Goal: Task Accomplishment & Management: Use online tool/utility

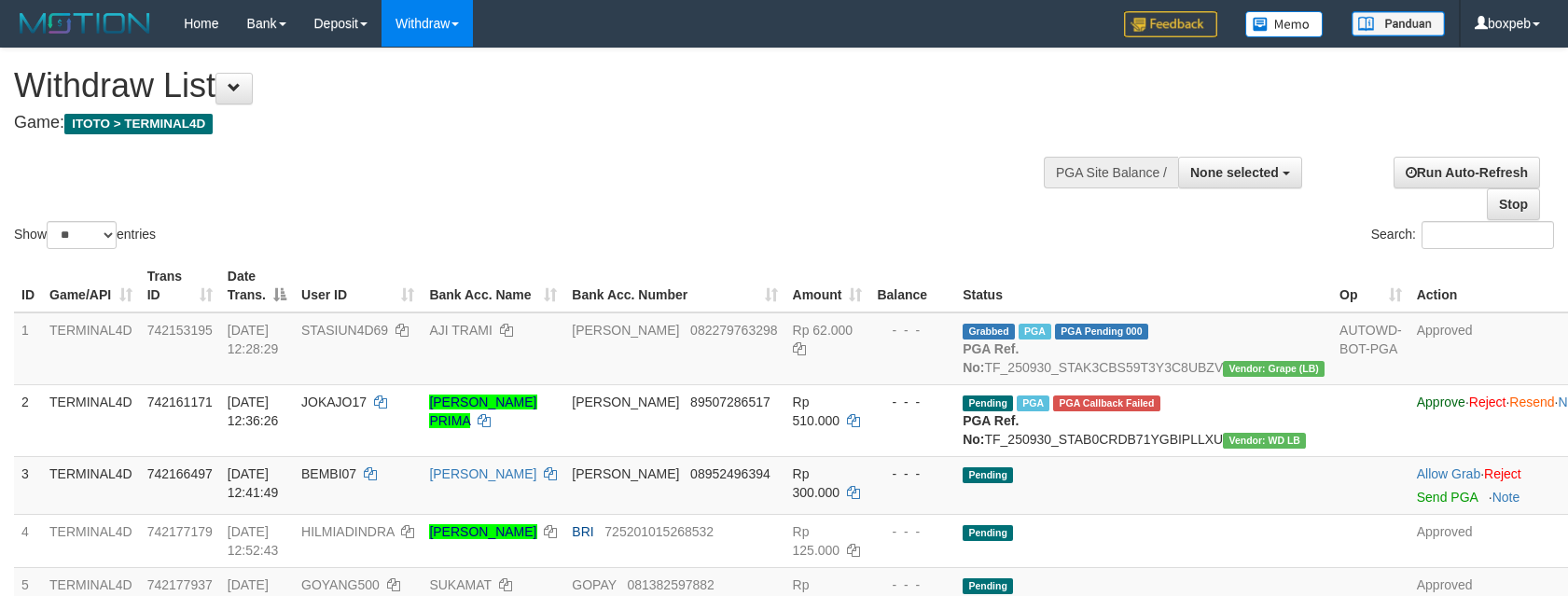
select select
select select "**"
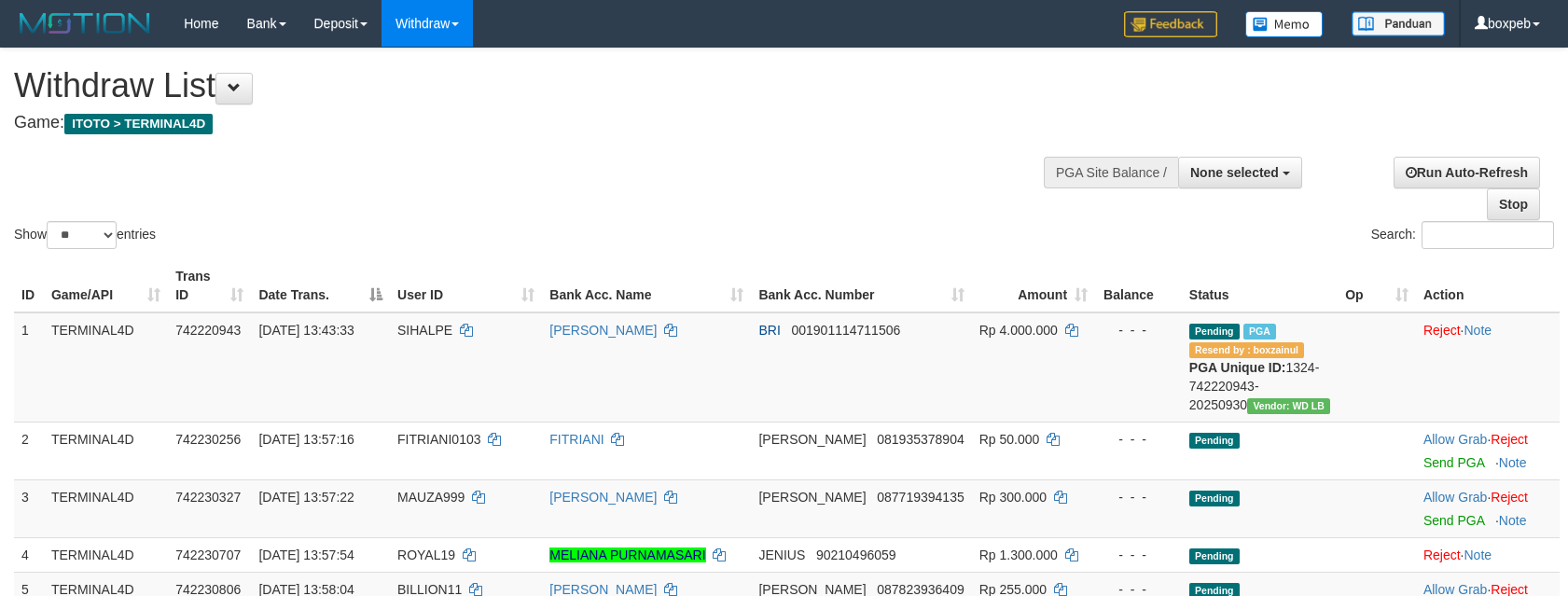
select select
select select "**"
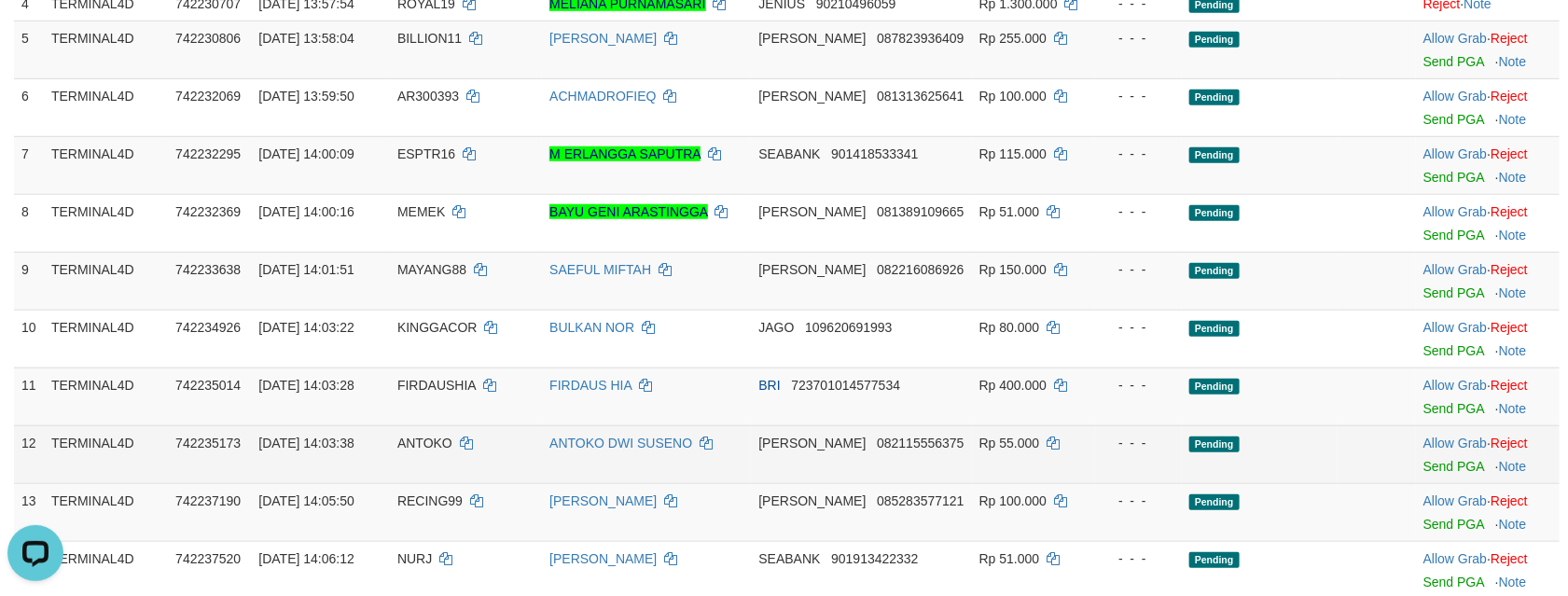
scroll to position [140, 0]
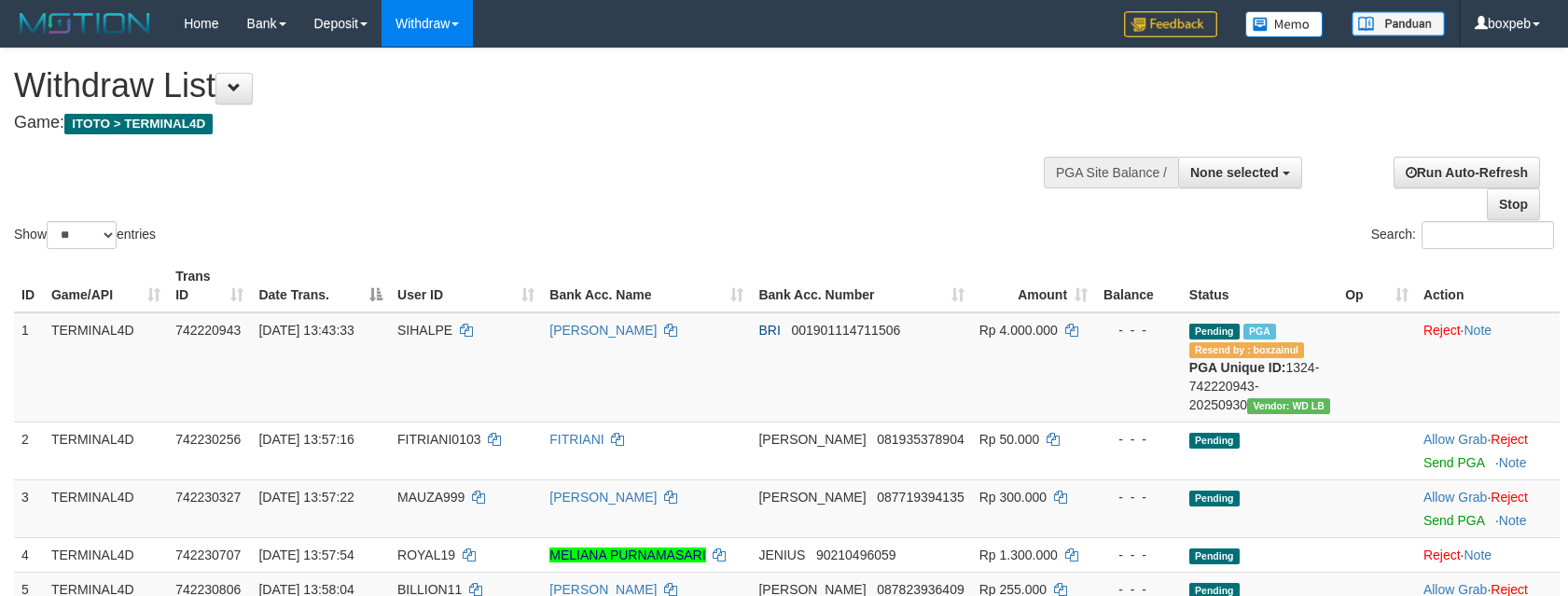
select select
select select "**"
select select
select select "**"
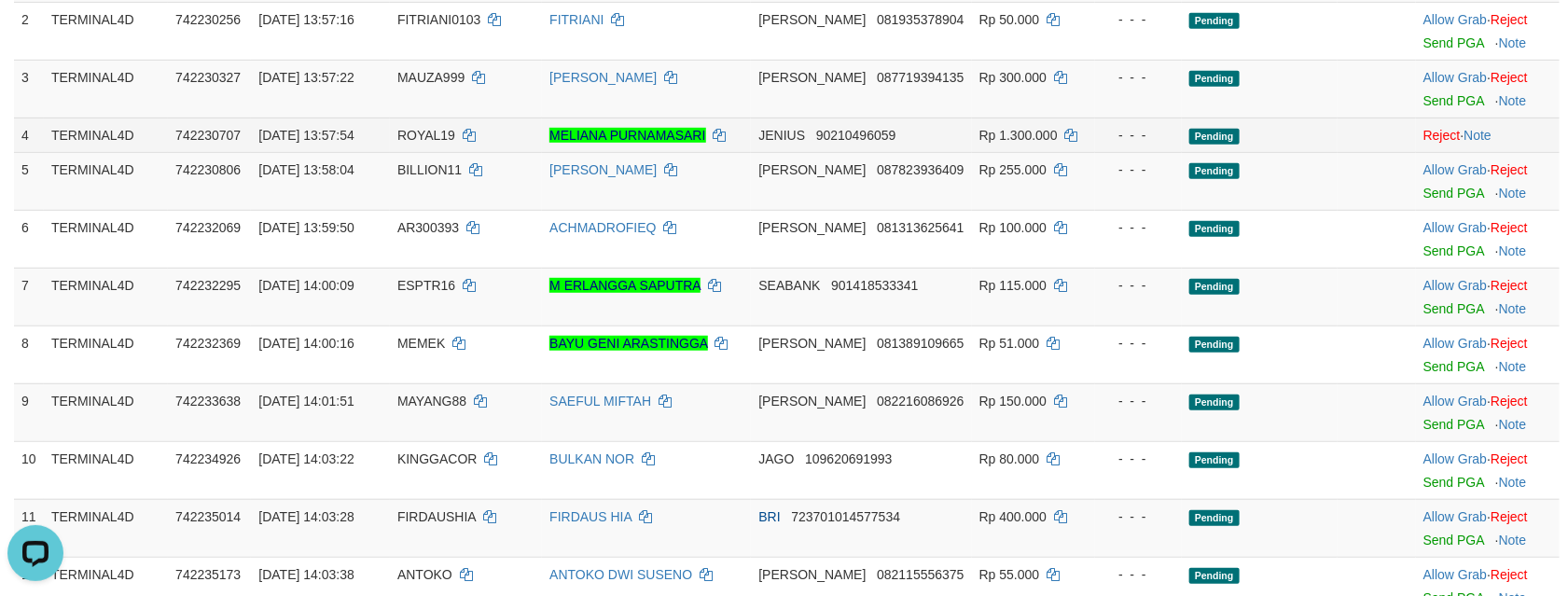
scroll to position [280, 0]
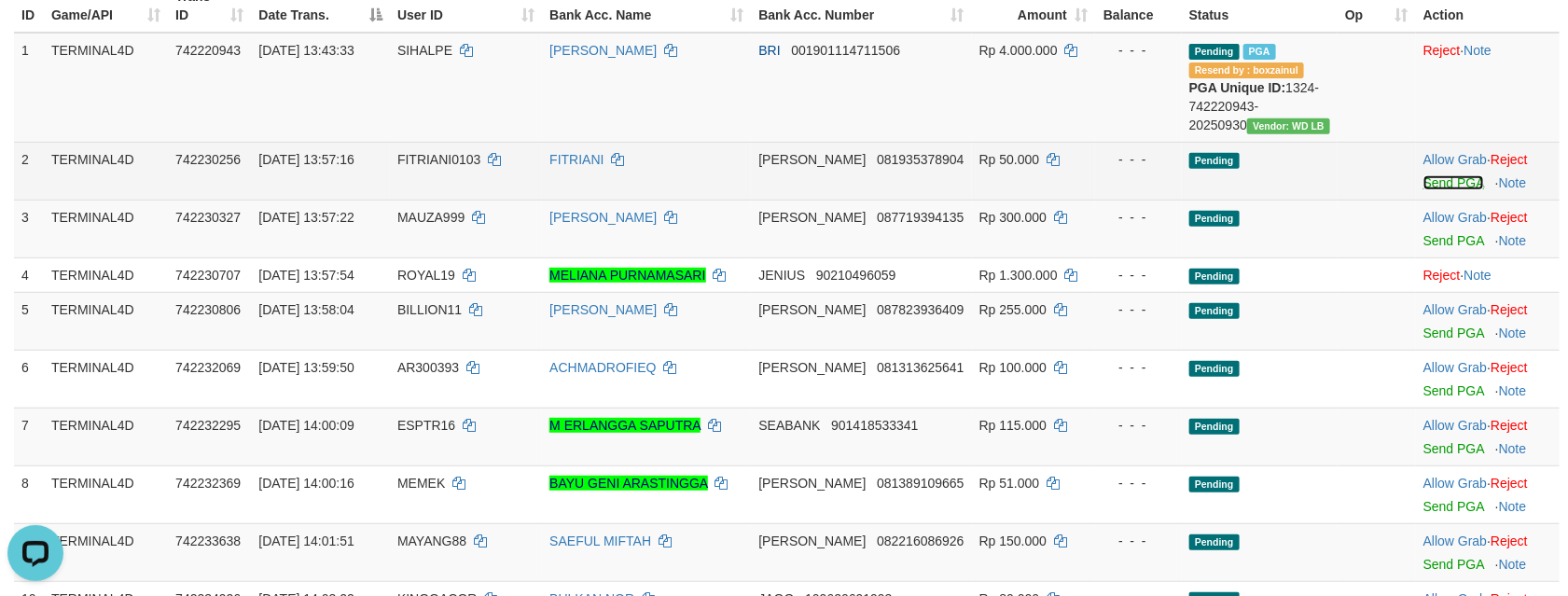
click at [1433, 190] on link "Send PGA" at bounding box center [1453, 183] width 60 height 15
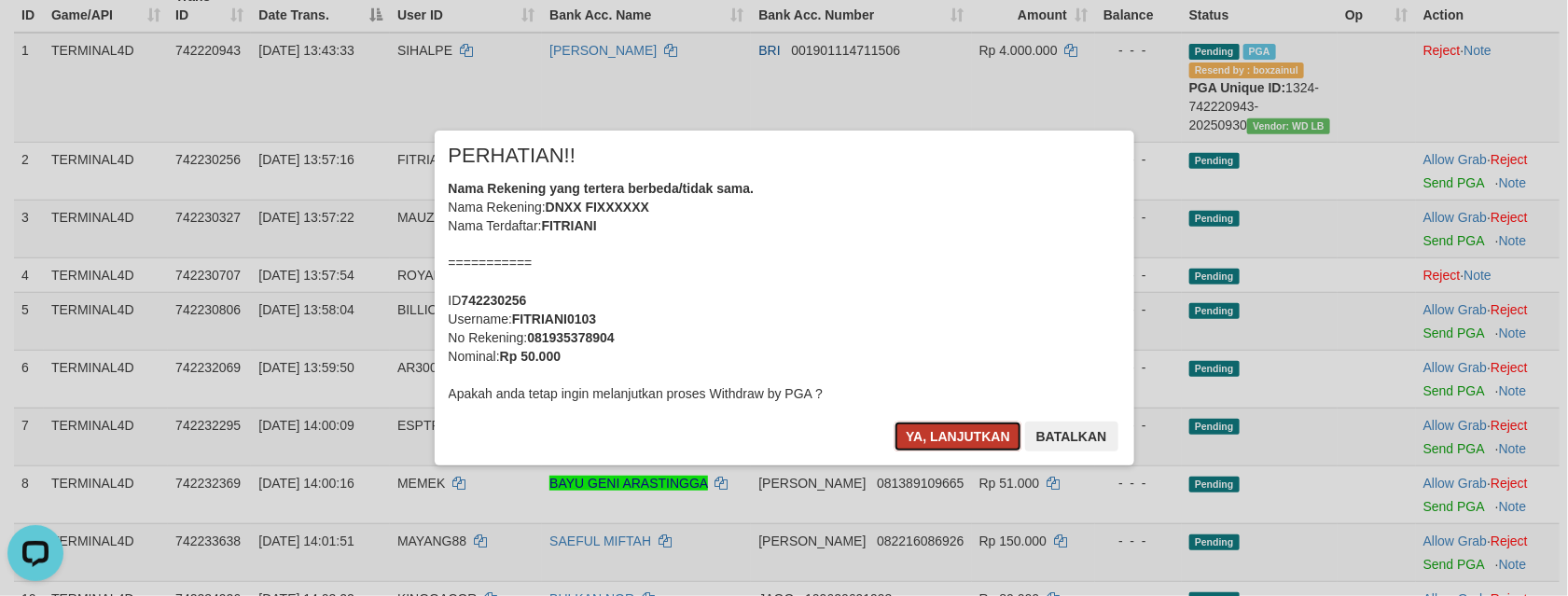
click at [972, 426] on button "Ya, lanjutkan" at bounding box center [958, 437] width 126 height 30
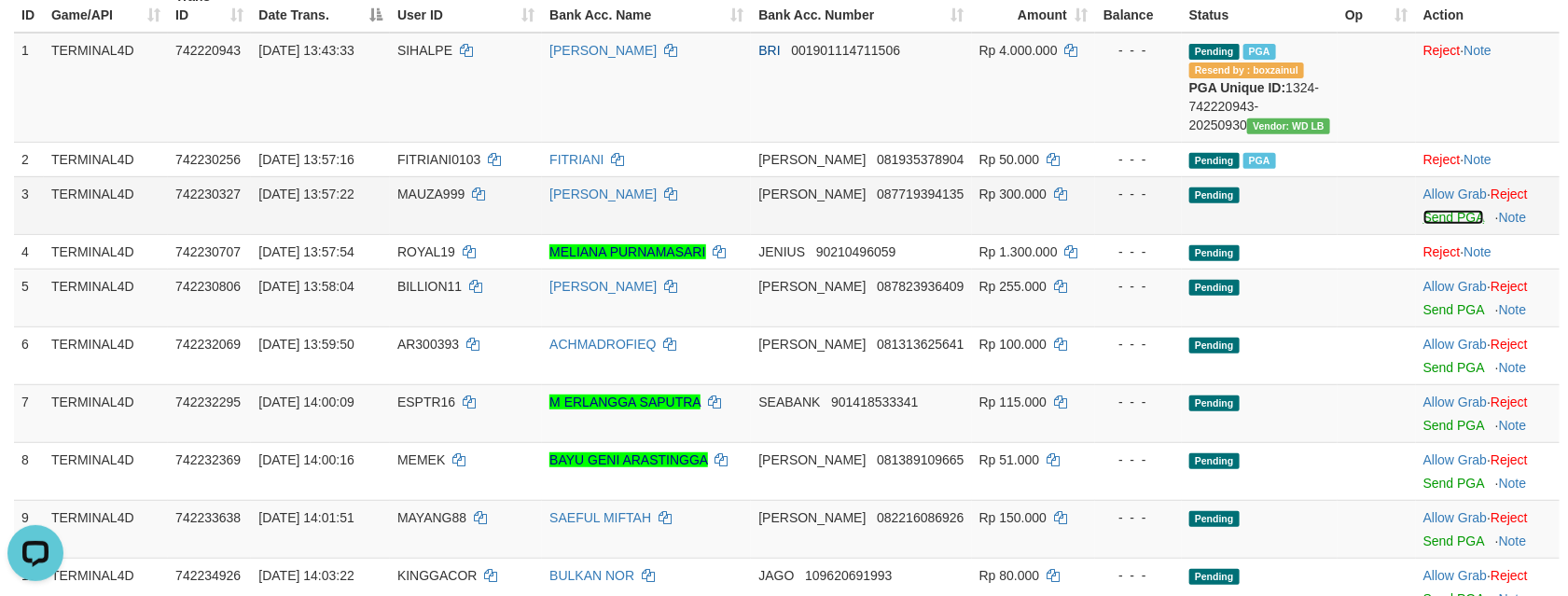
click at [1433, 224] on link "Send PGA" at bounding box center [1453, 217] width 60 height 15
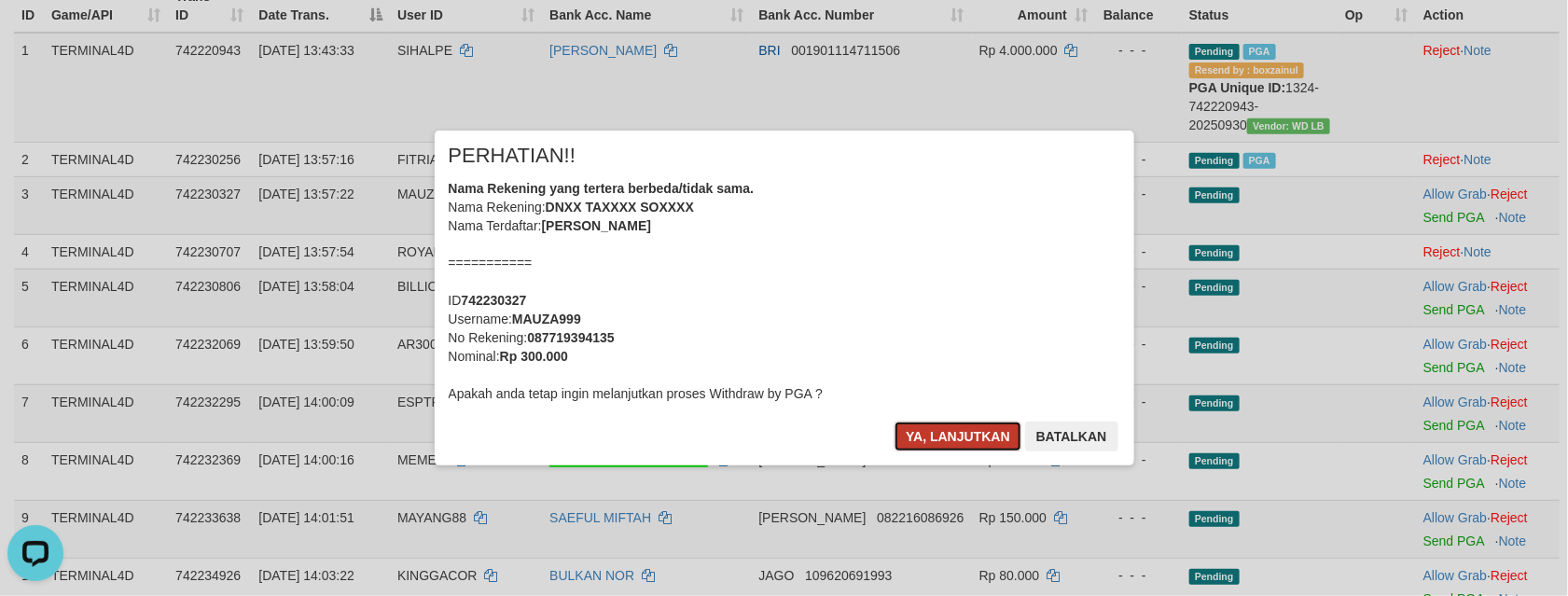
click at [913, 450] on button "Ya, lanjutkan" at bounding box center [958, 437] width 126 height 30
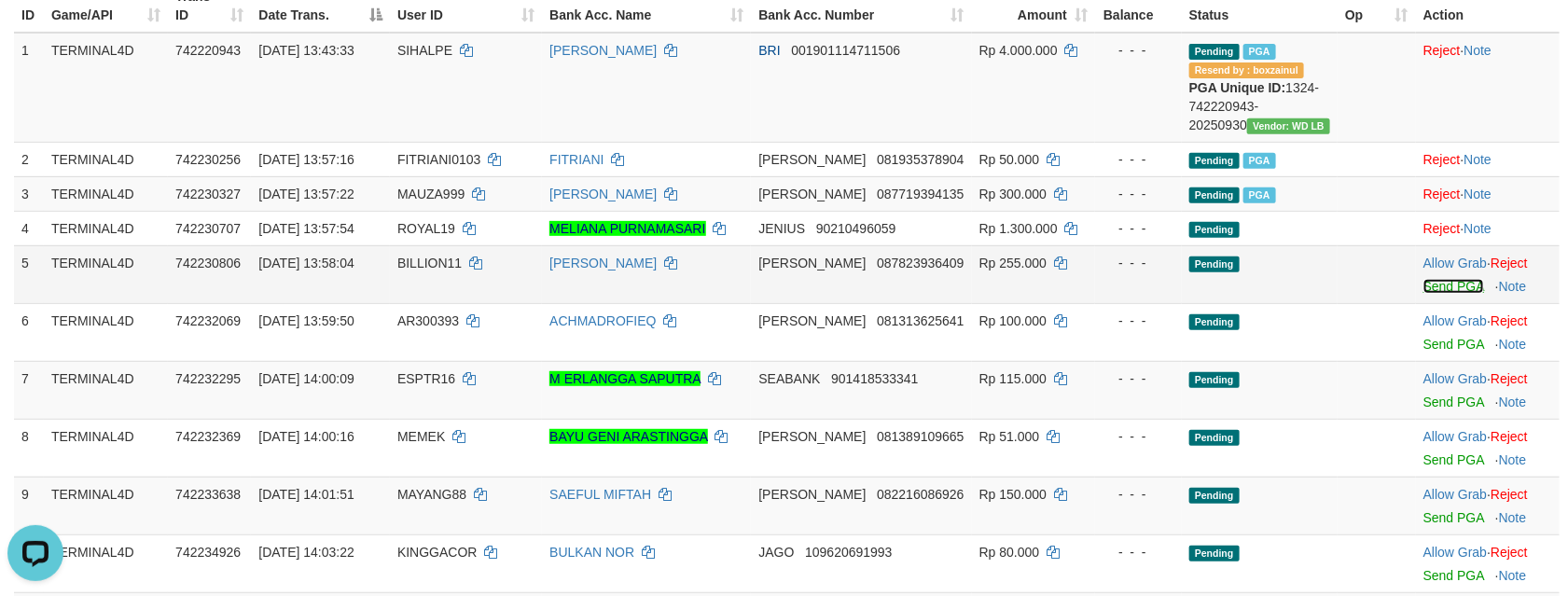
click at [1423, 293] on link "Send PGA" at bounding box center [1453, 287] width 60 height 15
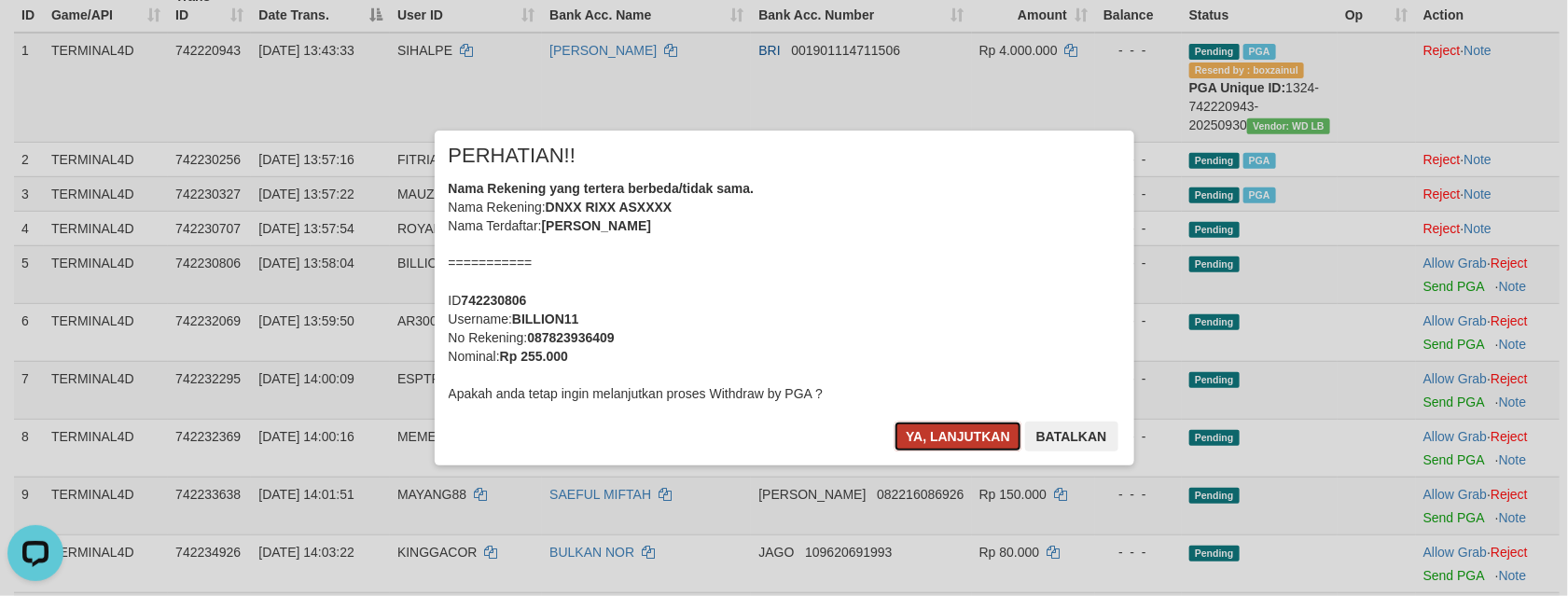
click at [921, 443] on button "Ya, lanjutkan" at bounding box center [958, 437] width 126 height 30
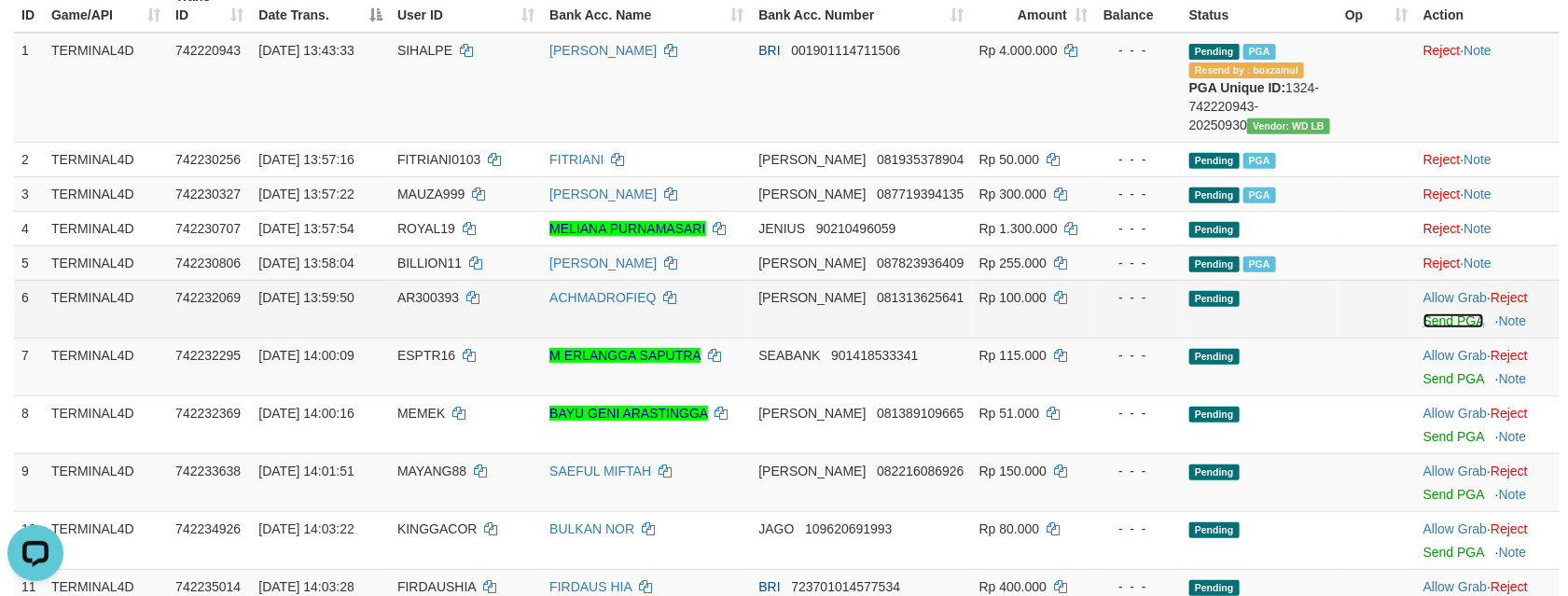
click at [1423, 328] on link "Send PGA" at bounding box center [1453, 321] width 60 height 15
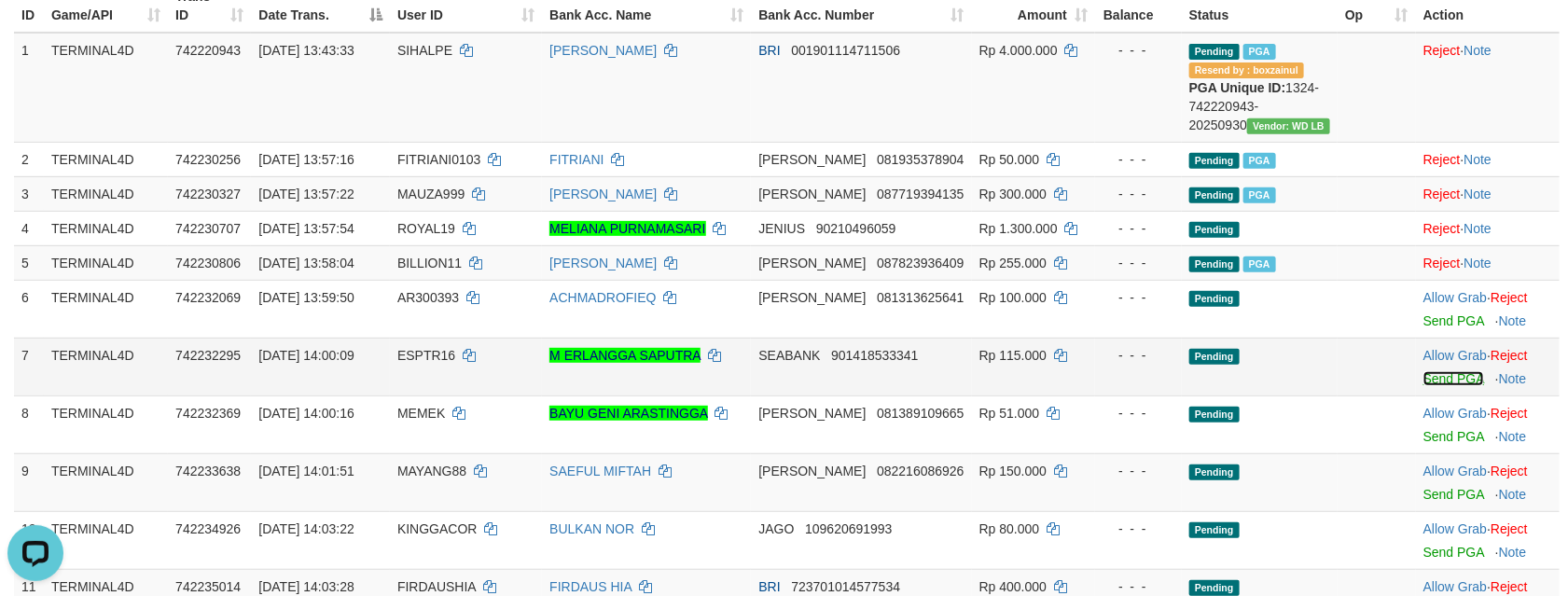
click at [1449, 386] on link "Send PGA" at bounding box center [1453, 378] width 60 height 15
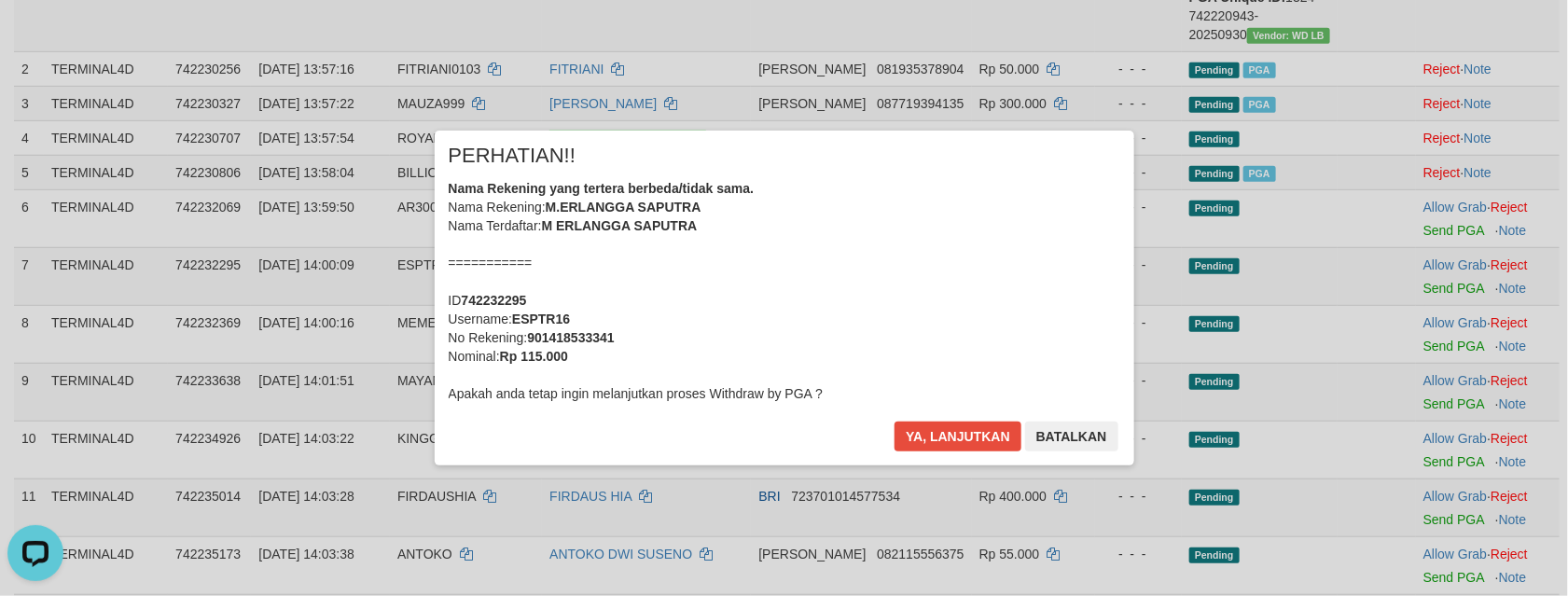
scroll to position [420, 0]
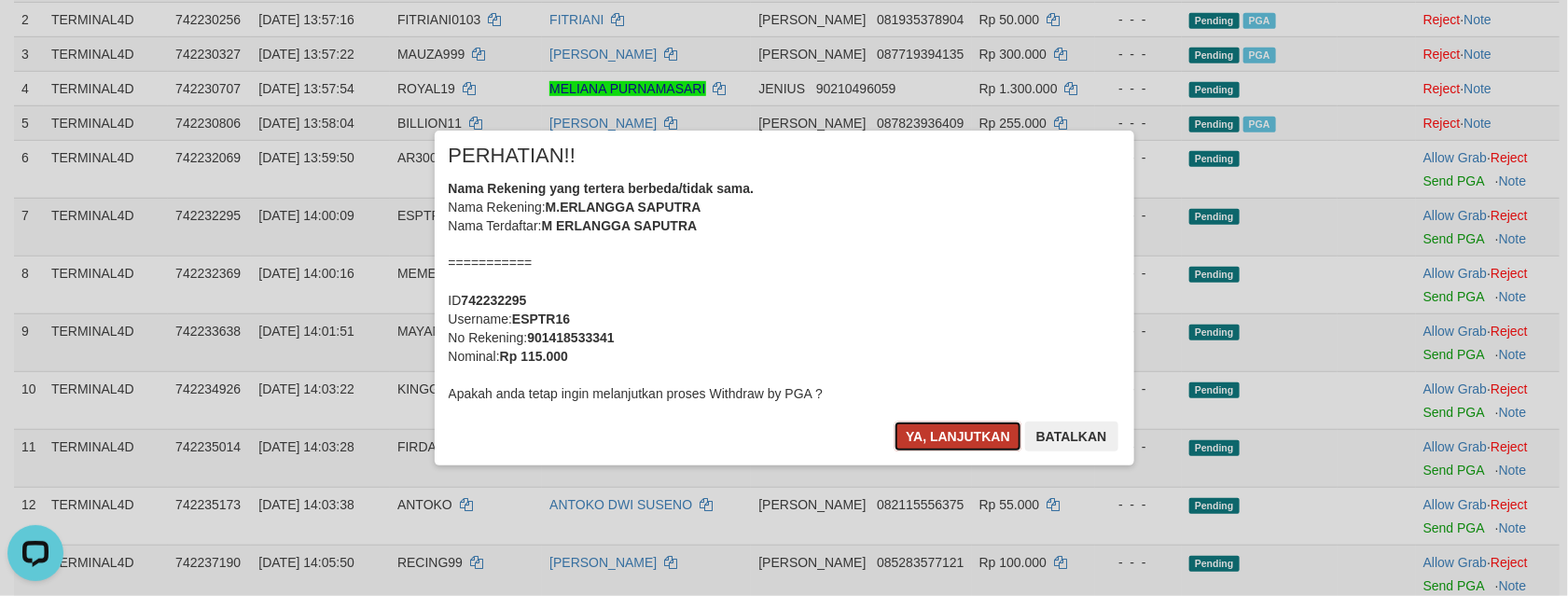
click at [992, 435] on button "Ya, lanjutkan" at bounding box center [958, 437] width 126 height 30
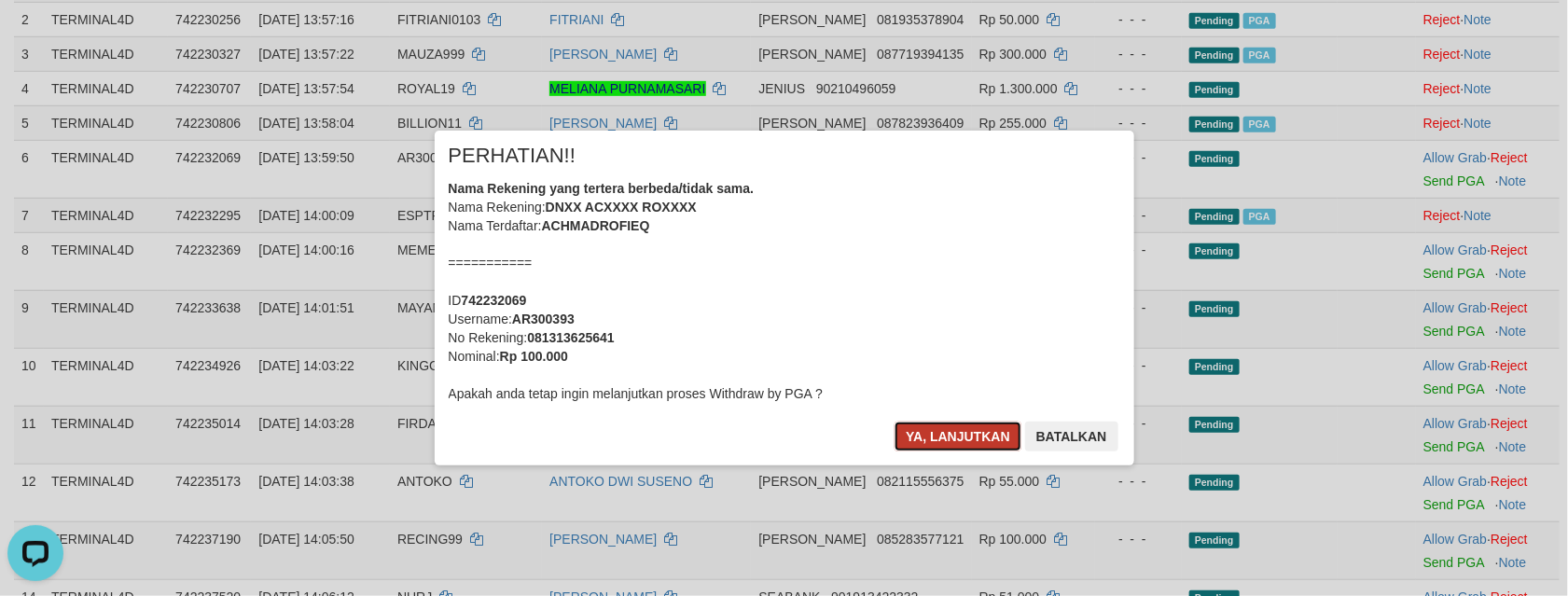
click at [989, 425] on button "Ya, lanjutkan" at bounding box center [958, 437] width 126 height 30
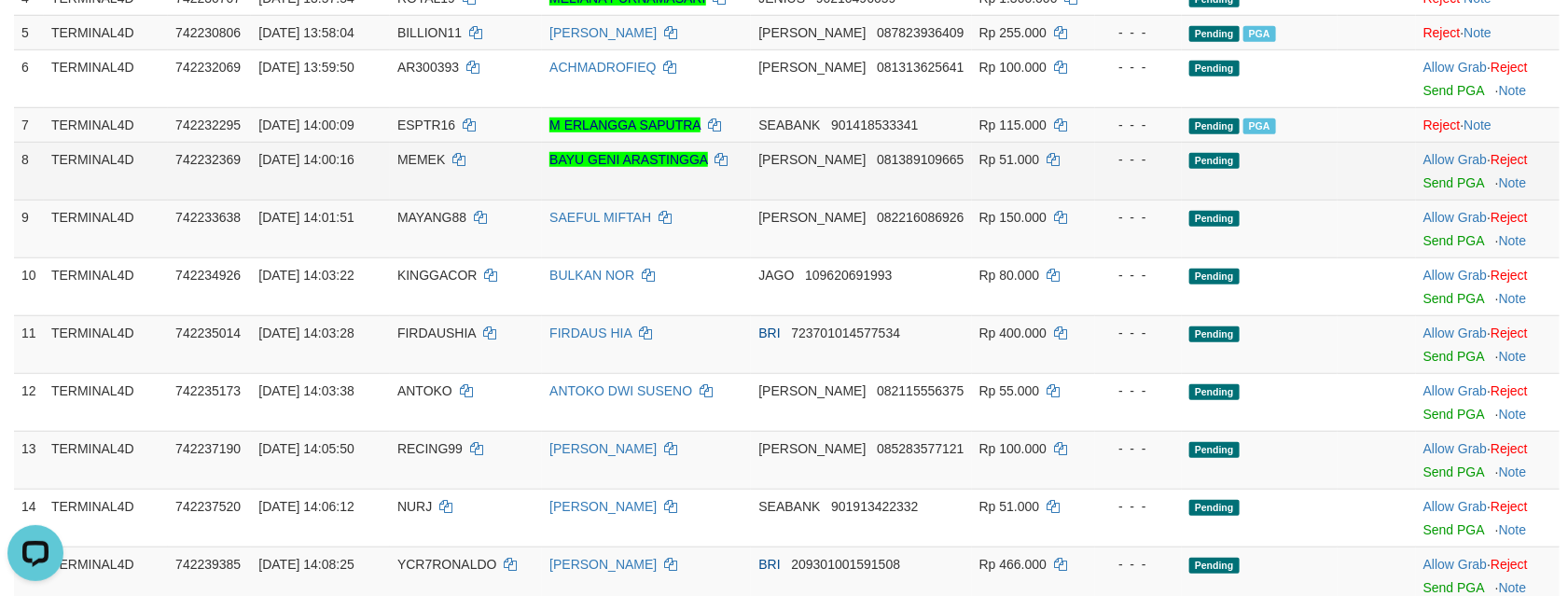
scroll to position [559, 0]
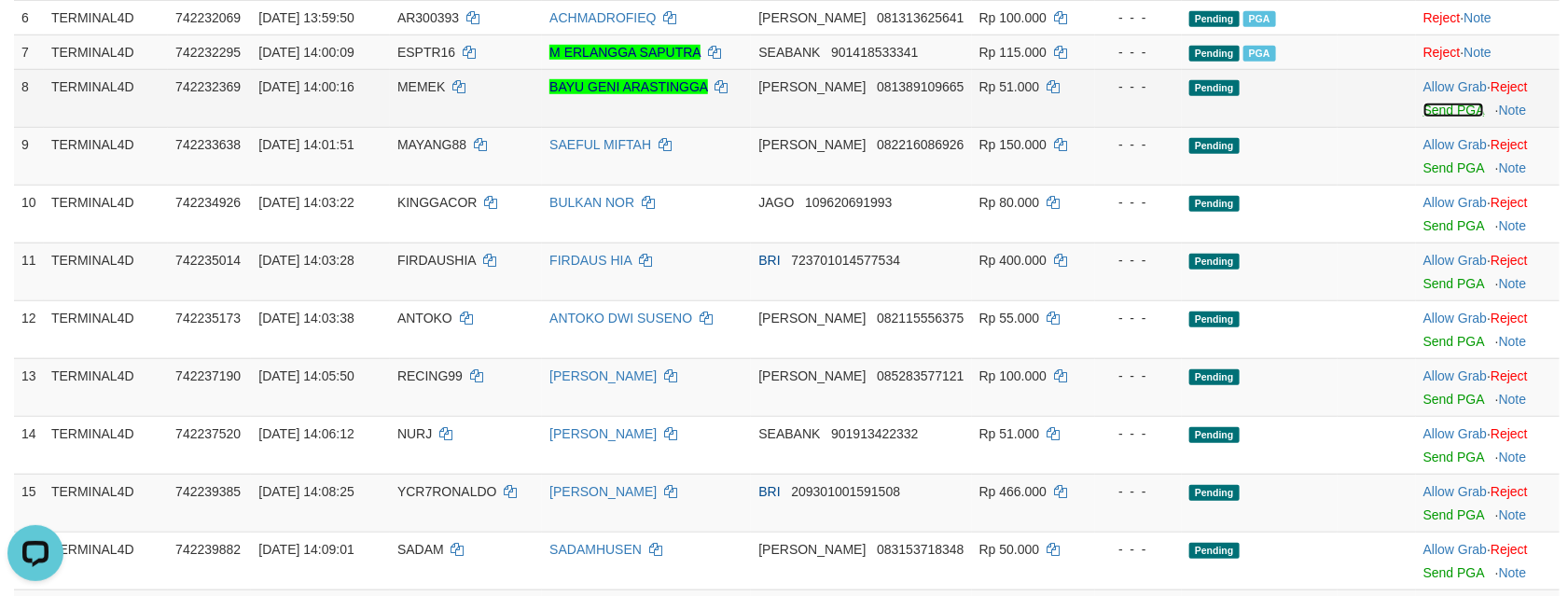
click at [1423, 118] on link "Send PGA" at bounding box center [1453, 110] width 60 height 15
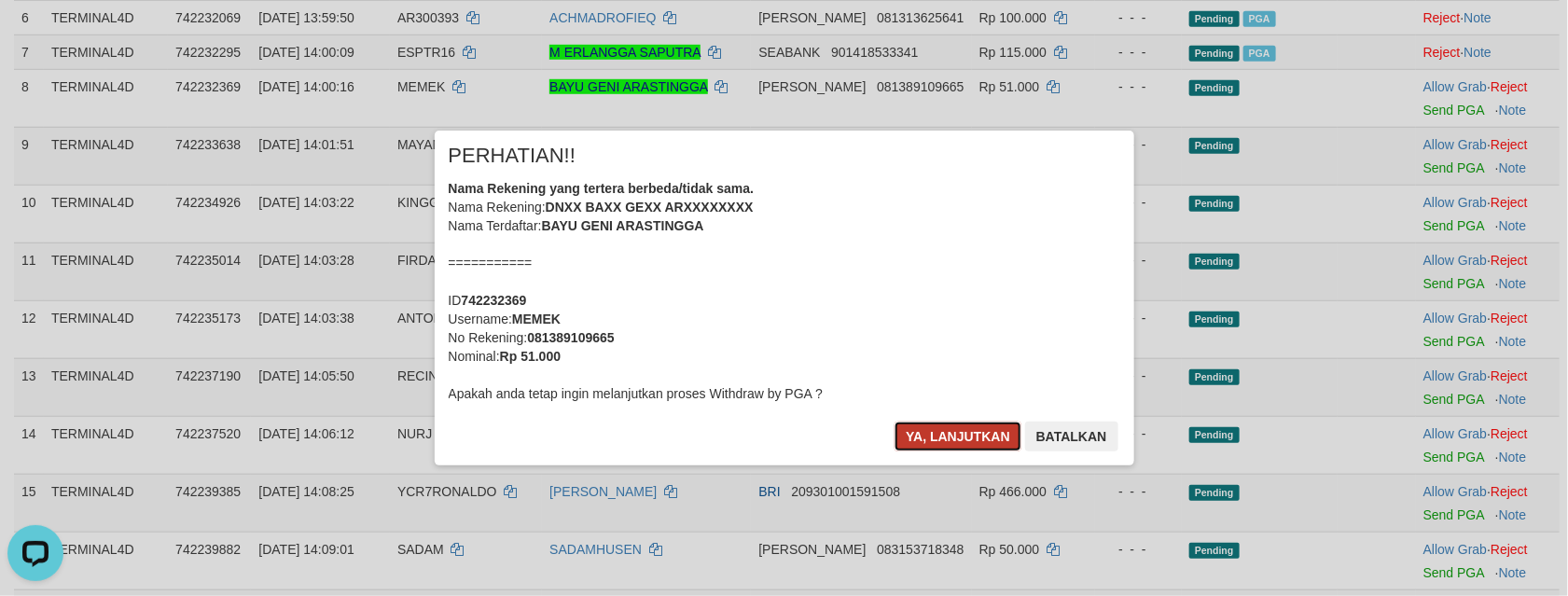
click at [954, 429] on button "Ya, lanjutkan" at bounding box center [958, 437] width 126 height 30
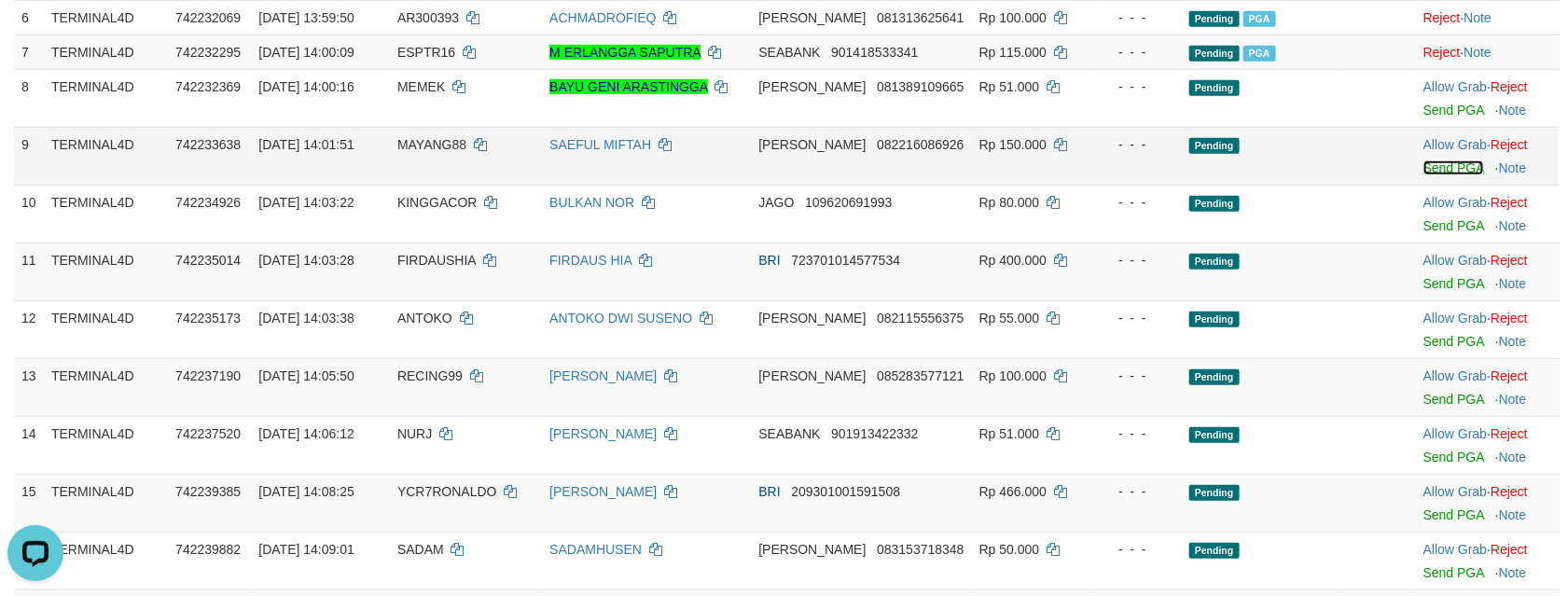
click at [1429, 175] on link "Send PGA" at bounding box center [1453, 168] width 60 height 15
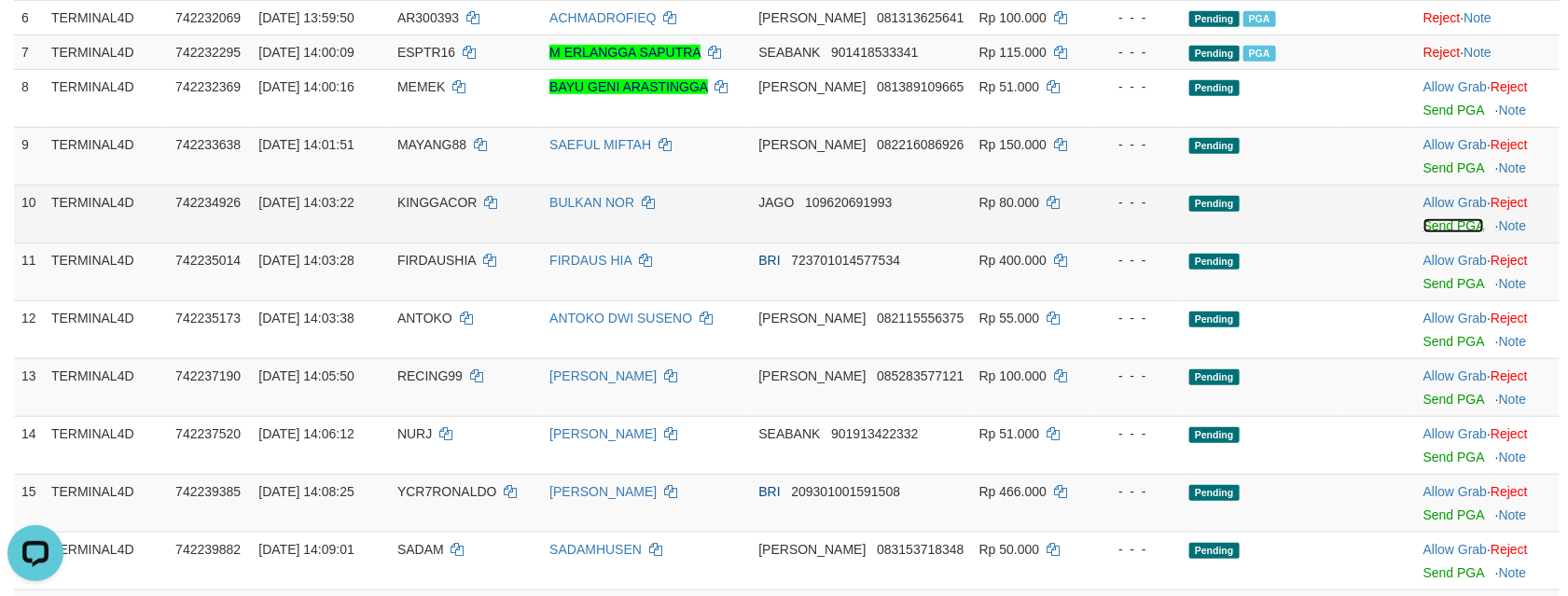
click at [1427, 252] on tbody "1 TERMINAL4D 742220943 30/09/2025 13:43:33 SIHALPE WAHYU RAMADHAN BRI 001901114…" at bounding box center [787, 431] width 1545 height 1356
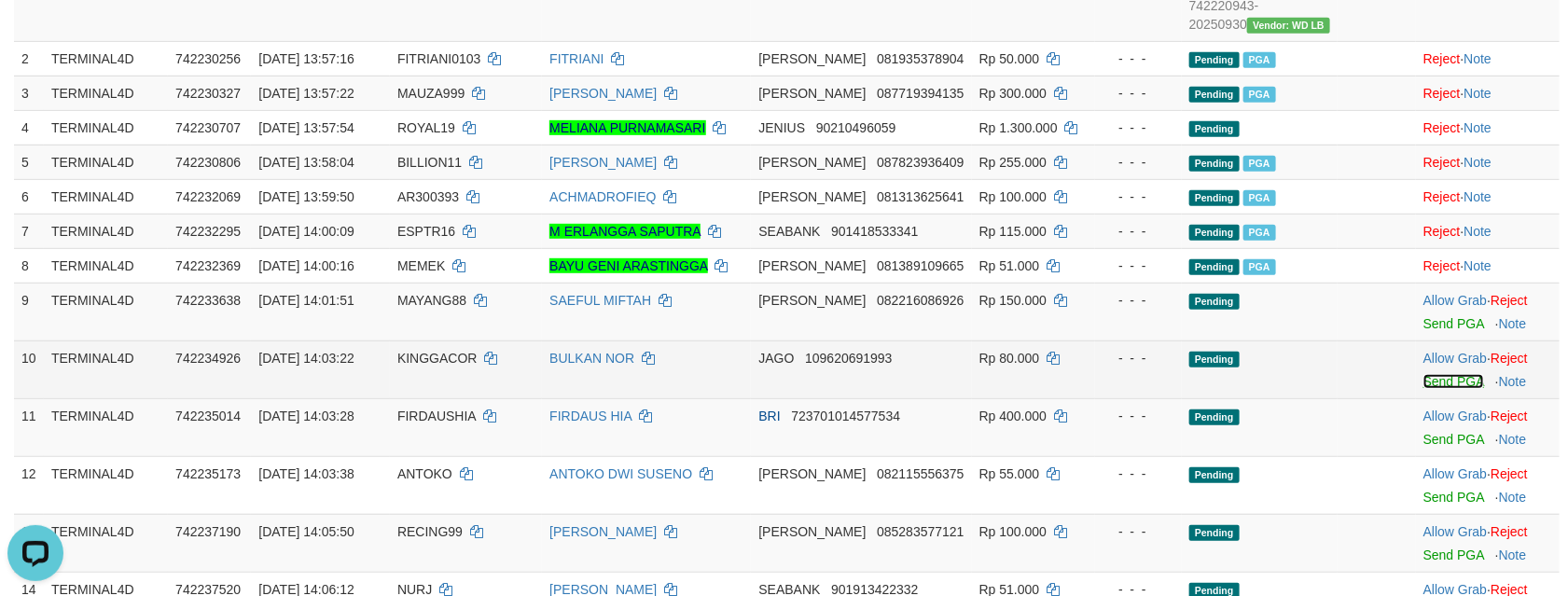
scroll to position [521, 0]
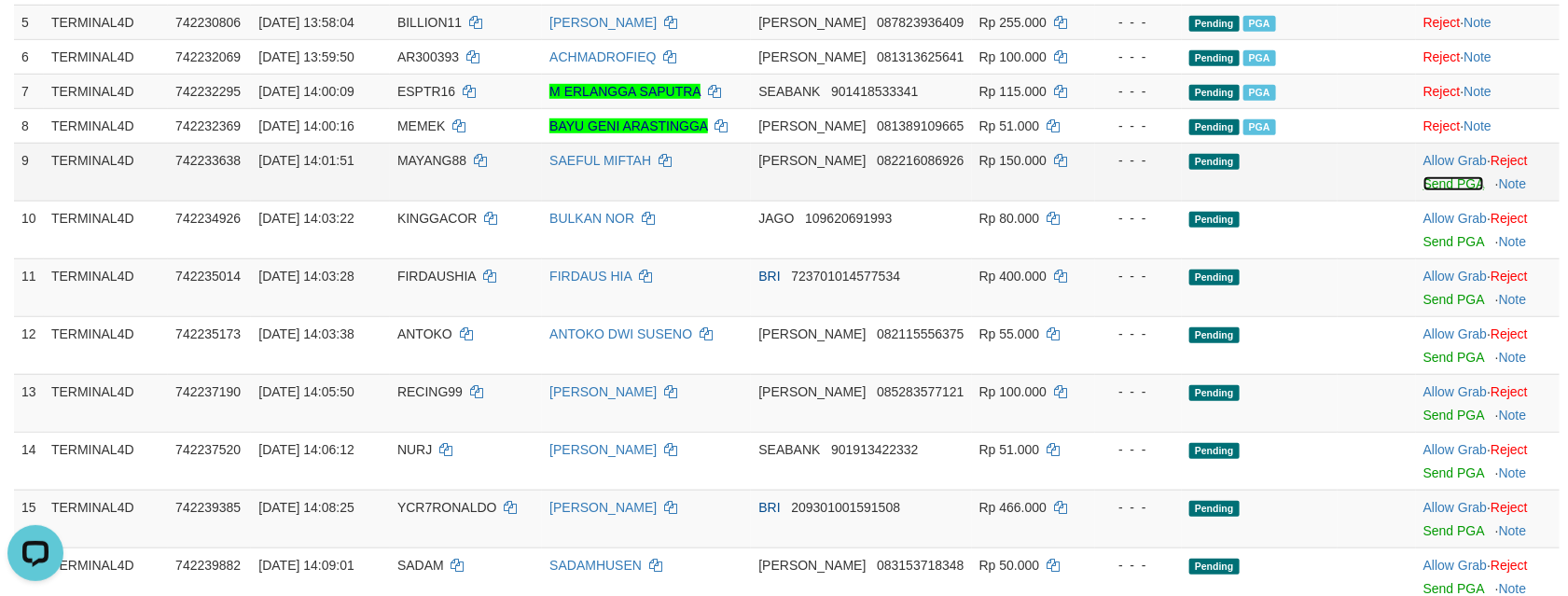
click at [1427, 191] on link "Send PGA" at bounding box center [1453, 184] width 60 height 15
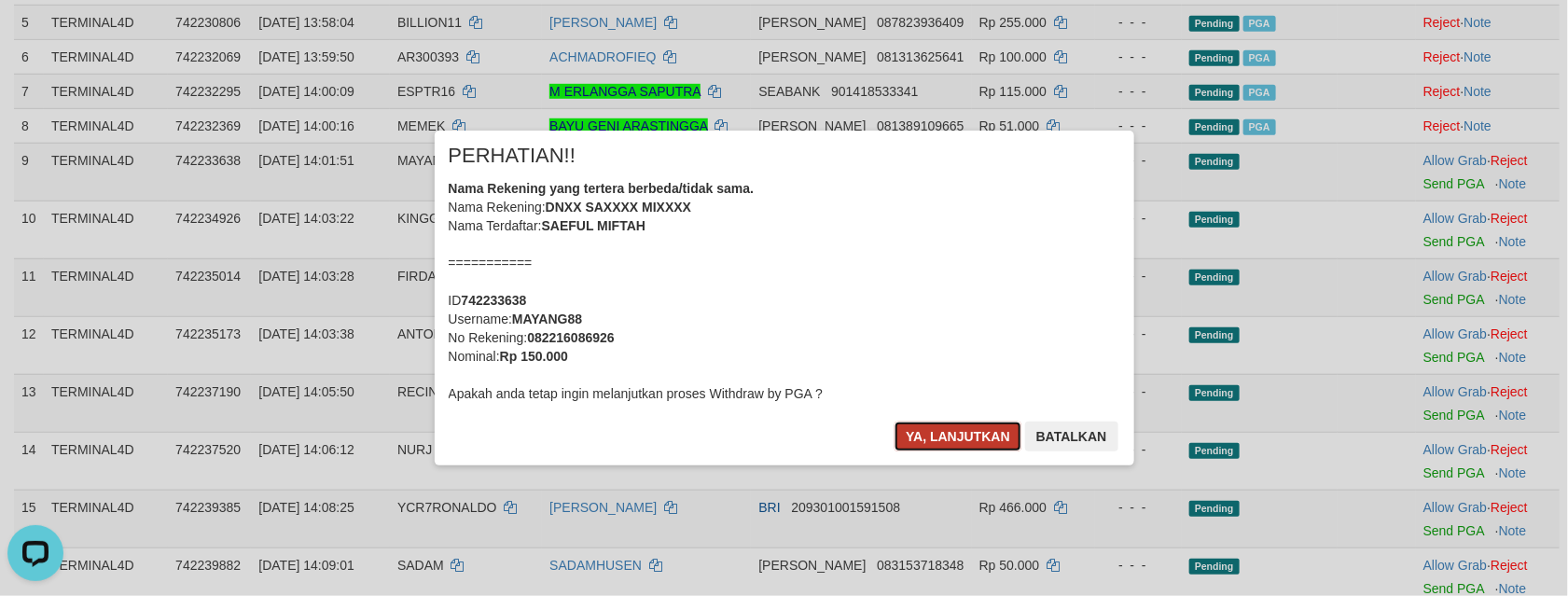
click at [993, 440] on button "Ya, lanjutkan" at bounding box center [958, 437] width 126 height 30
click at [1061, 431] on button "Batalkan" at bounding box center [1071, 437] width 93 height 30
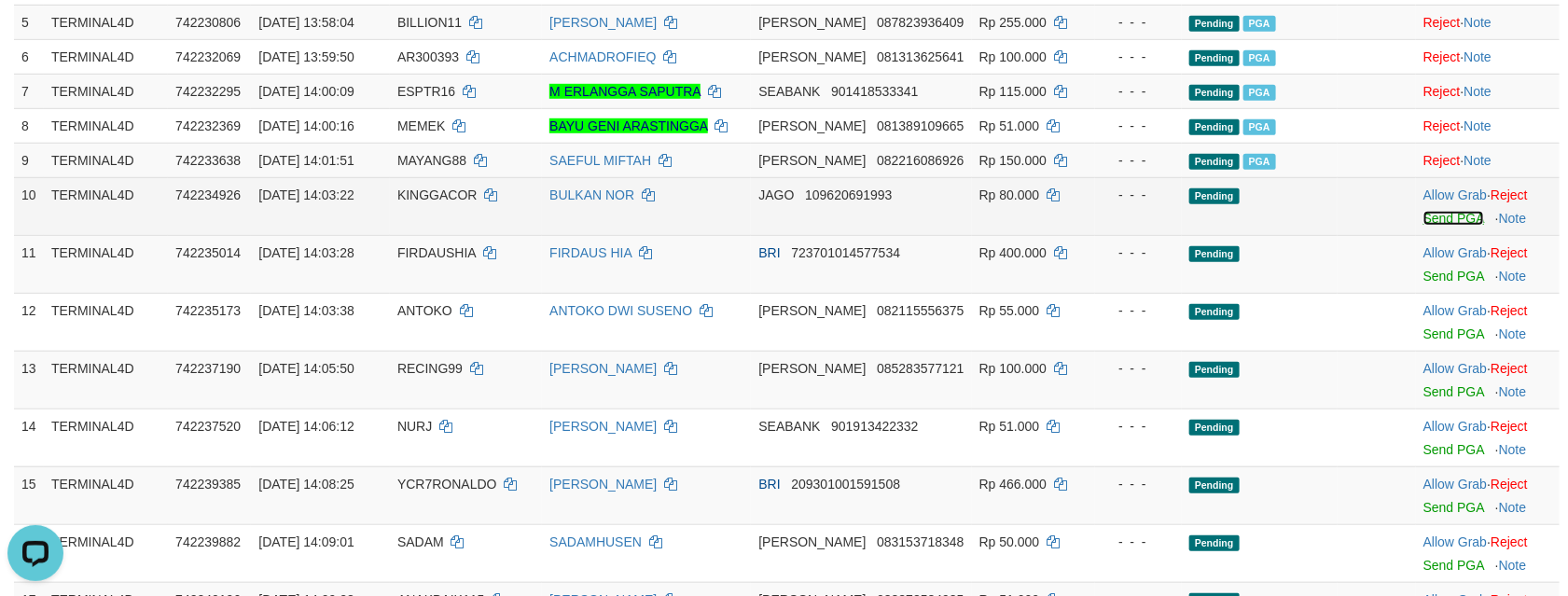
click at [1433, 225] on link "Send PGA" at bounding box center [1453, 218] width 60 height 15
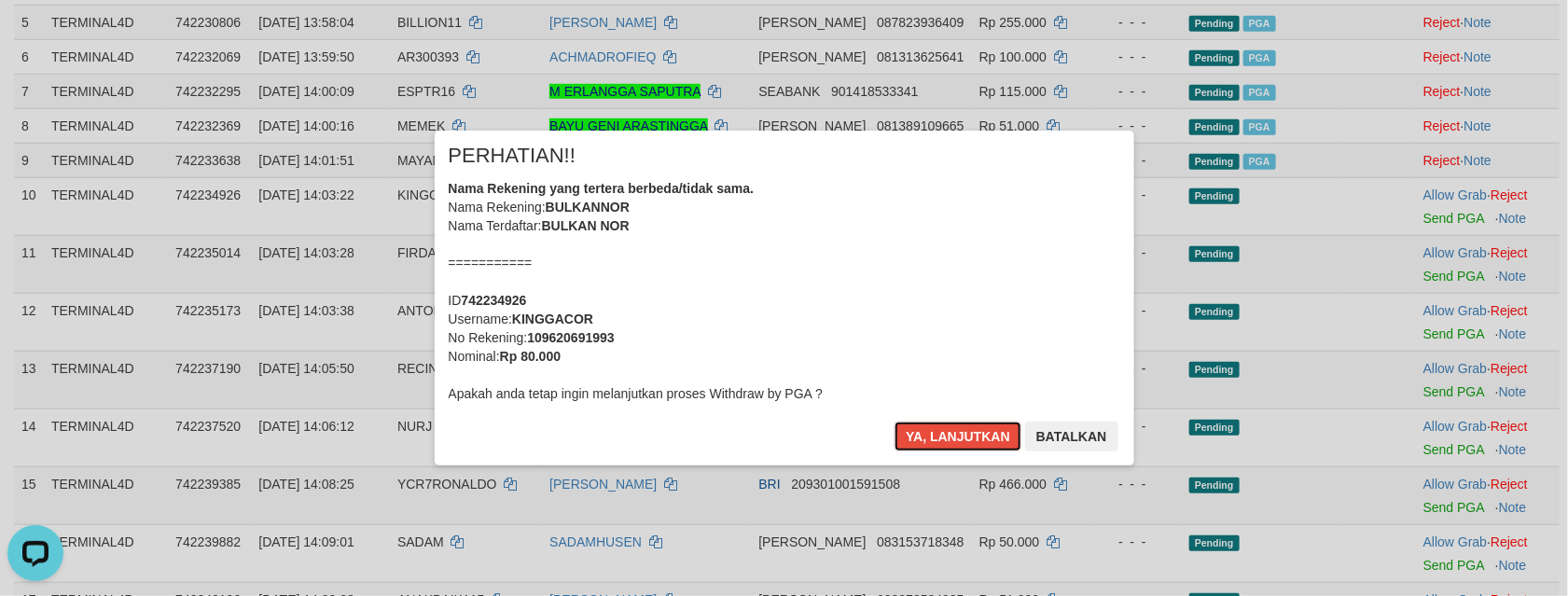
drag, startPoint x: 954, startPoint y: 435, endPoint x: 1030, endPoint y: 434, distance: 76.0
click at [952, 435] on button "Ya, lanjutkan" at bounding box center [958, 437] width 126 height 30
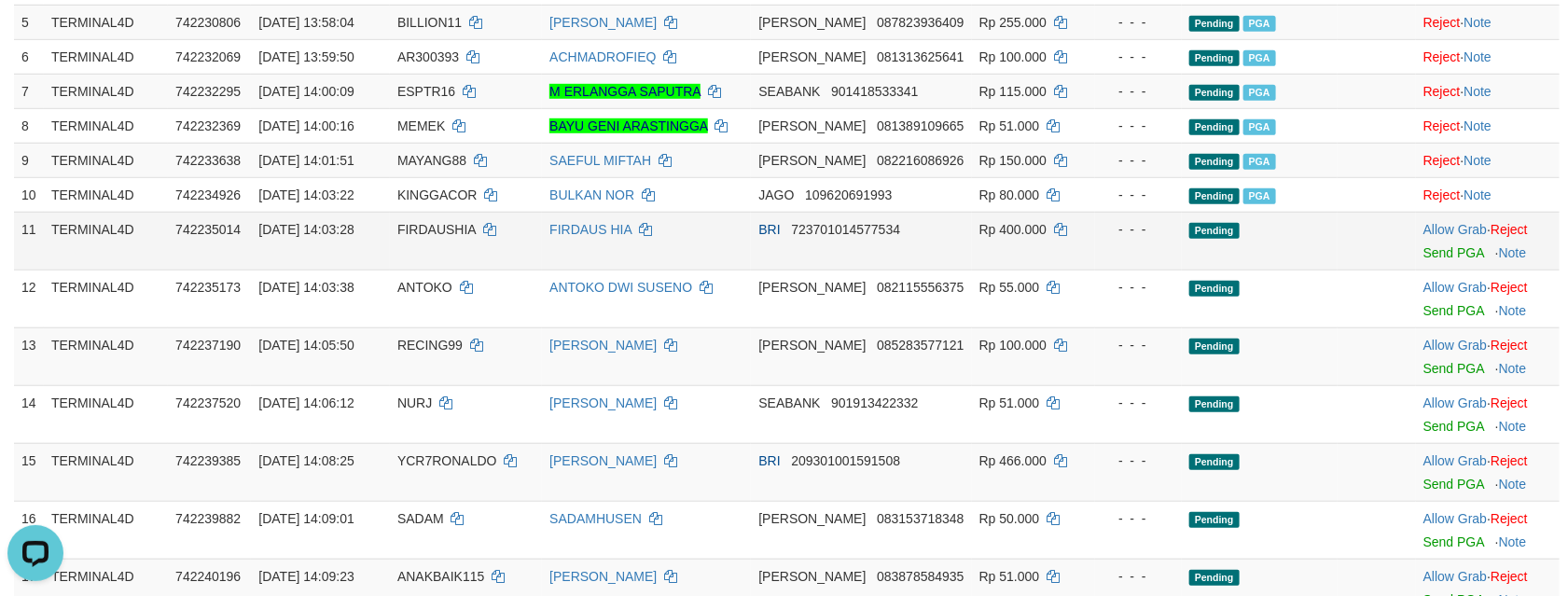
click at [1422, 270] on td "Allow Grab · Reject Send PGA · Note" at bounding box center [1487, 240] width 143 height 58
click at [1429, 260] on link "Send PGA" at bounding box center [1453, 253] width 60 height 15
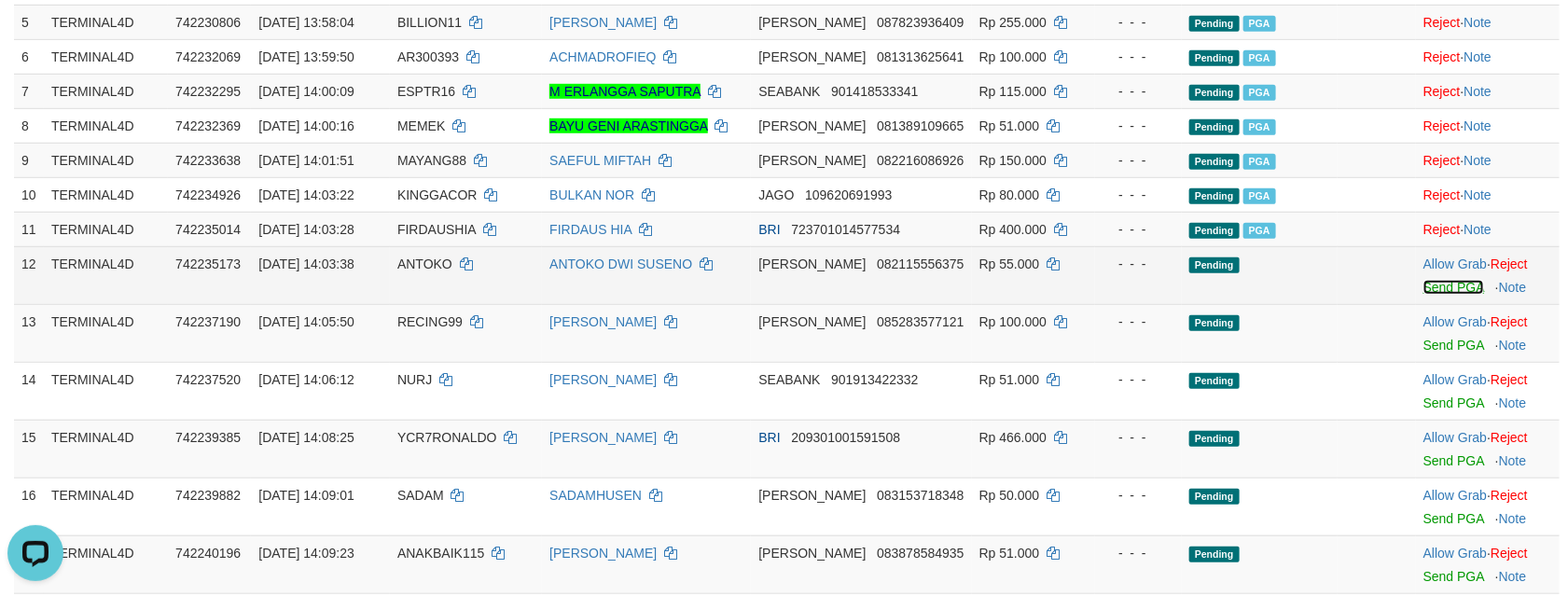
click at [1424, 294] on link "Send PGA" at bounding box center [1453, 288] width 60 height 15
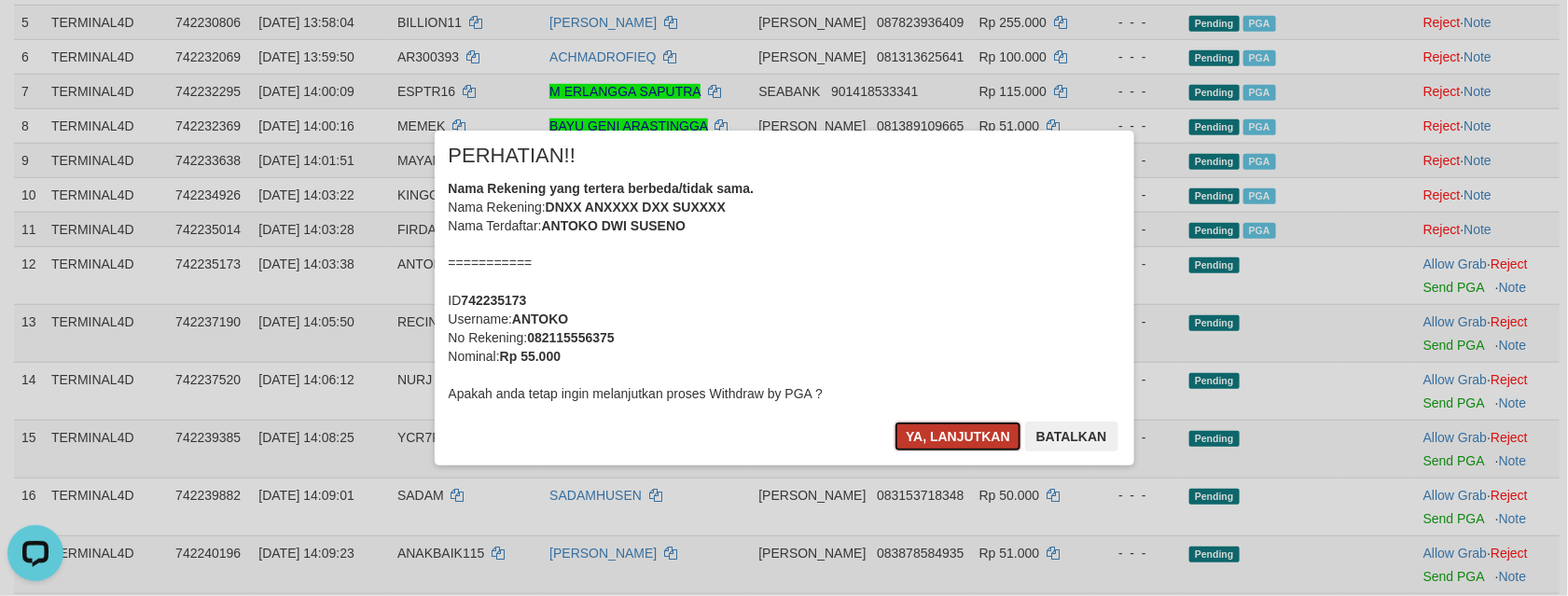
click at [976, 444] on button "Ya, lanjutkan" at bounding box center [958, 437] width 126 height 30
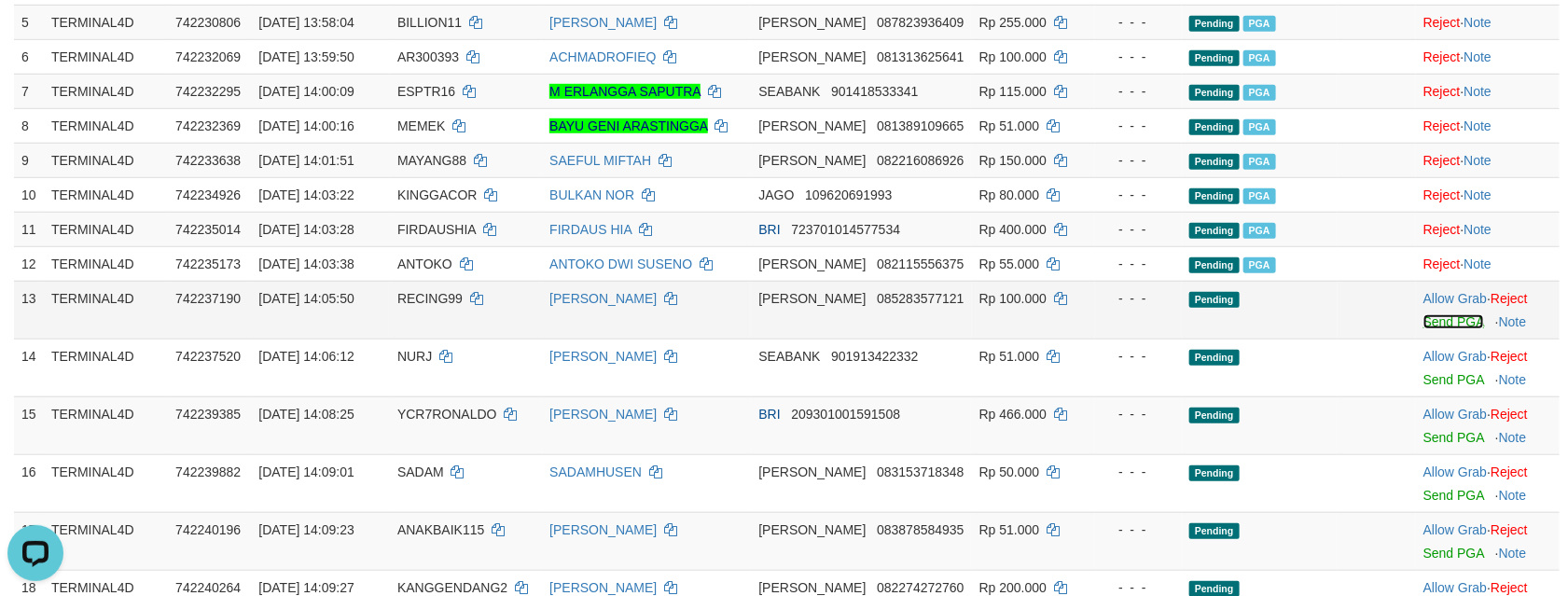
click at [1423, 329] on link "Send PGA" at bounding box center [1453, 322] width 60 height 15
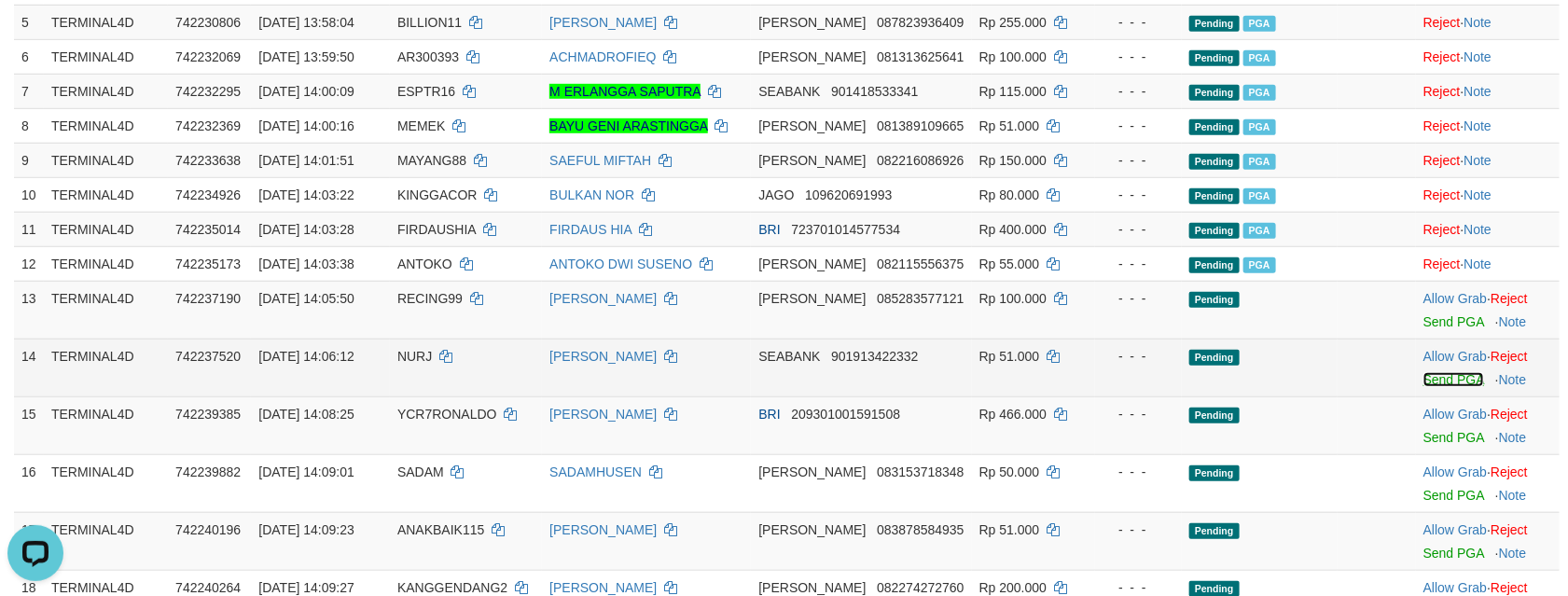
click at [1425, 387] on link "Send PGA" at bounding box center [1453, 379] width 60 height 15
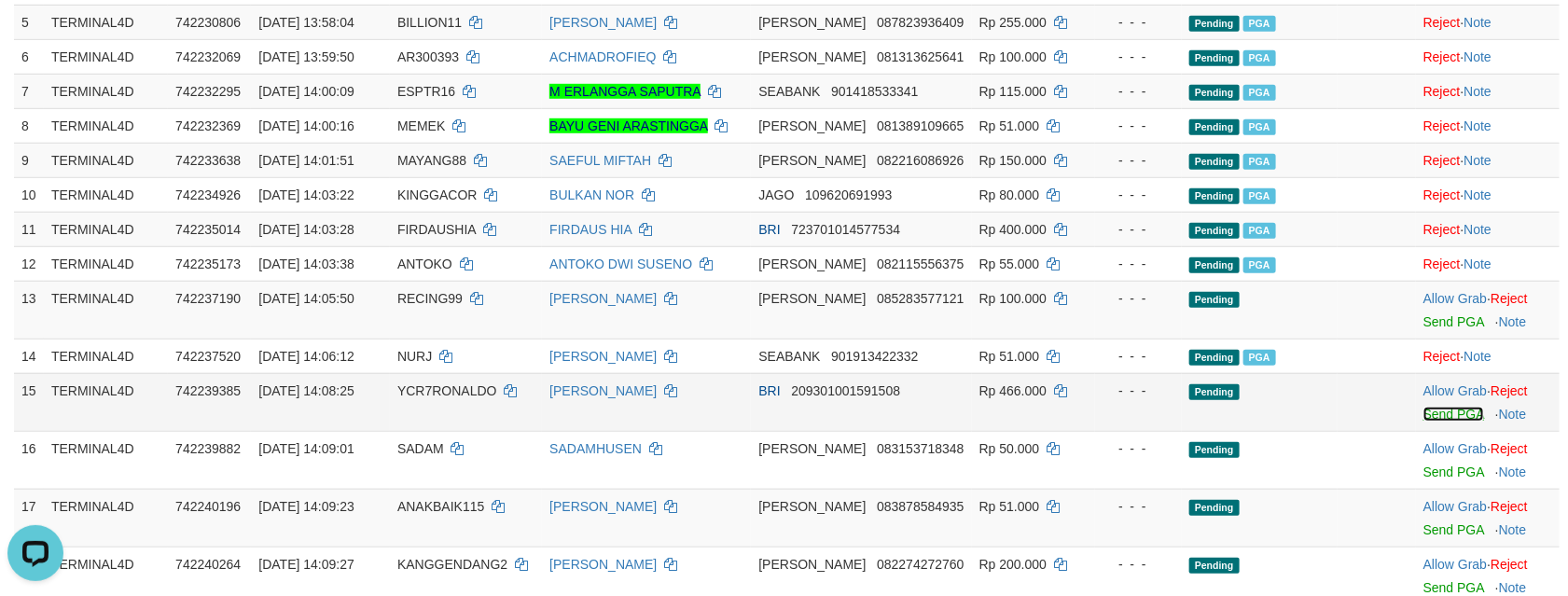
click at [1430, 422] on link "Send PGA" at bounding box center [1453, 414] width 60 height 15
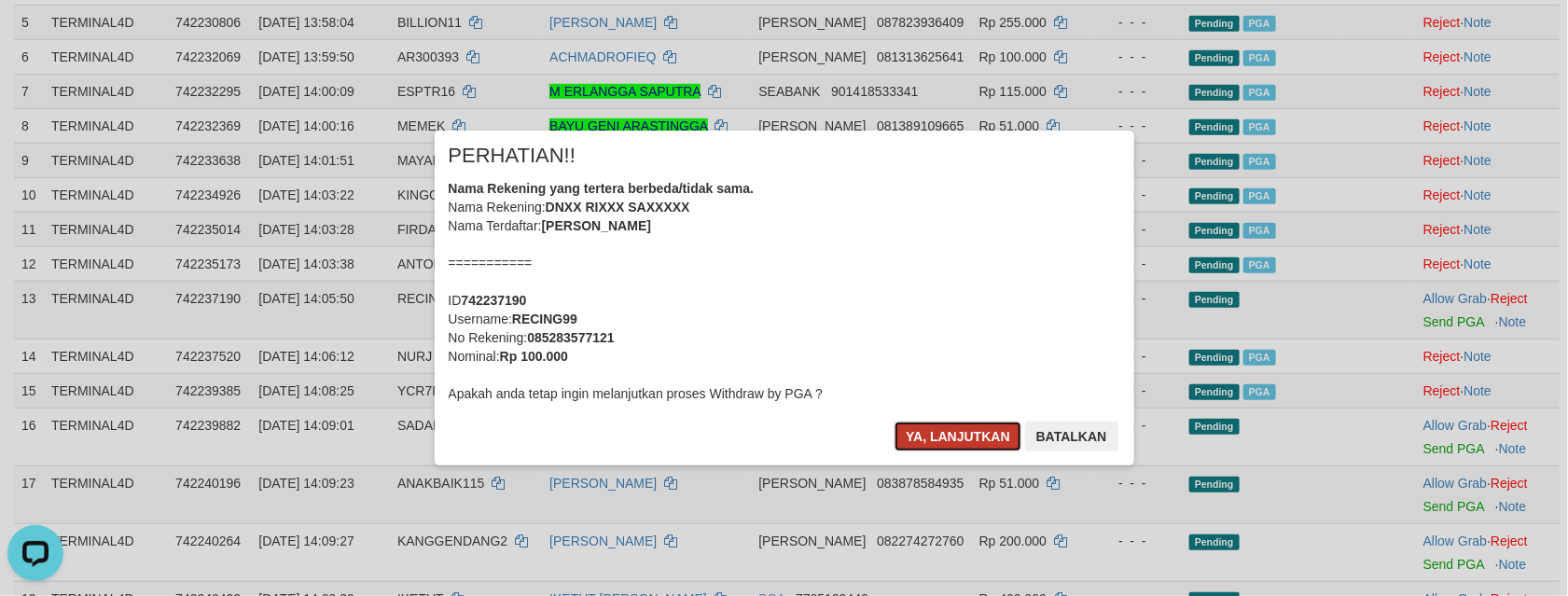
click at [943, 445] on button "Ya, lanjutkan" at bounding box center [958, 437] width 126 height 30
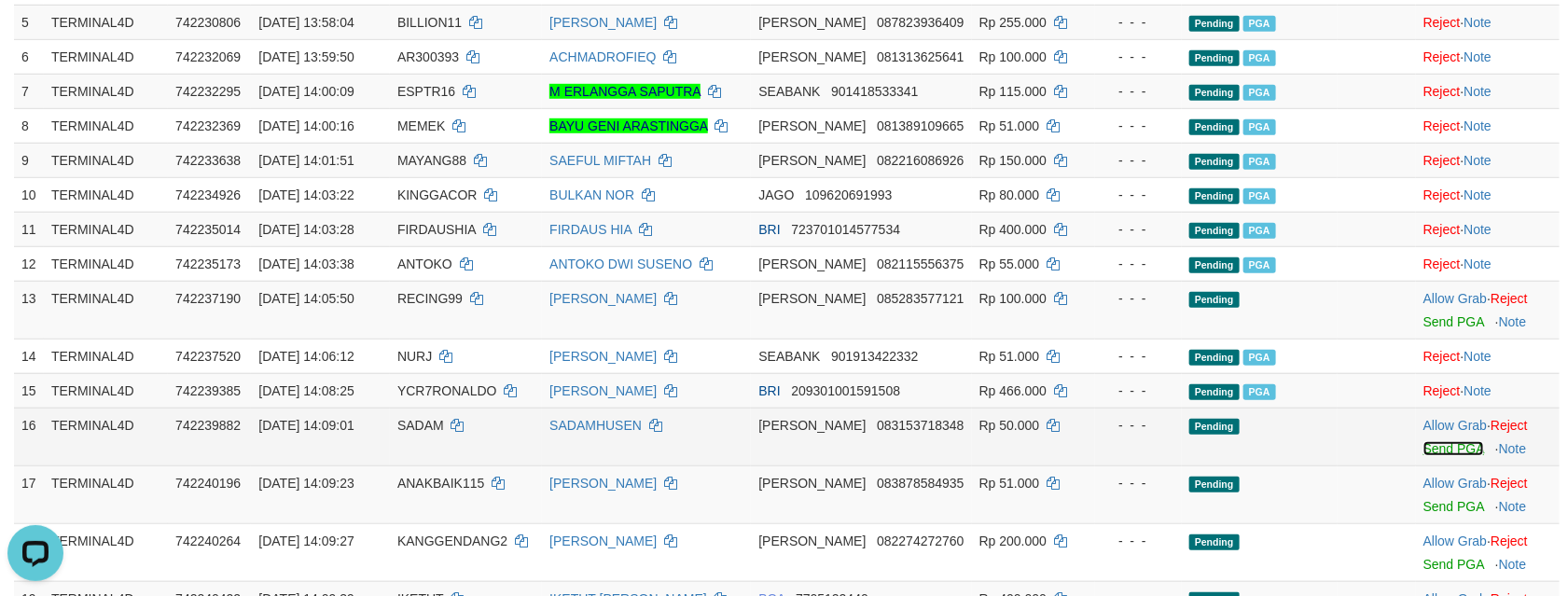
click at [1425, 455] on link "Send PGA" at bounding box center [1453, 449] width 60 height 15
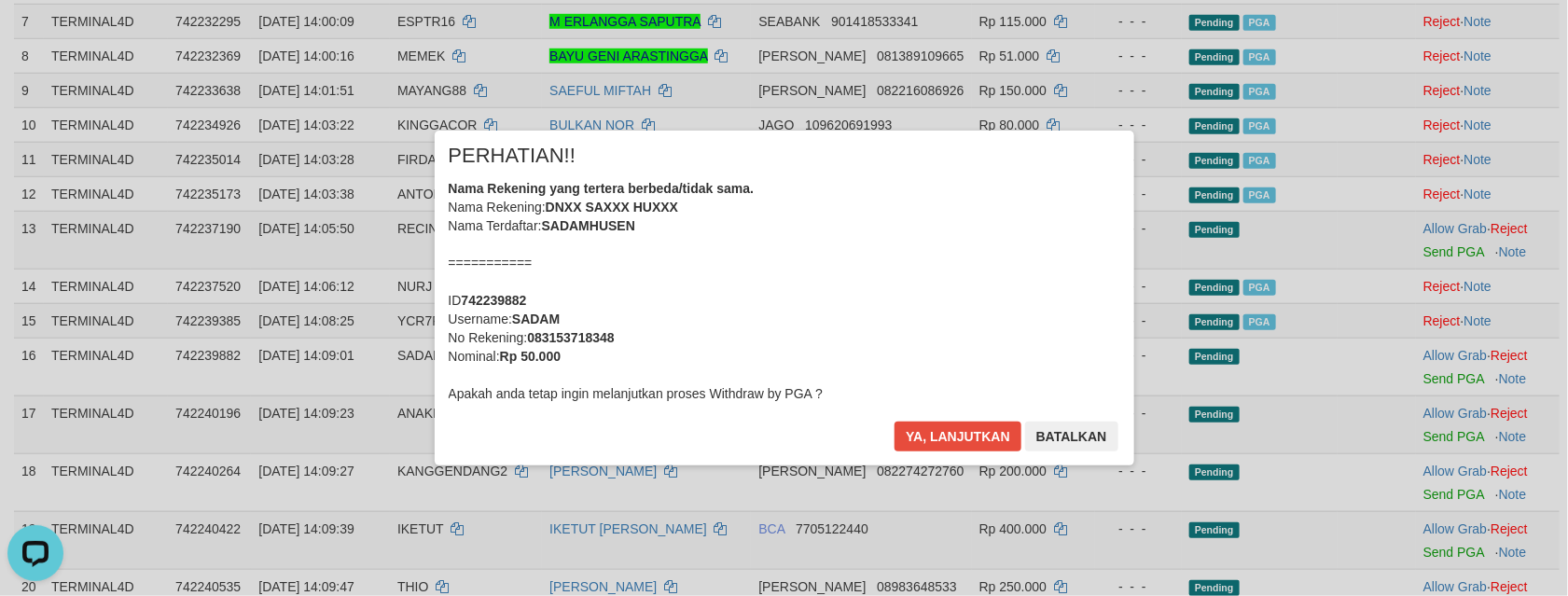
scroll to position [660, 0]
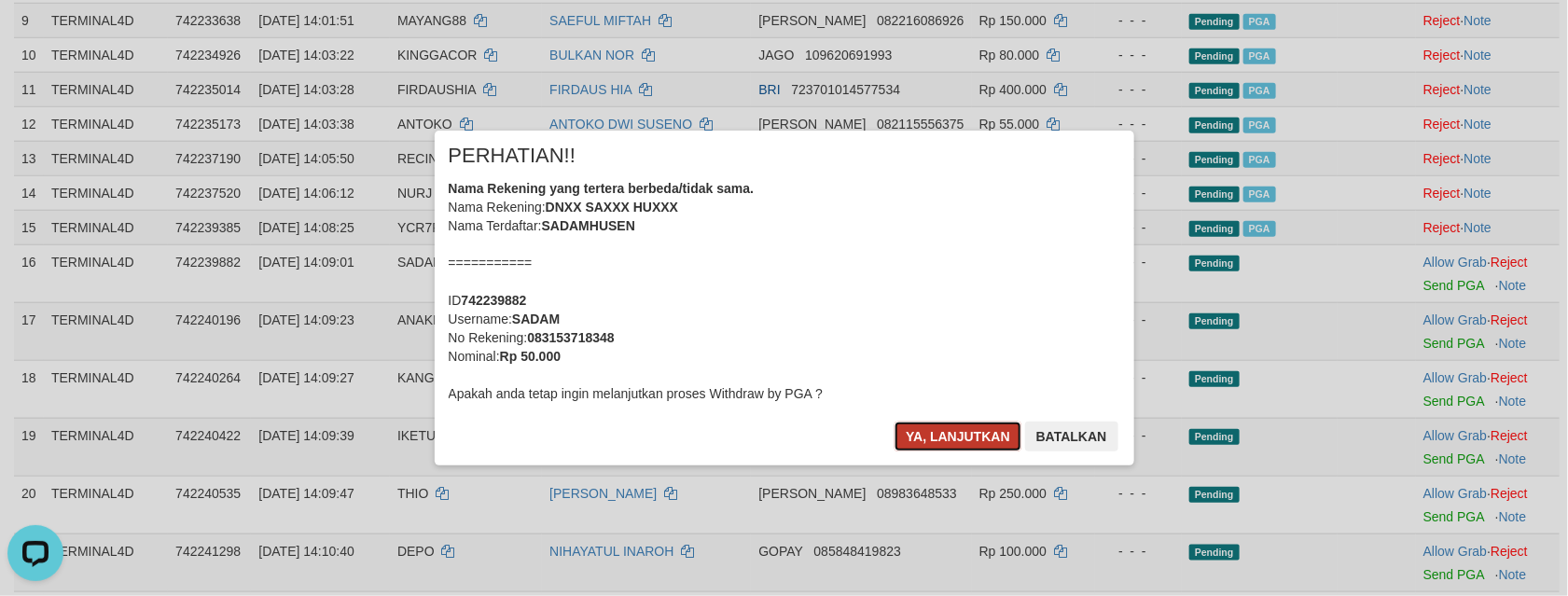
click at [946, 444] on button "Ya, lanjutkan" at bounding box center [958, 437] width 126 height 30
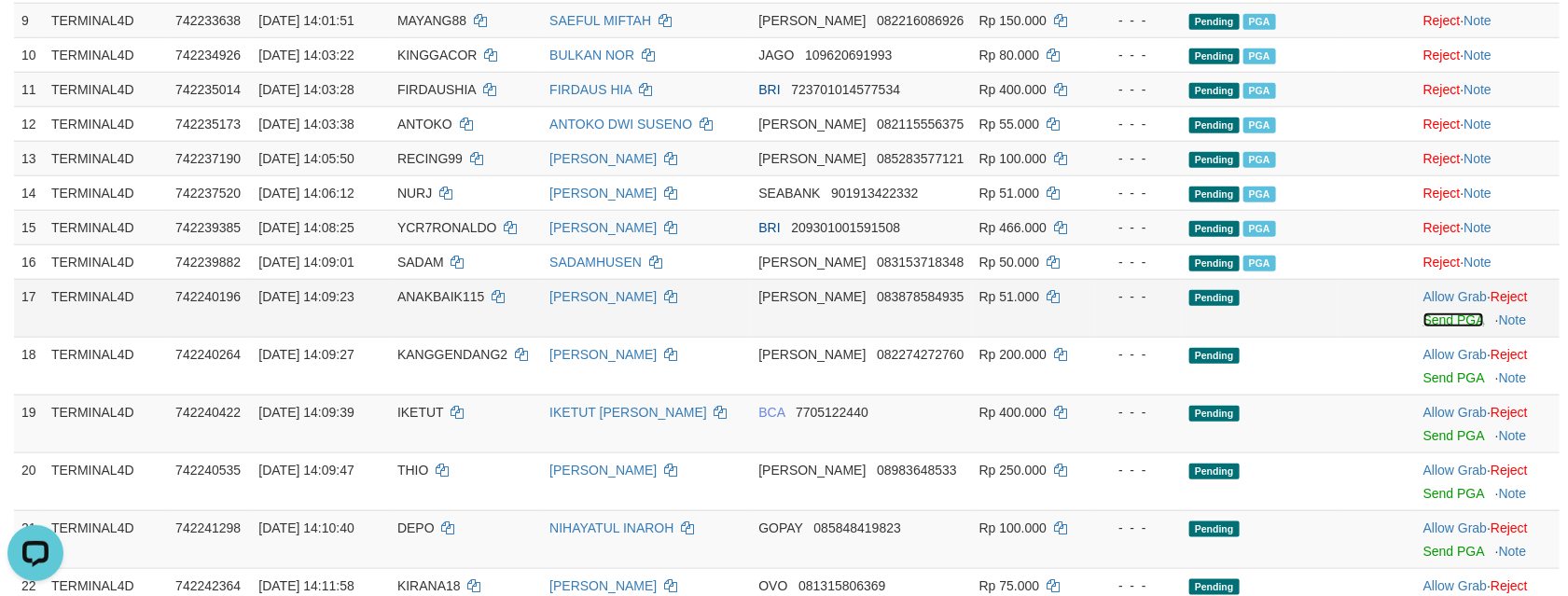
click at [1436, 327] on link "Send PGA" at bounding box center [1453, 320] width 60 height 15
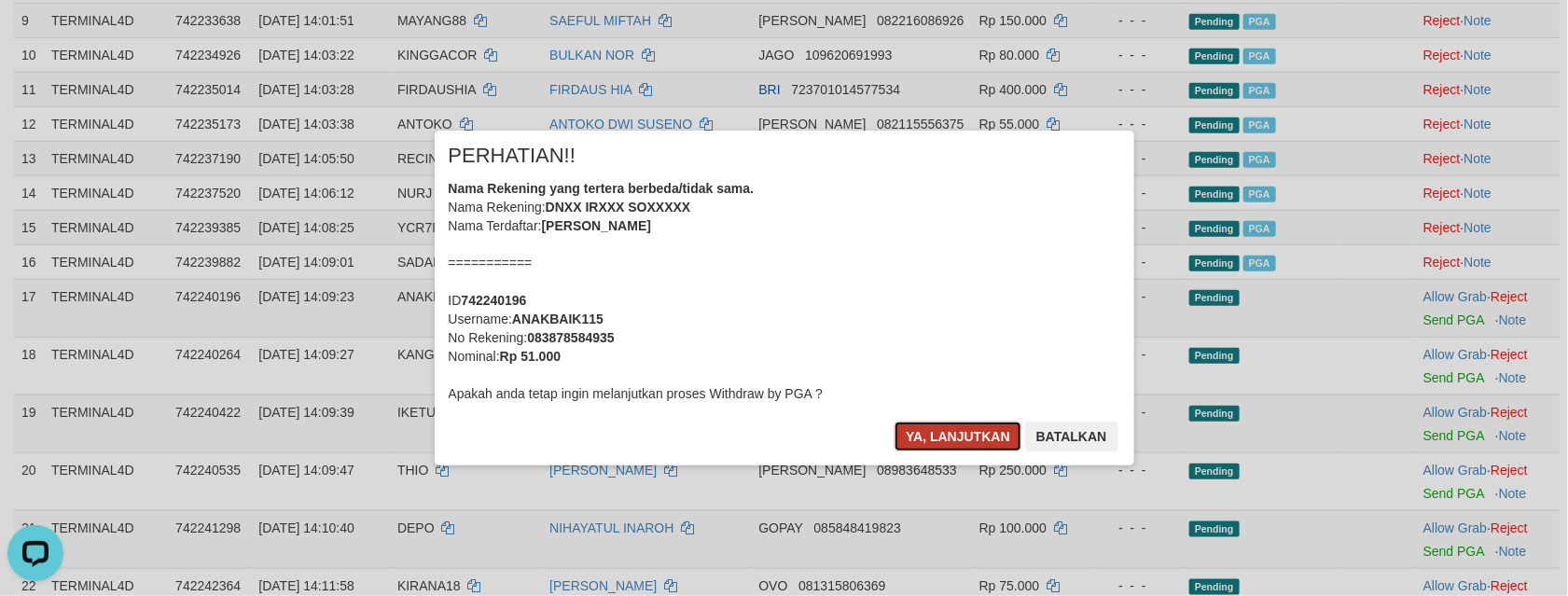
click at [968, 437] on button "Ya, lanjutkan" at bounding box center [958, 437] width 126 height 30
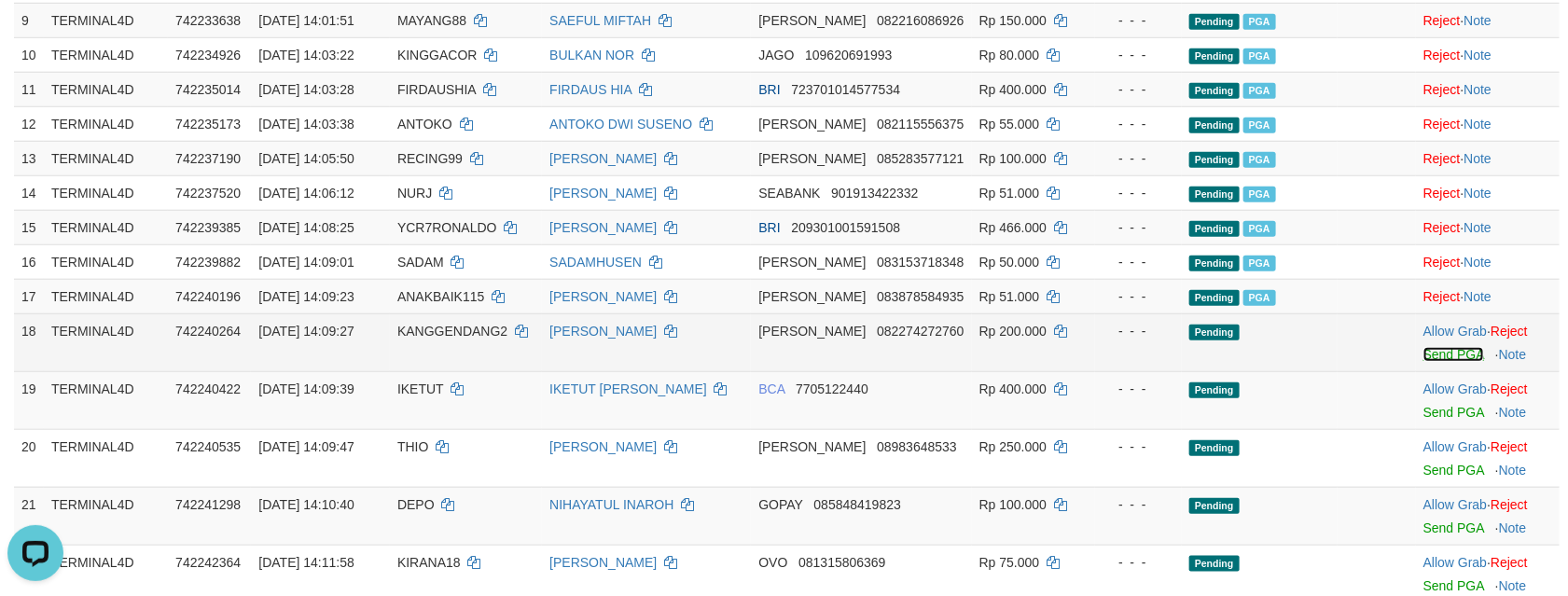
click at [1430, 362] on link "Send PGA" at bounding box center [1453, 355] width 60 height 15
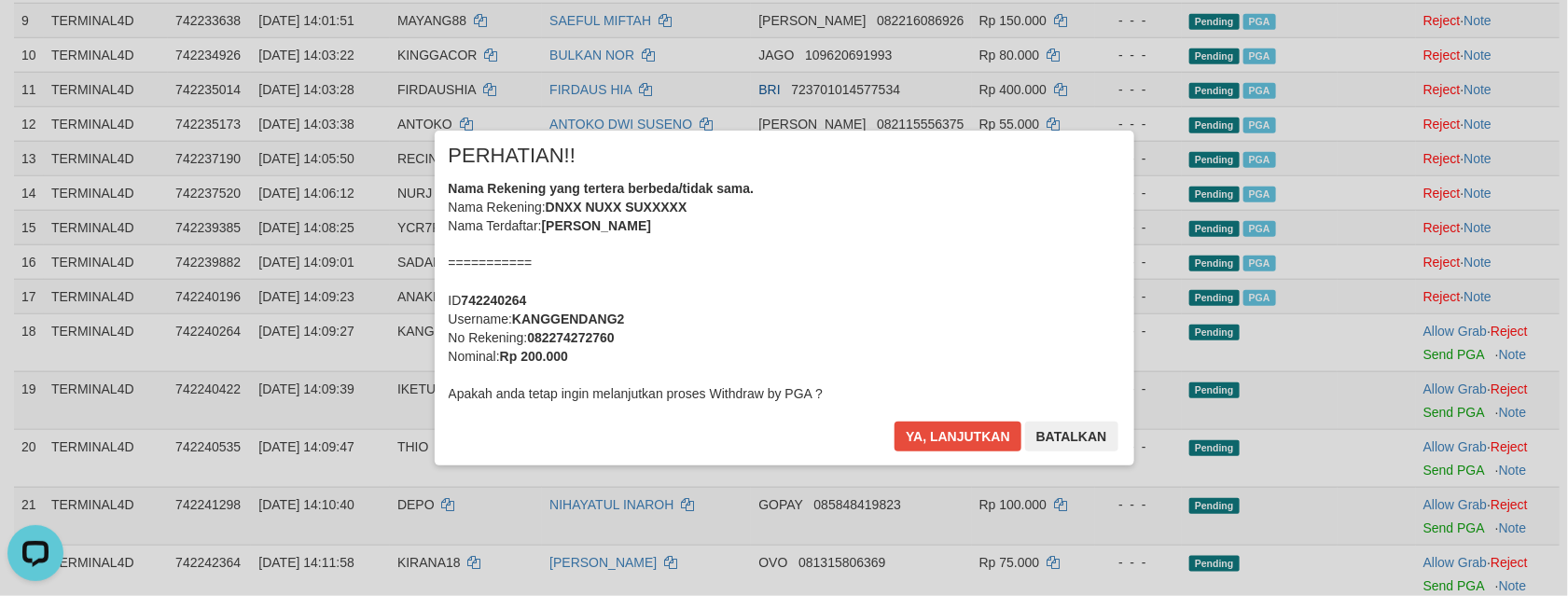
scroll to position [800, 0]
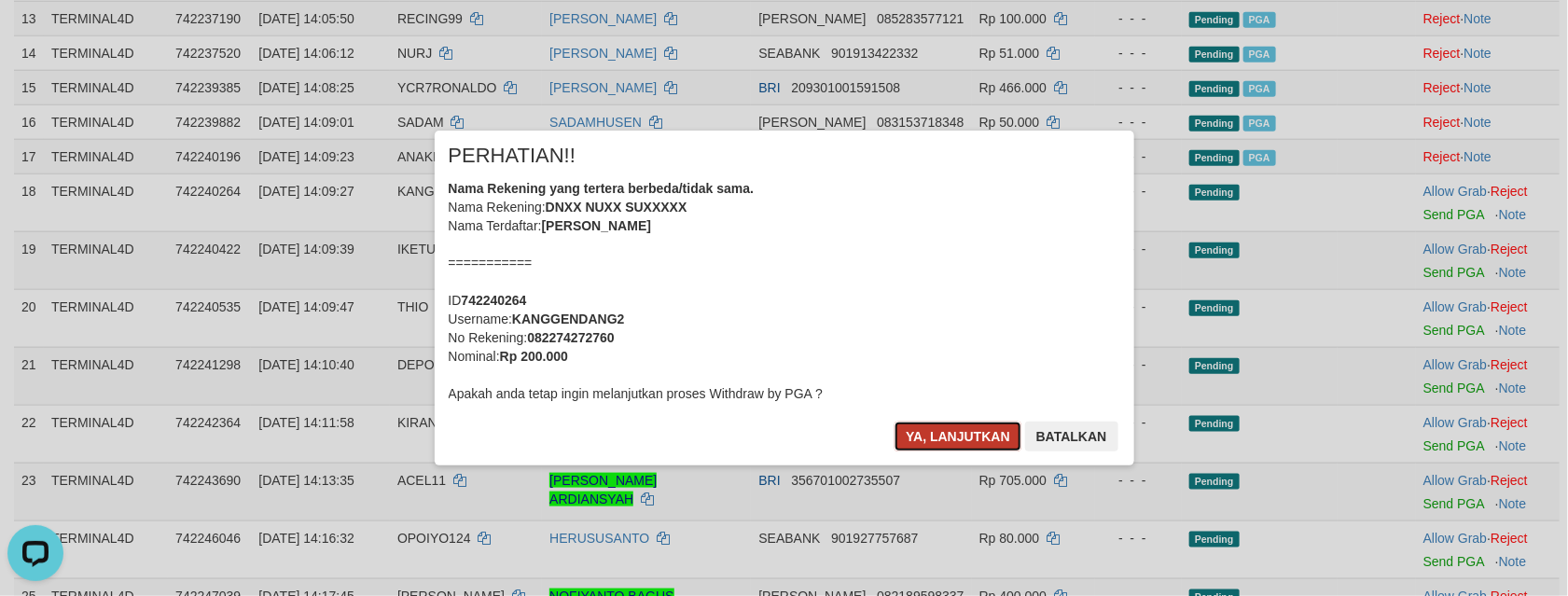
click at [994, 444] on button "Ya, lanjutkan" at bounding box center [958, 437] width 126 height 30
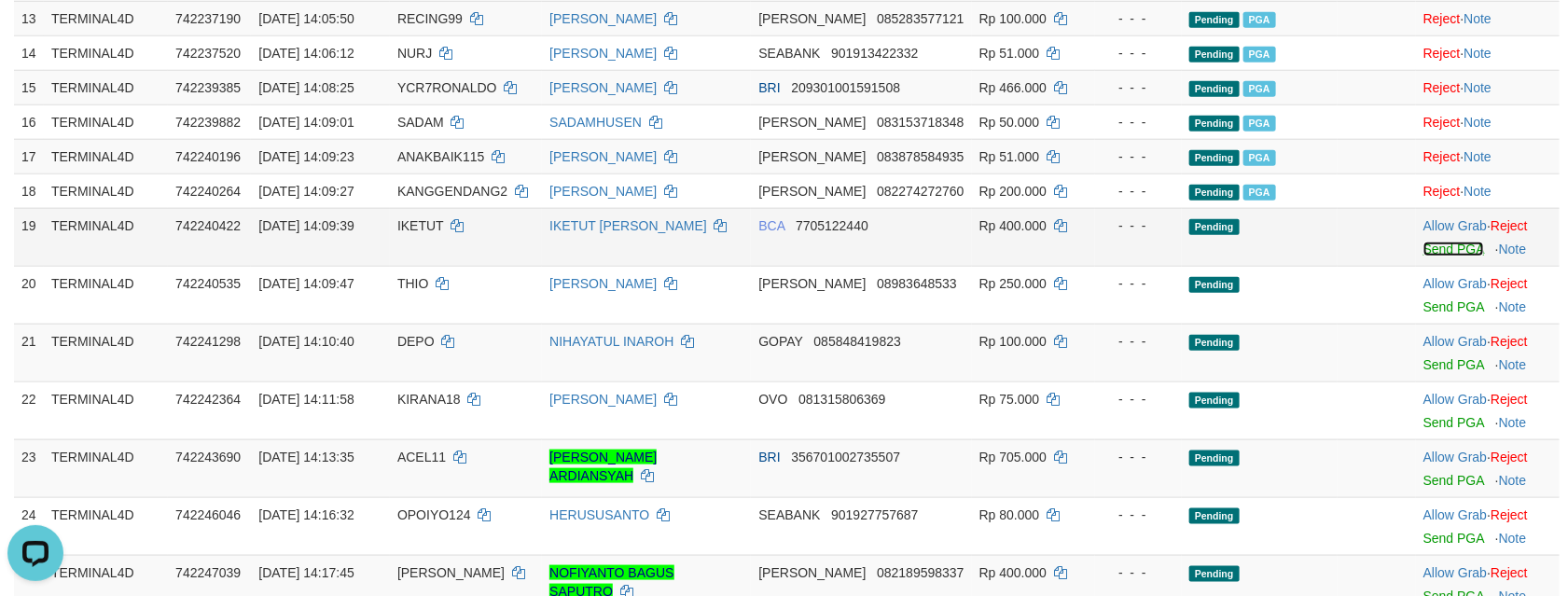
click at [1429, 257] on link "Send PGA" at bounding box center [1453, 249] width 60 height 15
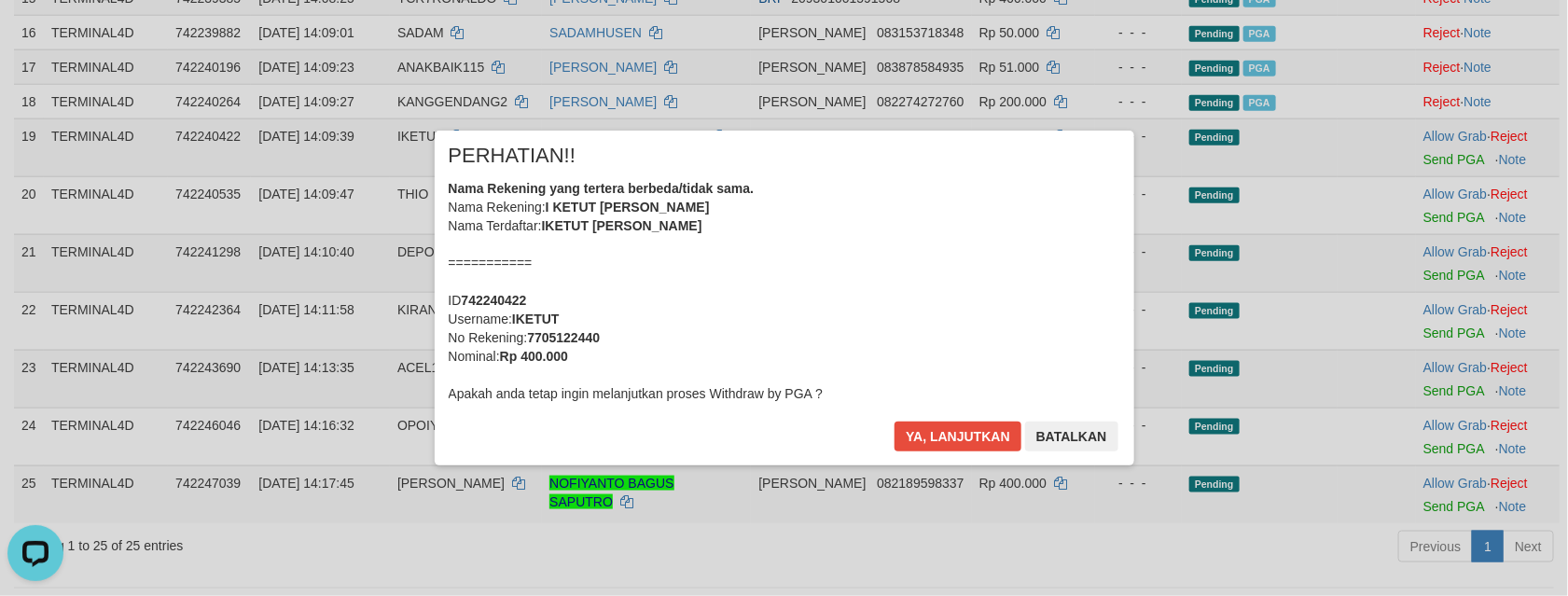
scroll to position [939, 0]
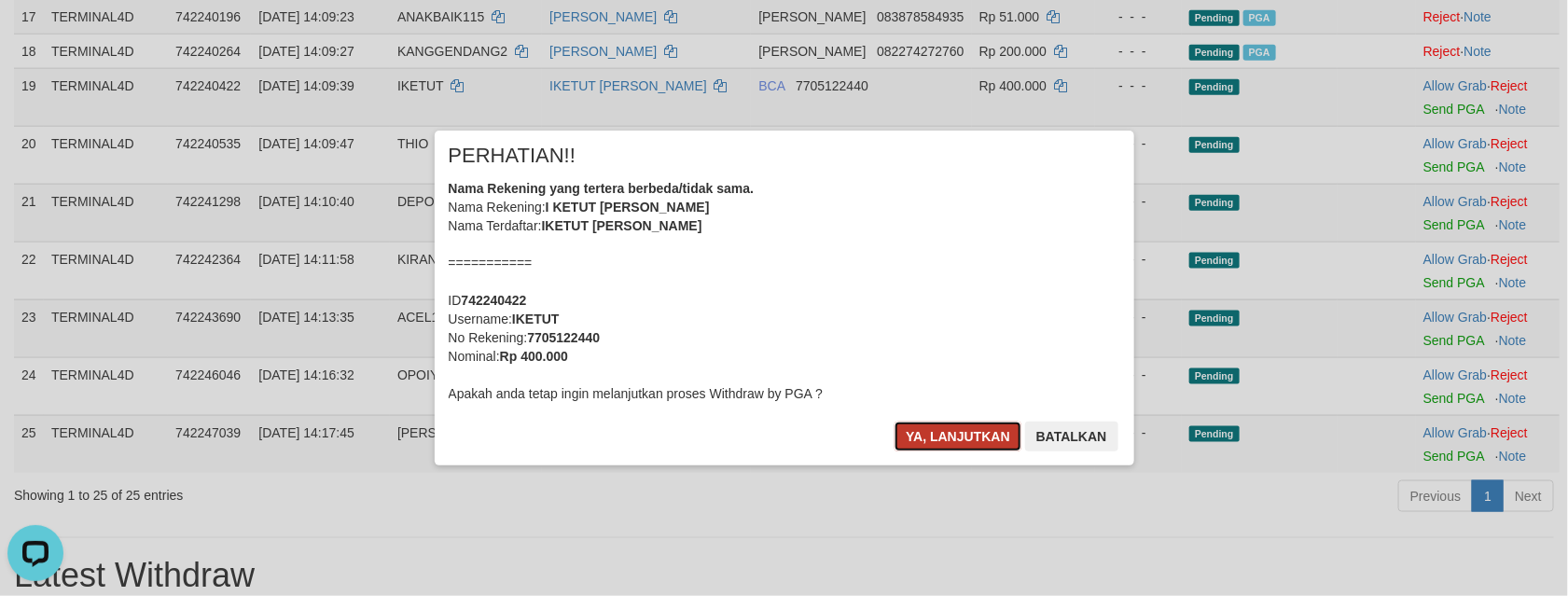
click at [954, 426] on button "Ya, lanjutkan" at bounding box center [958, 437] width 126 height 30
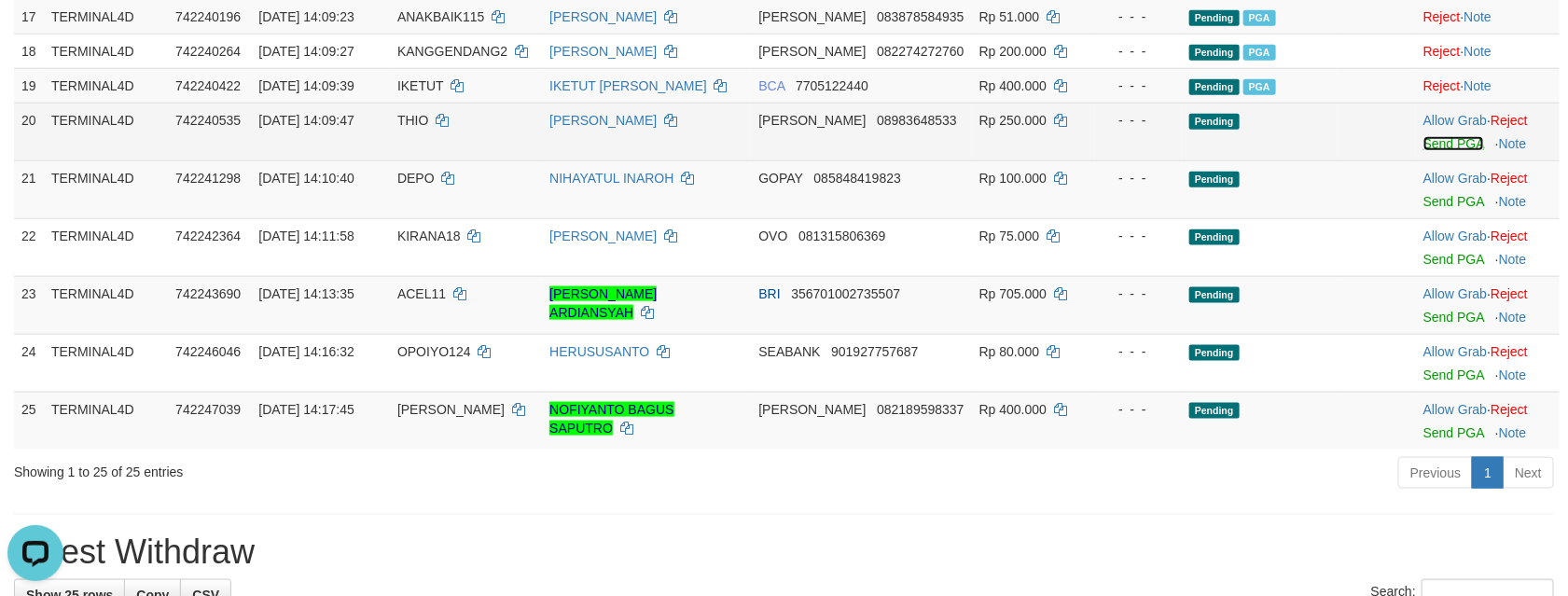
click at [1433, 151] on link "Send PGA" at bounding box center [1453, 143] width 60 height 15
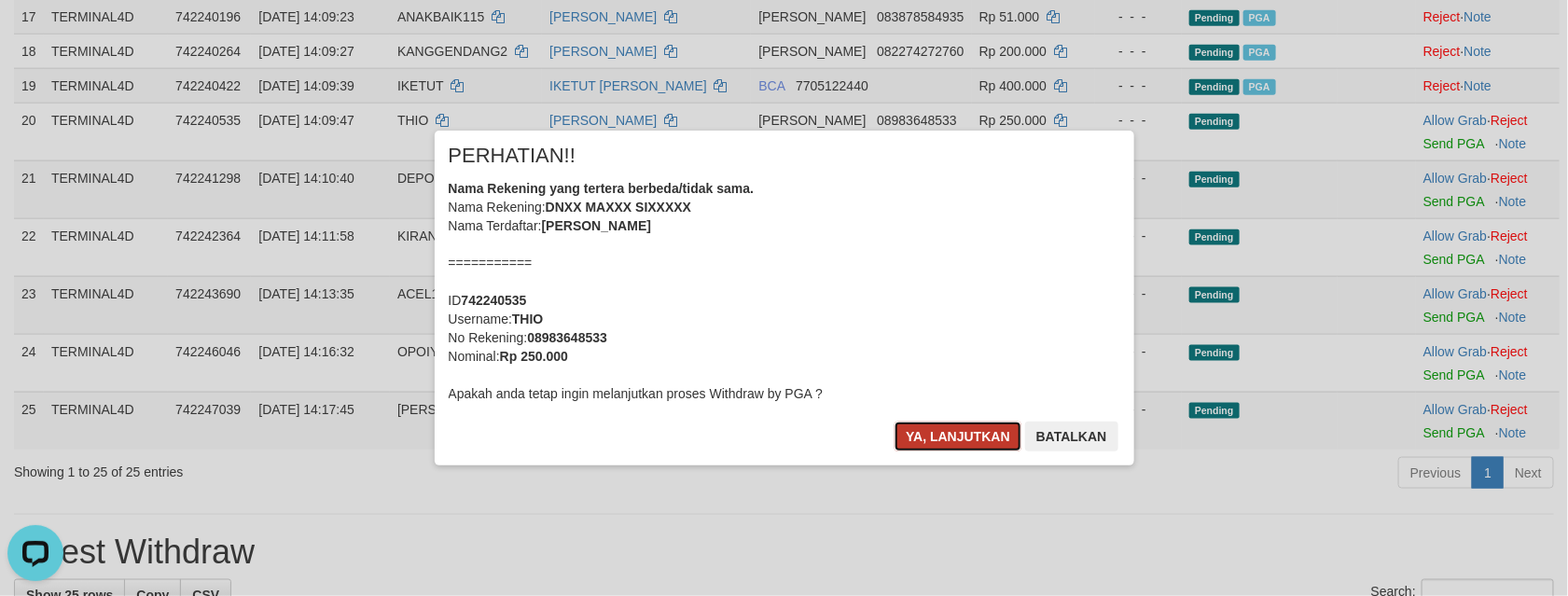
click at [965, 439] on button "Ya, lanjutkan" at bounding box center [958, 437] width 126 height 30
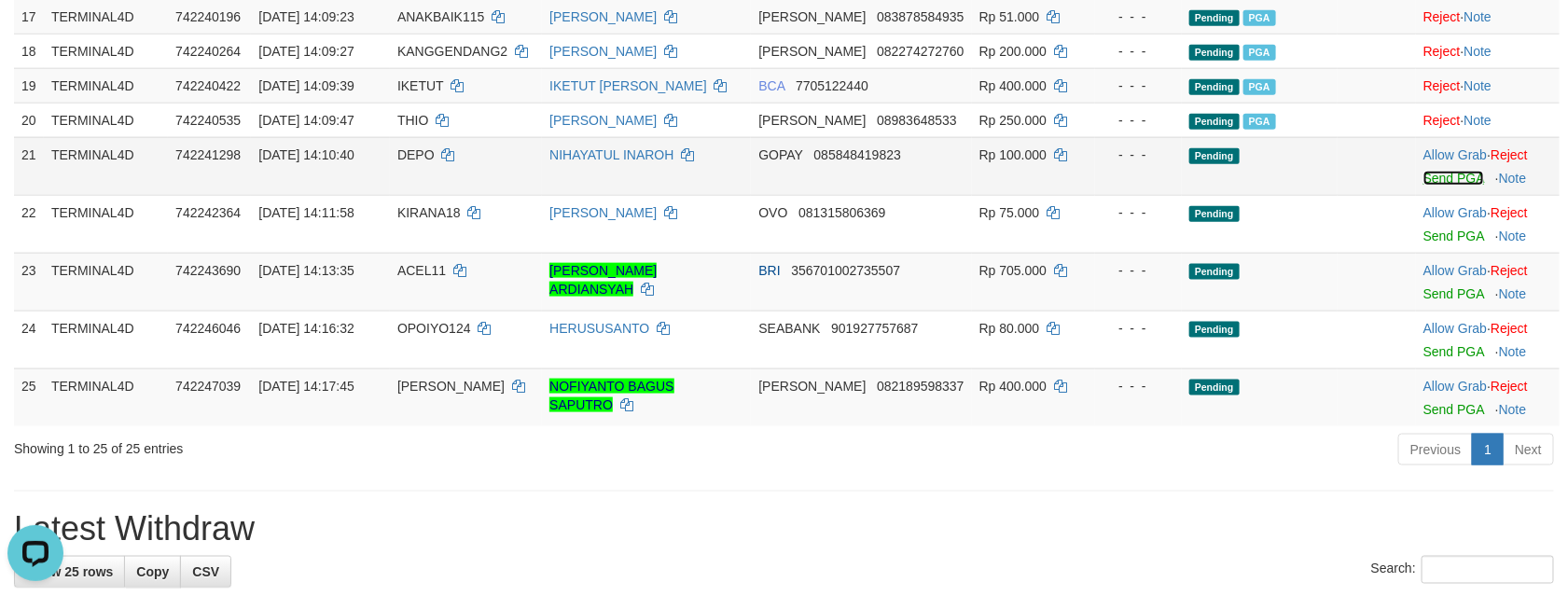
click at [1429, 186] on link "Send PGA" at bounding box center [1453, 178] width 60 height 15
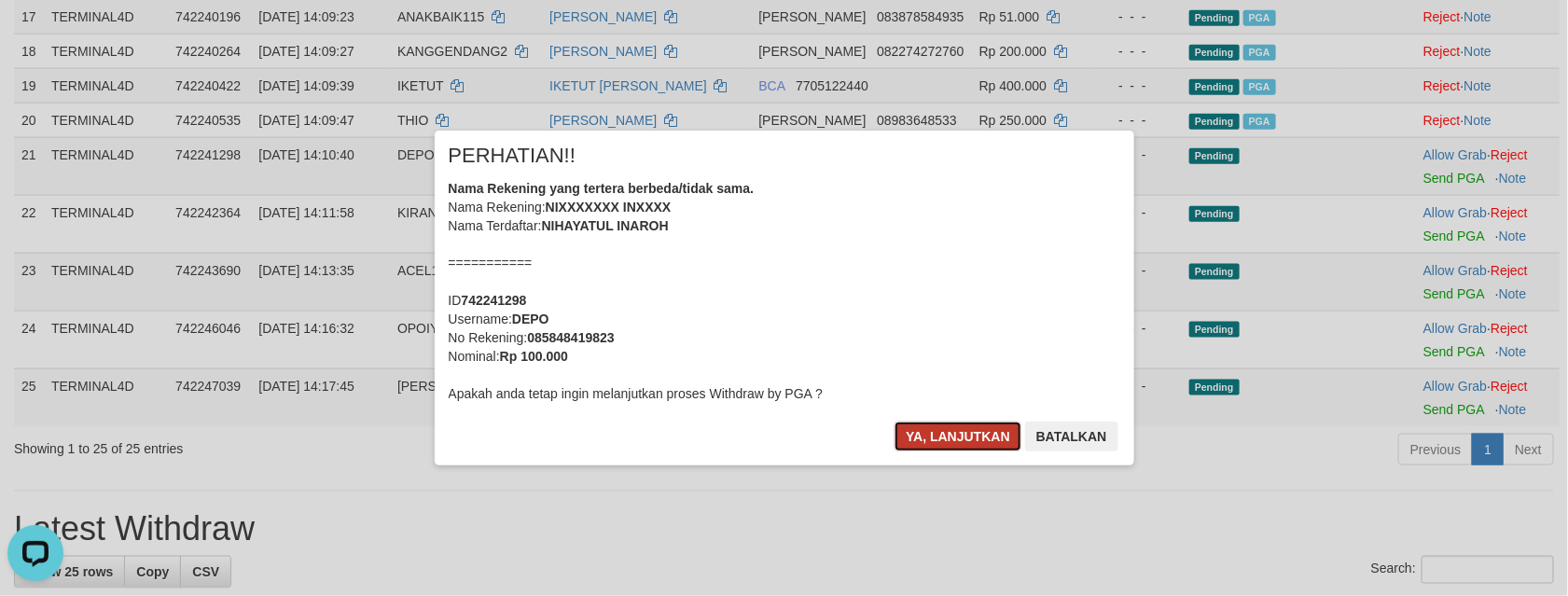
click at [912, 442] on button "Ya, lanjutkan" at bounding box center [958, 437] width 126 height 30
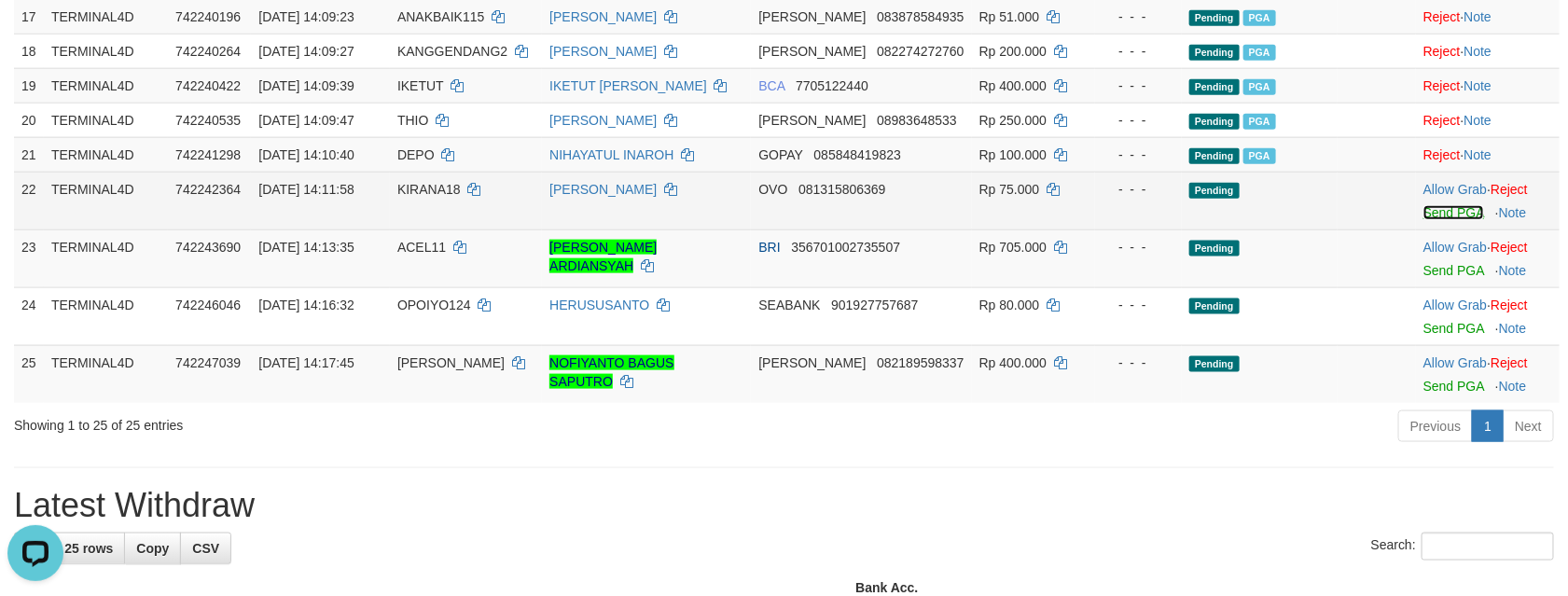
click at [1439, 220] on link "Send PGA" at bounding box center [1453, 212] width 60 height 15
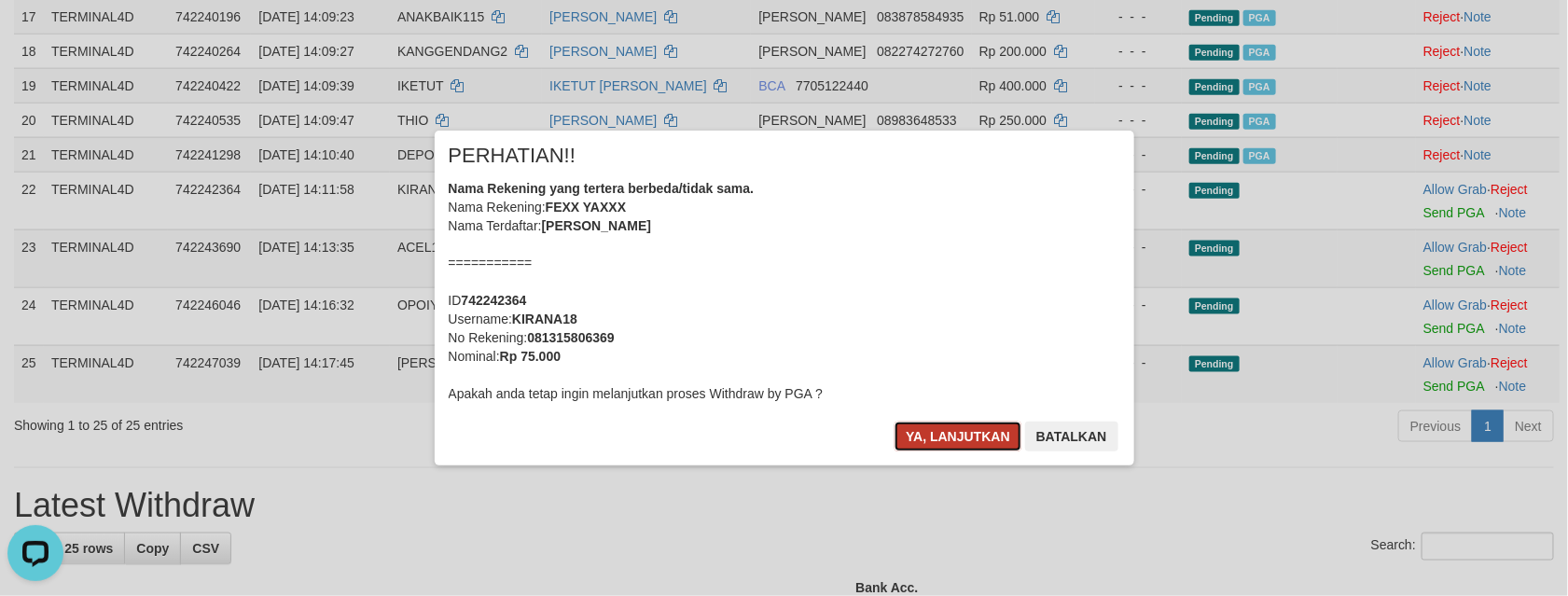
click at [974, 435] on button "Ya, lanjutkan" at bounding box center [958, 437] width 126 height 30
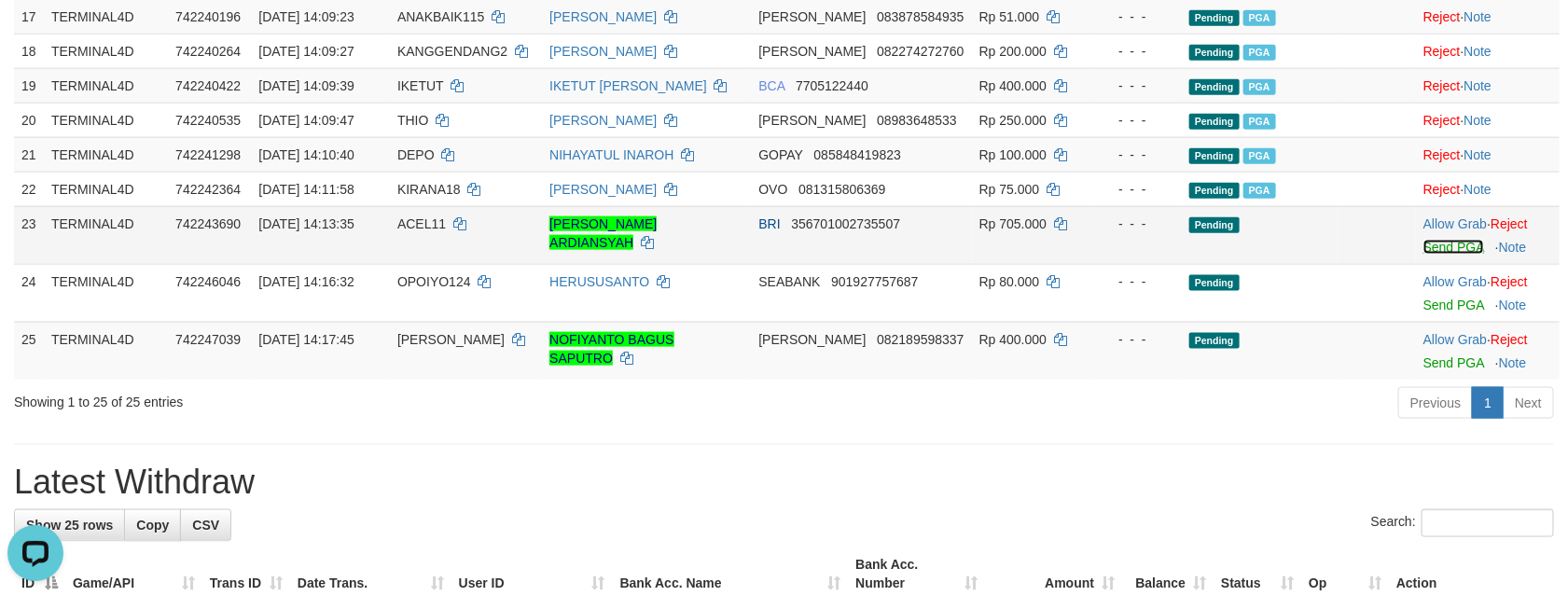
click at [1444, 255] on link "Send PGA" at bounding box center [1453, 247] width 60 height 15
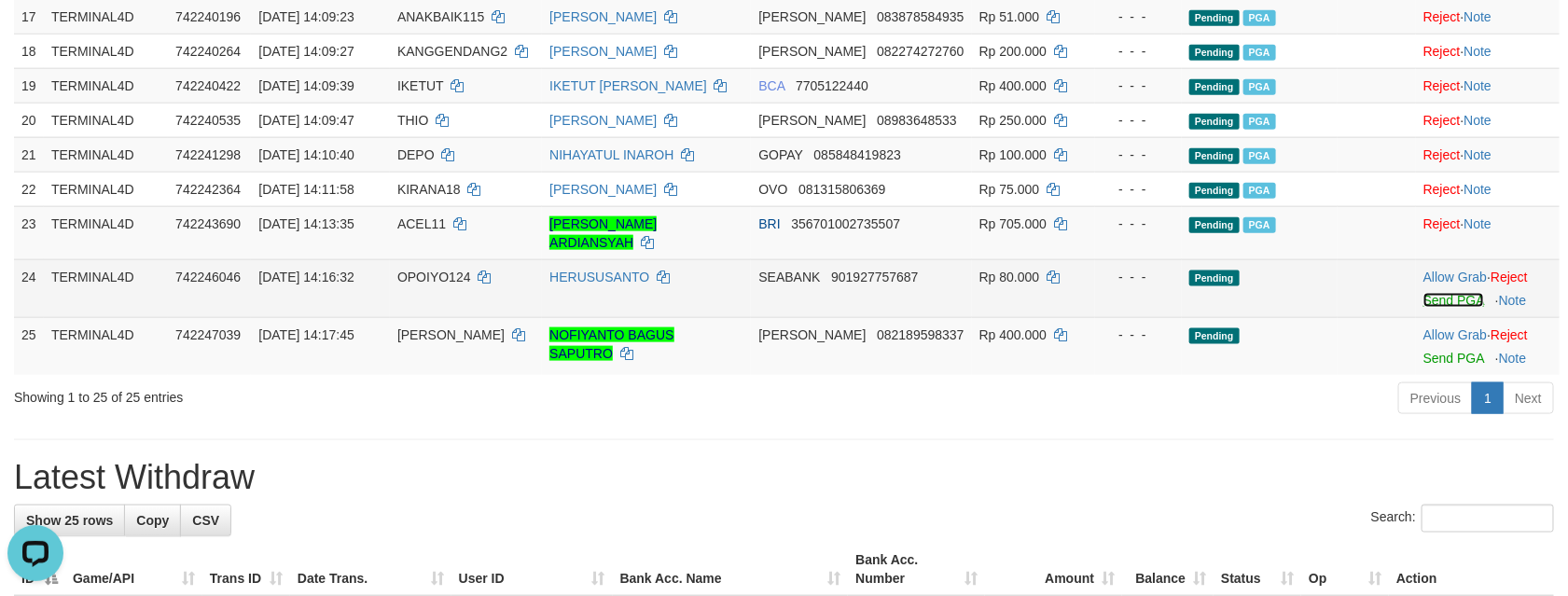
click at [1427, 307] on link "Send PGA" at bounding box center [1453, 300] width 60 height 15
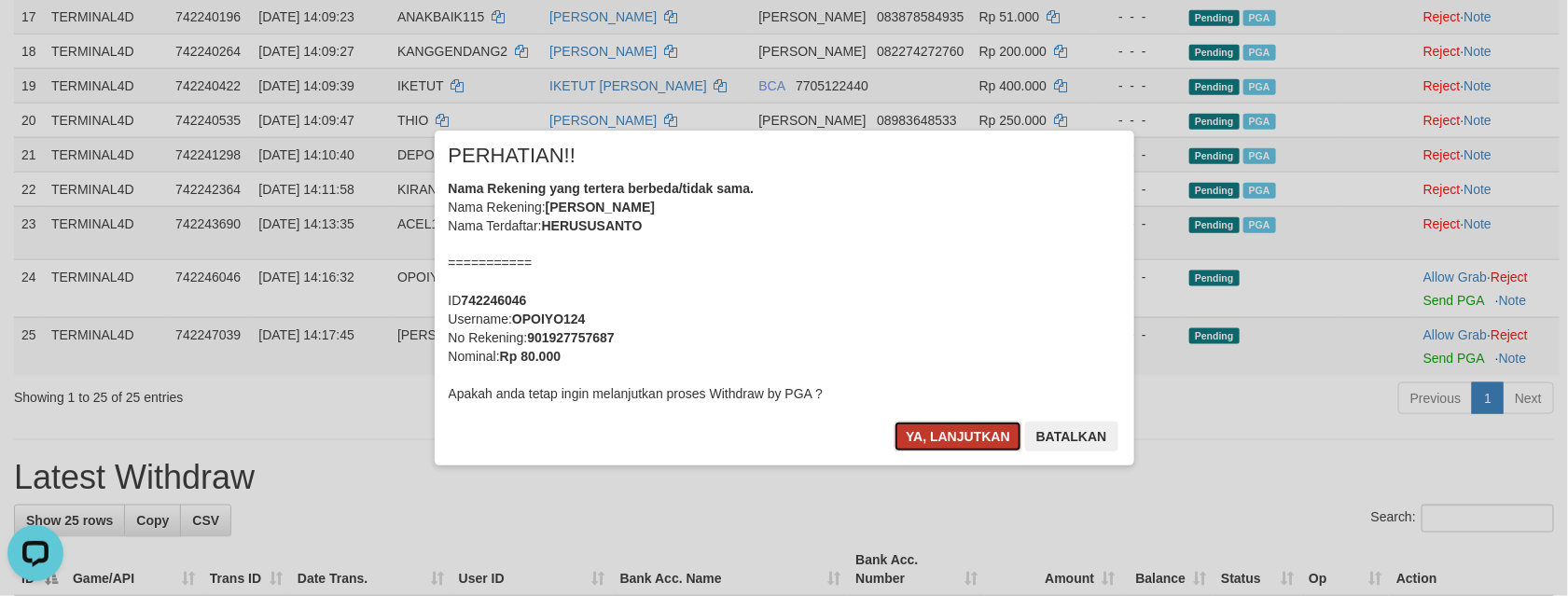
click at [941, 445] on button "Ya, lanjutkan" at bounding box center [958, 437] width 126 height 30
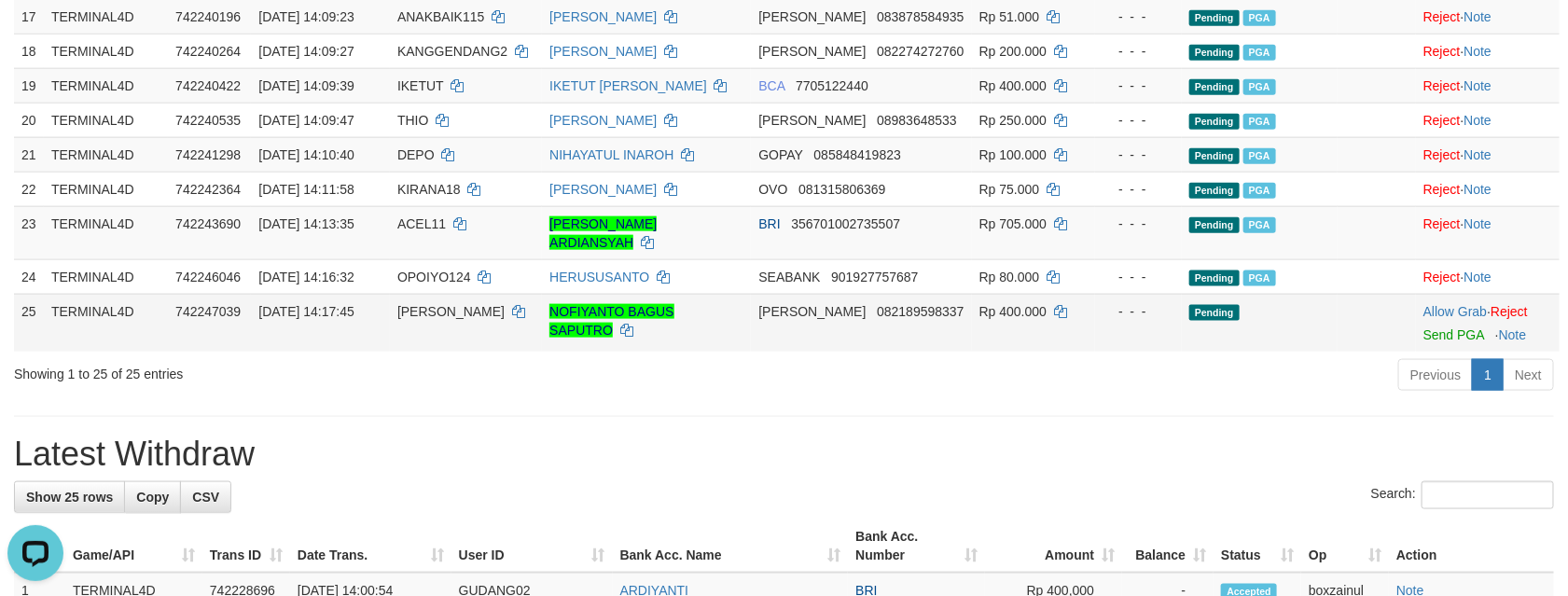
click at [1435, 352] on td "Allow Grab · Reject Send PGA · Note" at bounding box center [1487, 322] width 143 height 58
click at [1435, 342] on link "Send PGA" at bounding box center [1453, 335] width 60 height 15
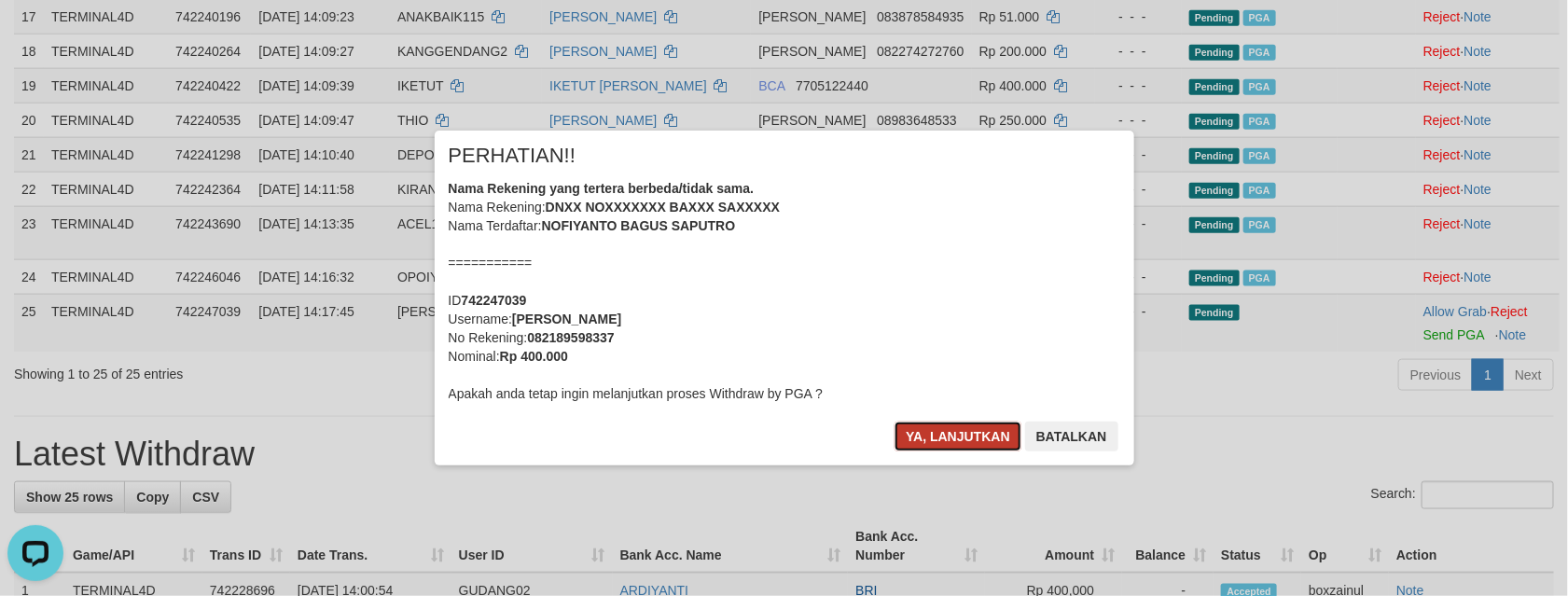
click at [963, 431] on button "Ya, lanjutkan" at bounding box center [958, 437] width 126 height 30
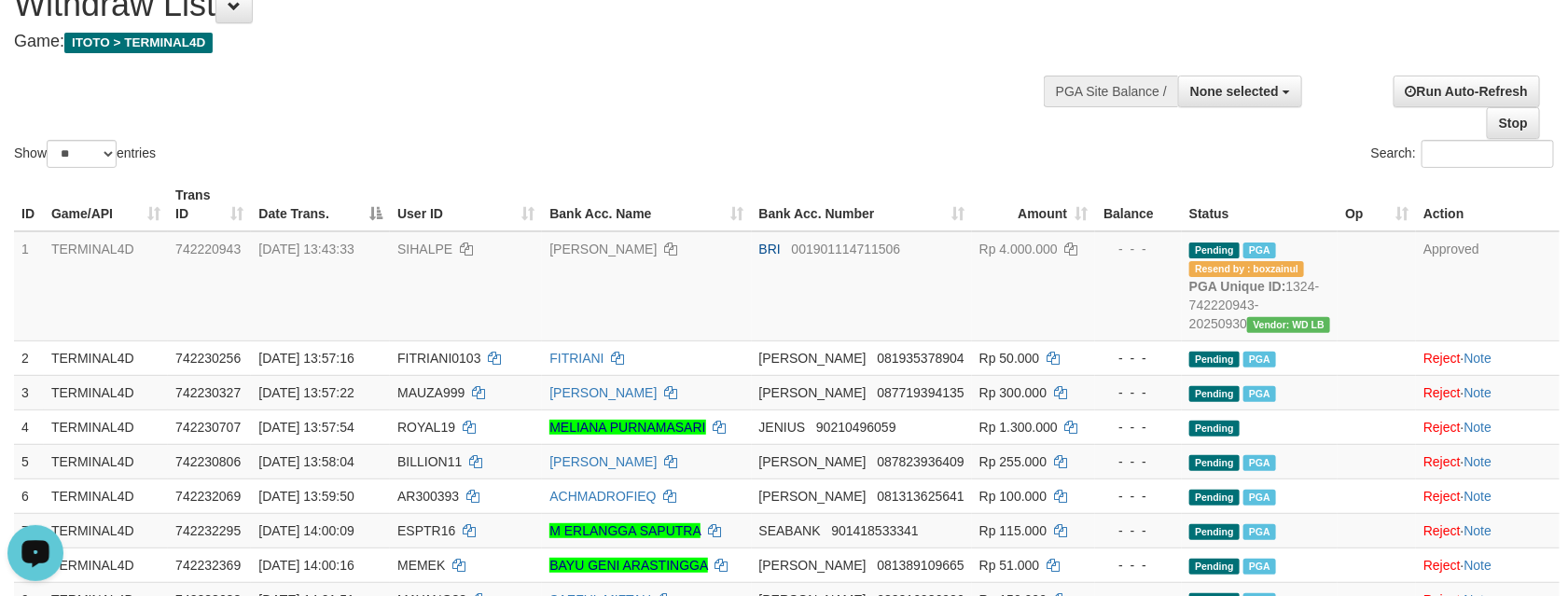
scroll to position [0, 0]
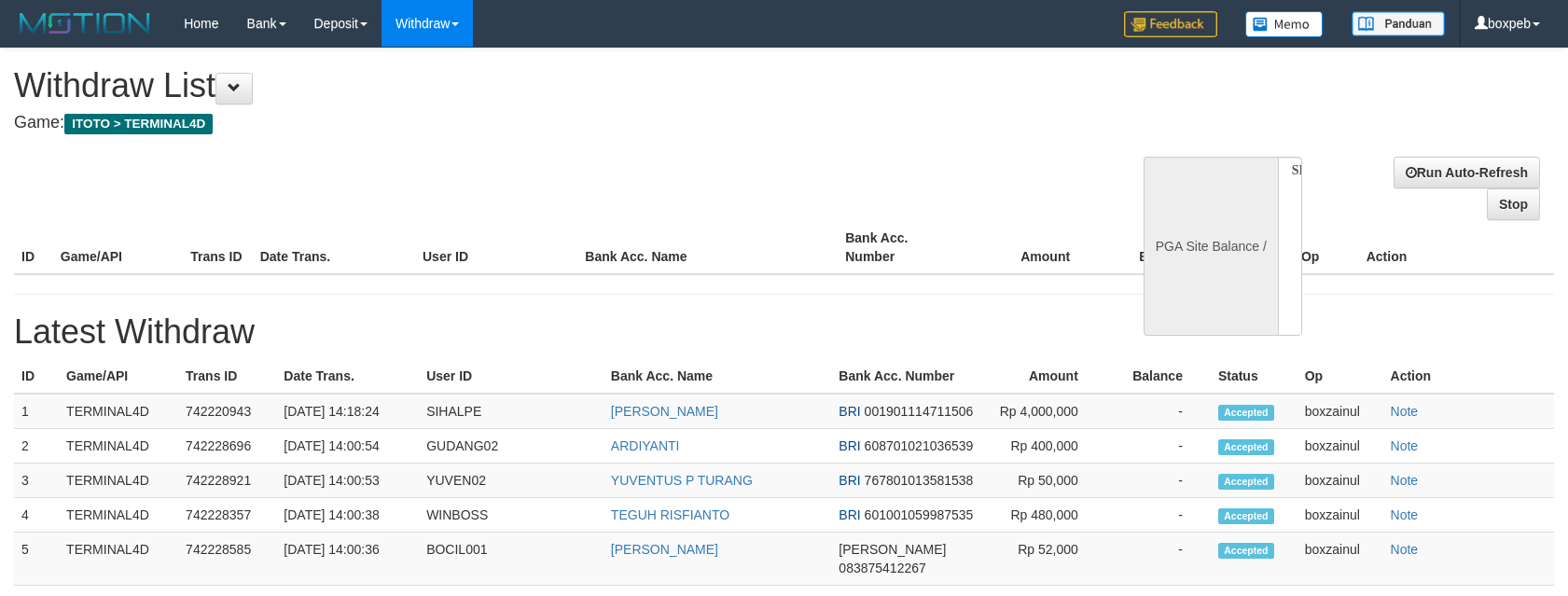
select select
select select "**"
select select
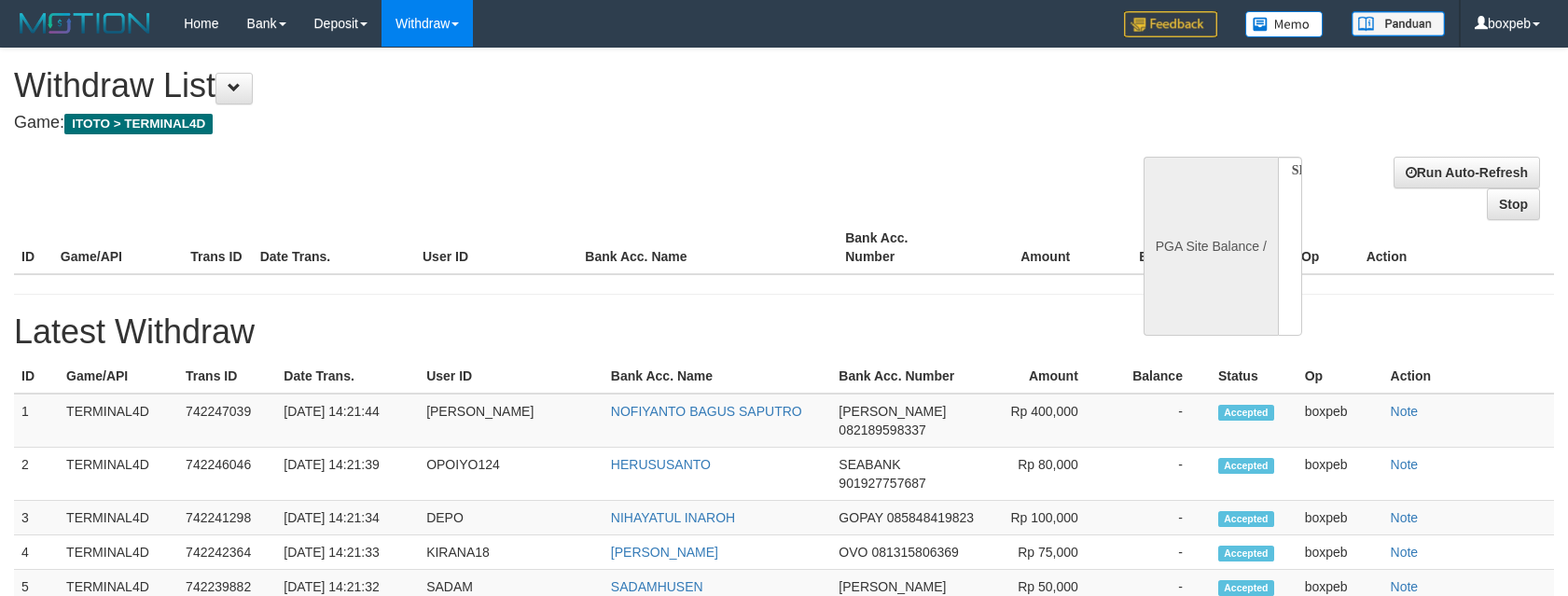
select select
select select "**"
select select
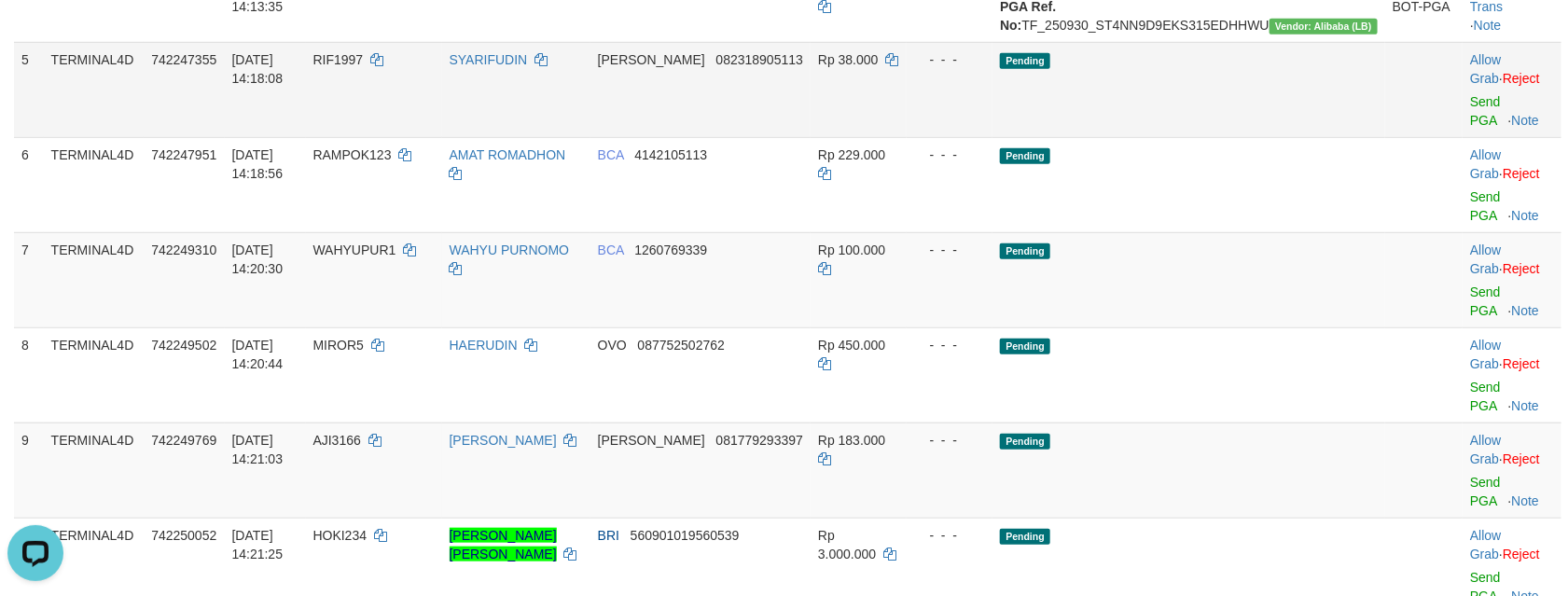
scroll to position [559, 0]
click at [1462, 135] on td "Allow Grab · Reject Send PGA · Note" at bounding box center [1511, 88] width 99 height 95
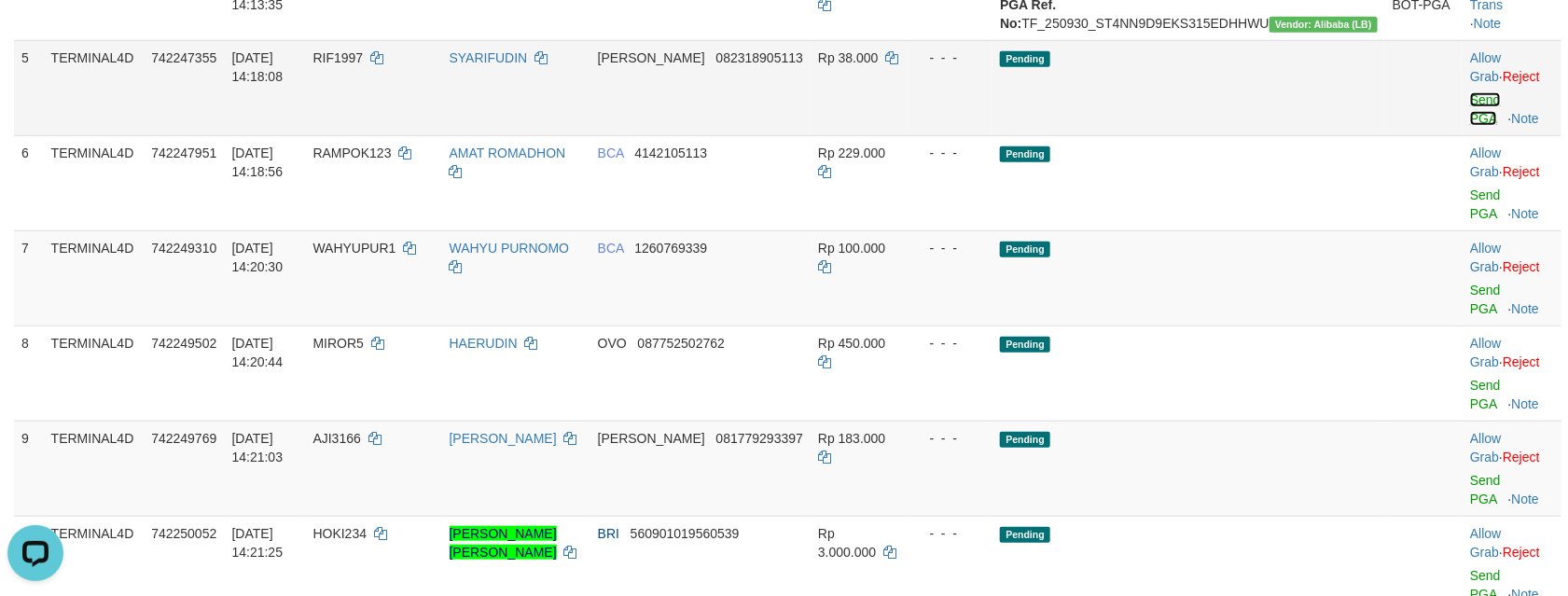
click at [1470, 125] on link "Send PGA" at bounding box center [1485, 109] width 31 height 34
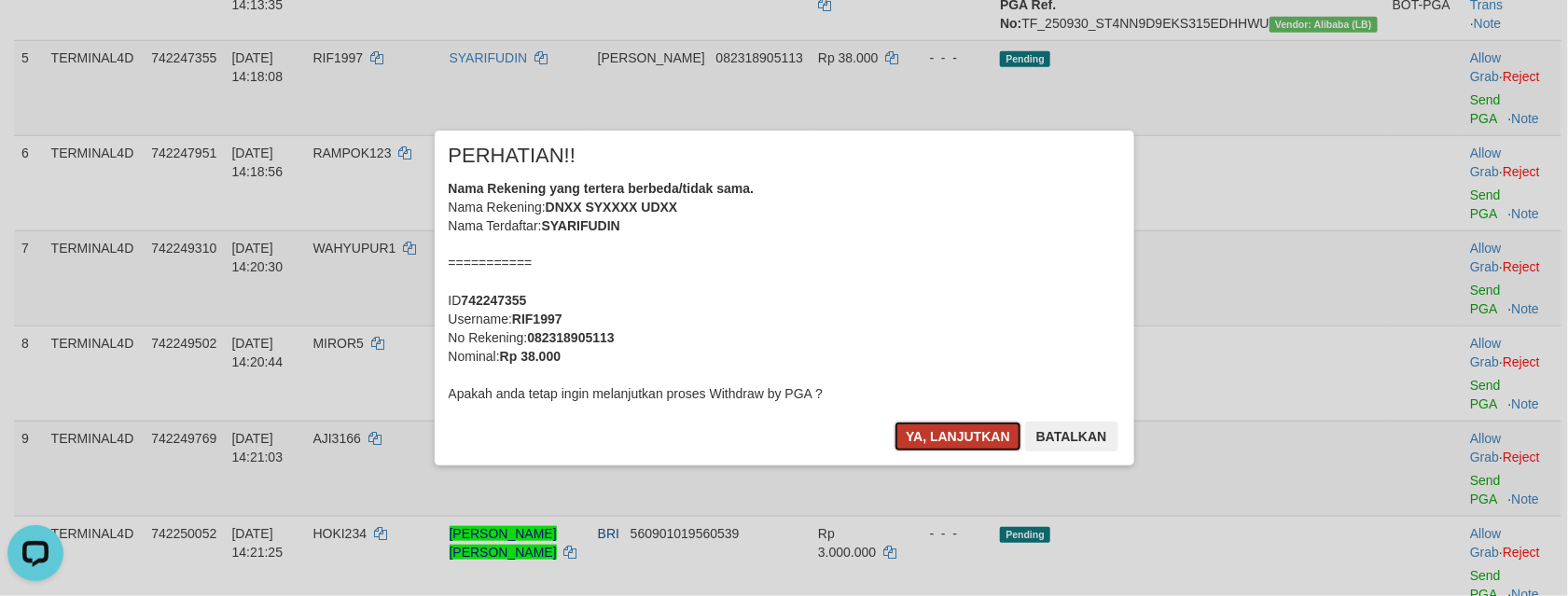
click at [975, 434] on button "Ya, lanjutkan" at bounding box center [958, 437] width 126 height 30
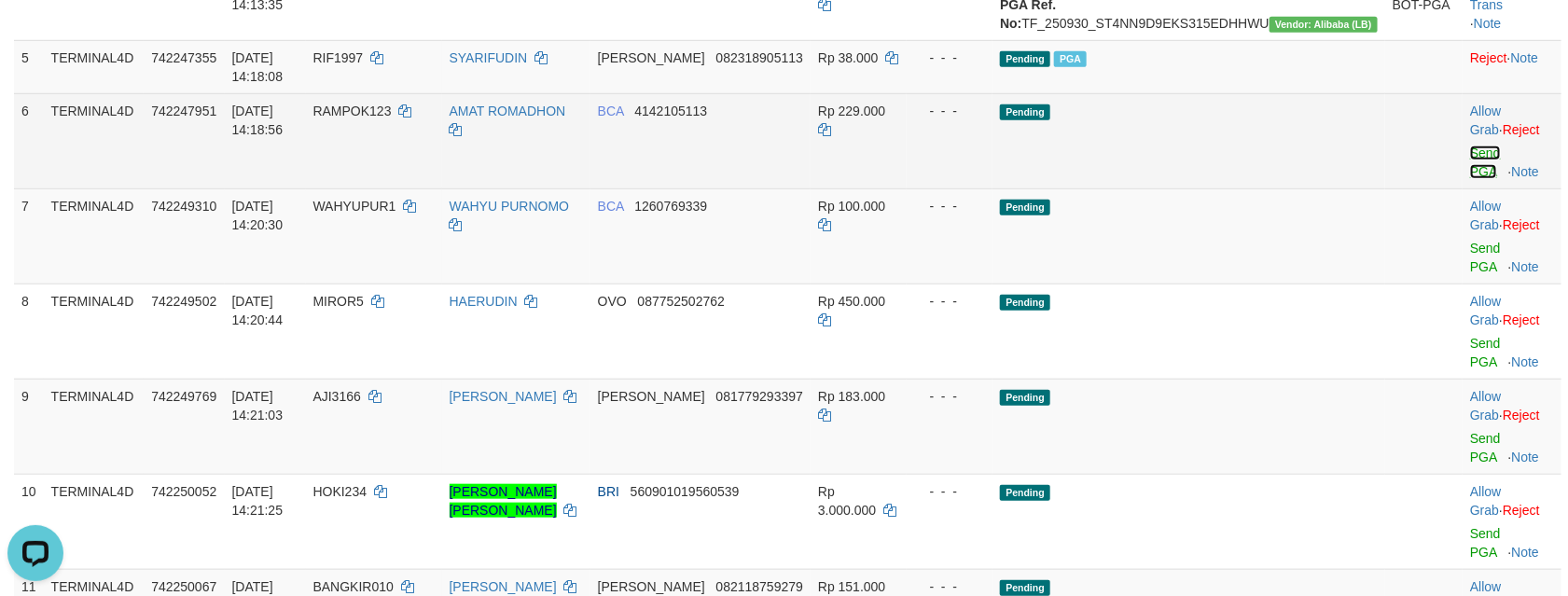
click at [1470, 179] on link "Send PGA" at bounding box center [1485, 162] width 31 height 34
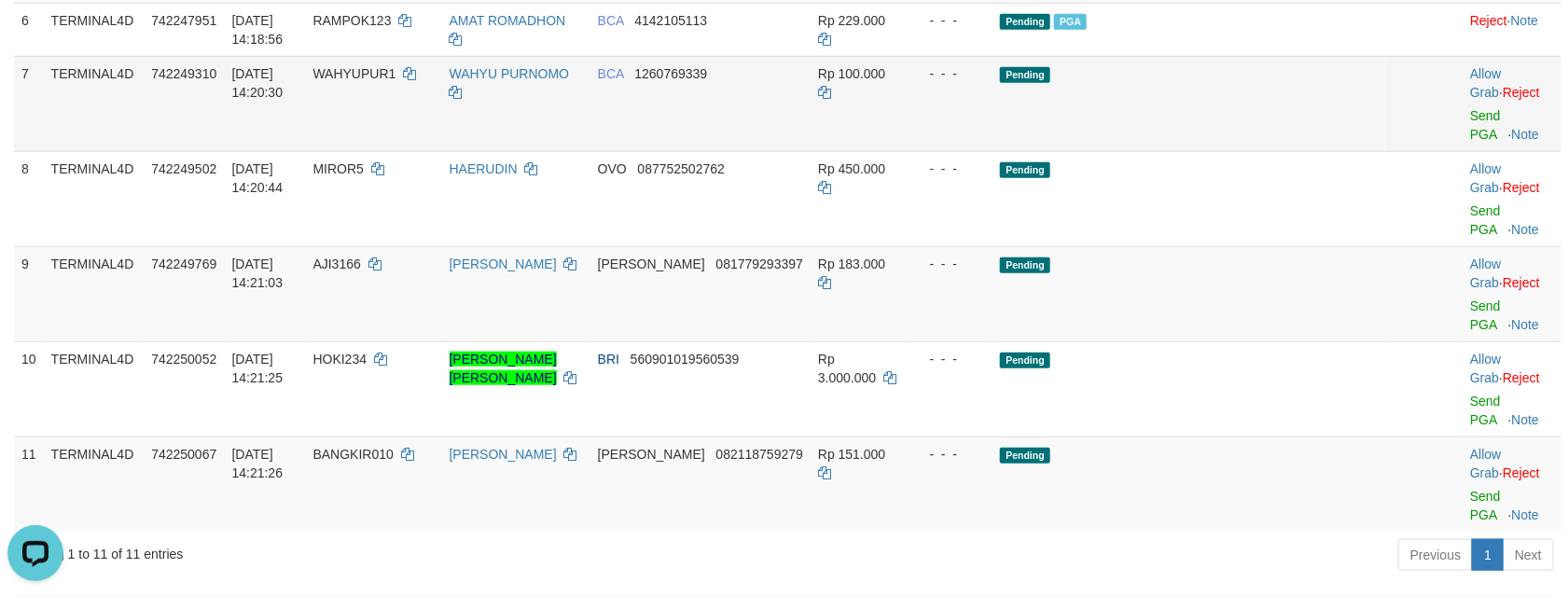
scroll to position [699, 0]
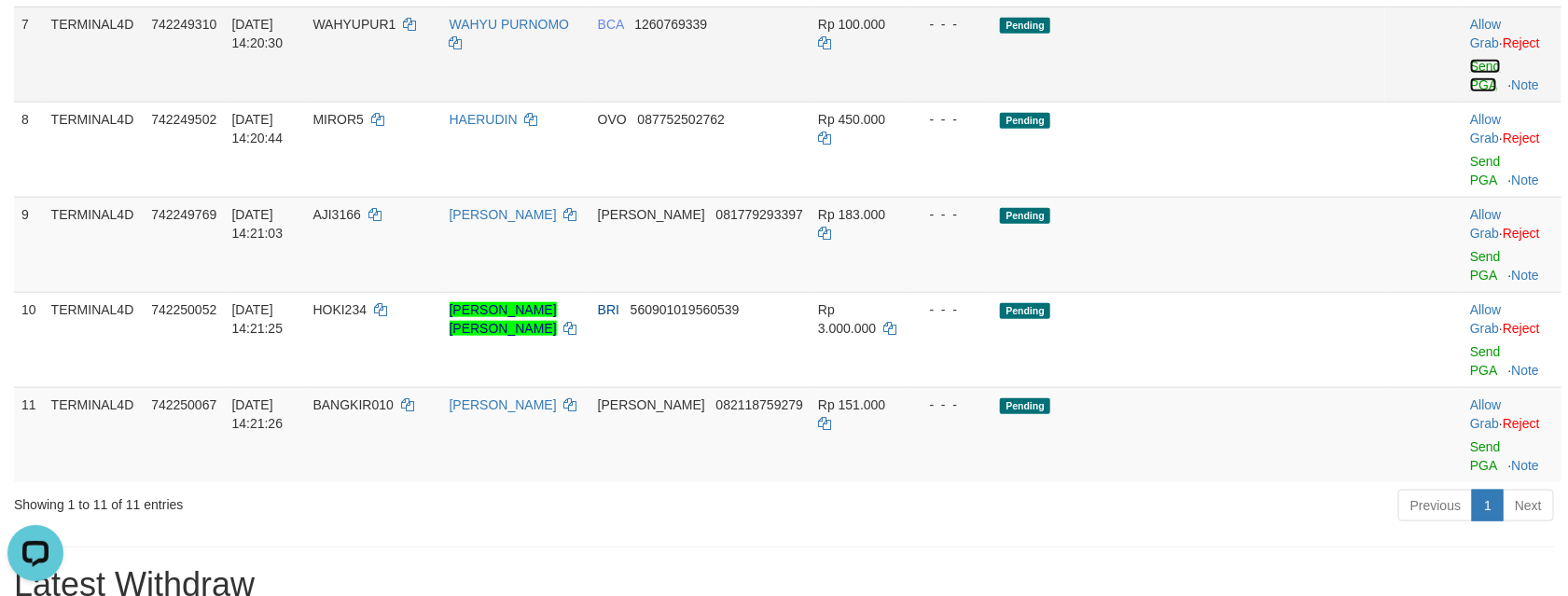
click at [1470, 92] on link "Send PGA" at bounding box center [1485, 75] width 31 height 34
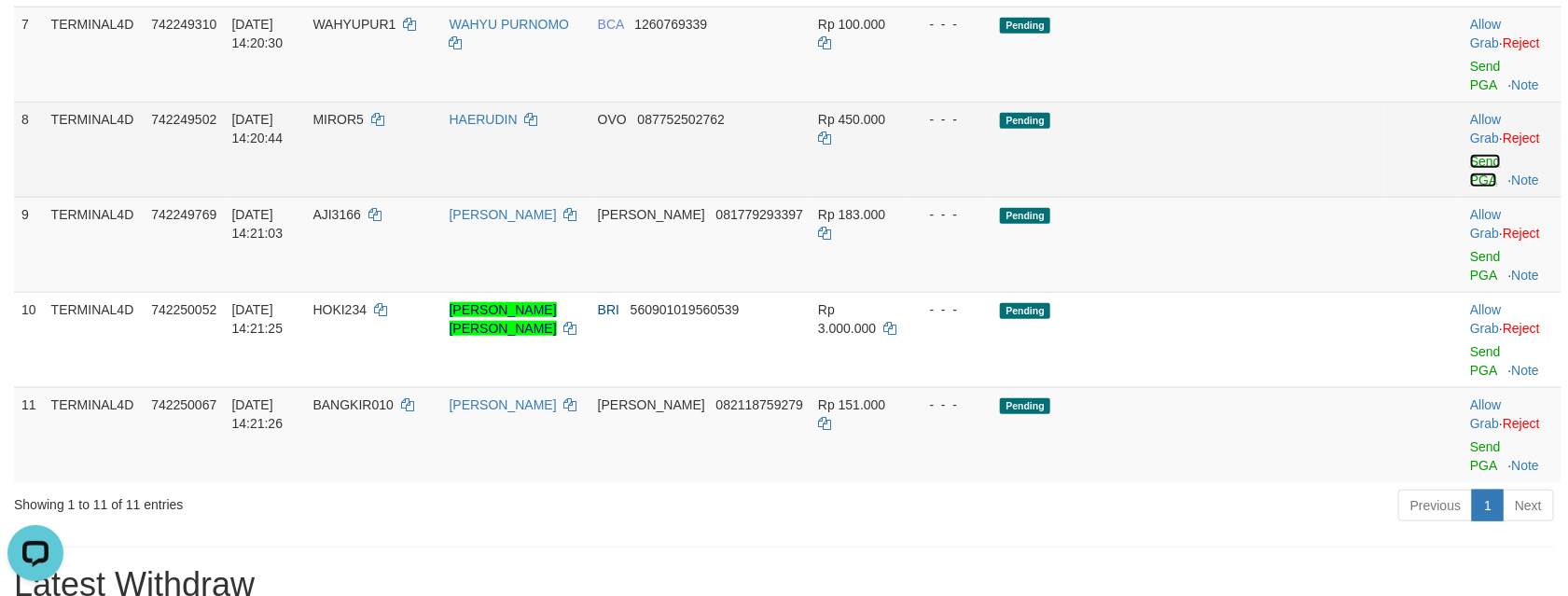
click at [1470, 188] on link "Send PGA" at bounding box center [1485, 171] width 31 height 34
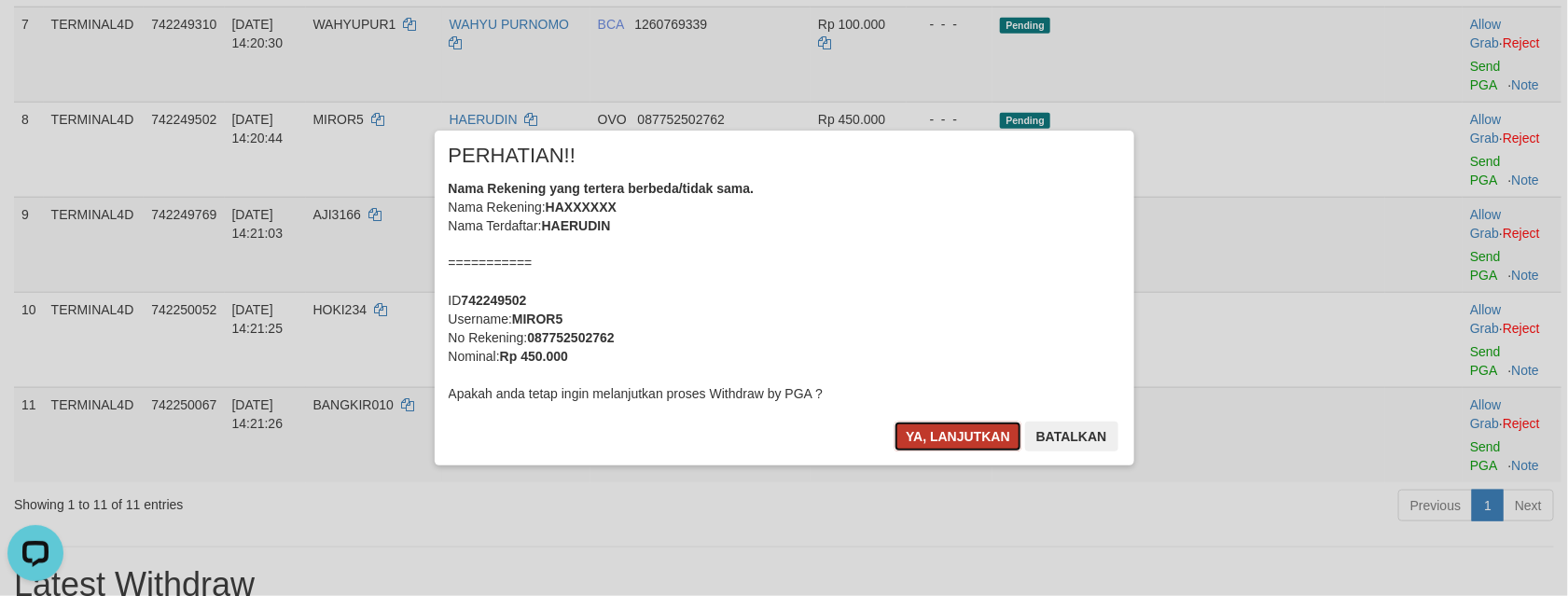
click at [946, 429] on button "Ya, lanjutkan" at bounding box center [958, 437] width 126 height 30
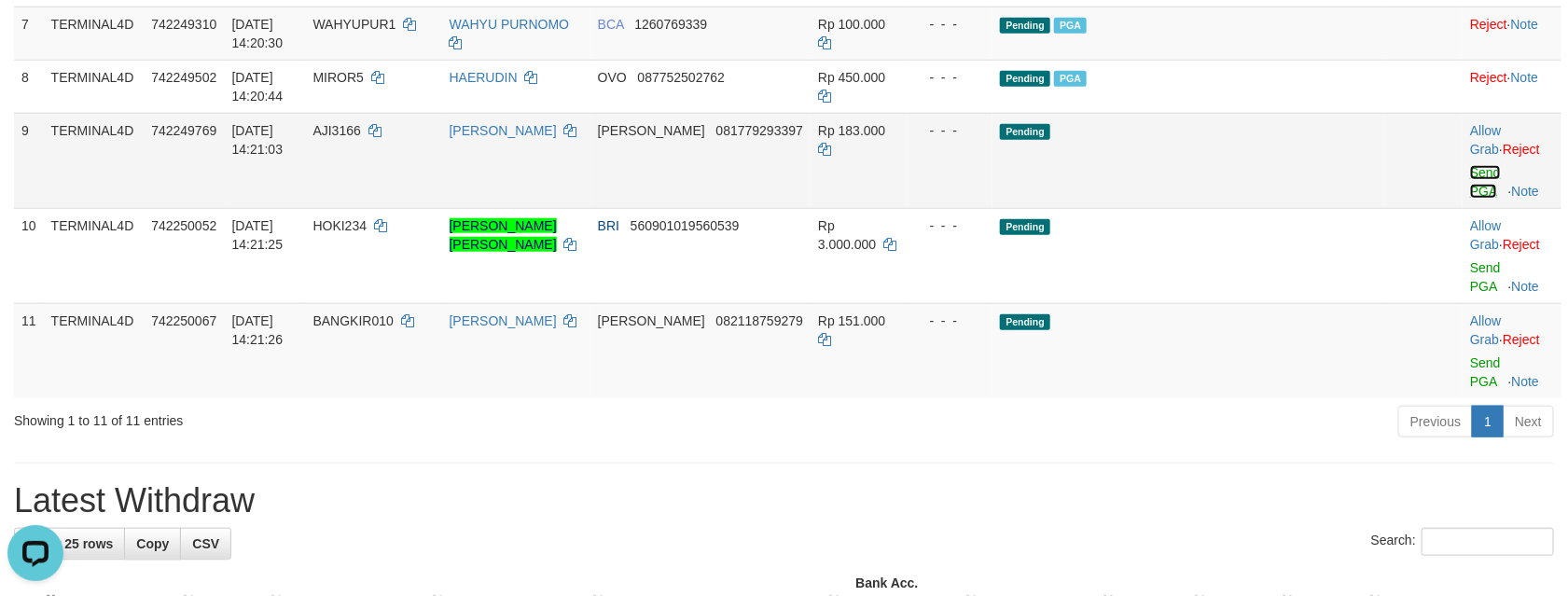
click at [1470, 199] on link "Send PGA" at bounding box center [1485, 182] width 31 height 34
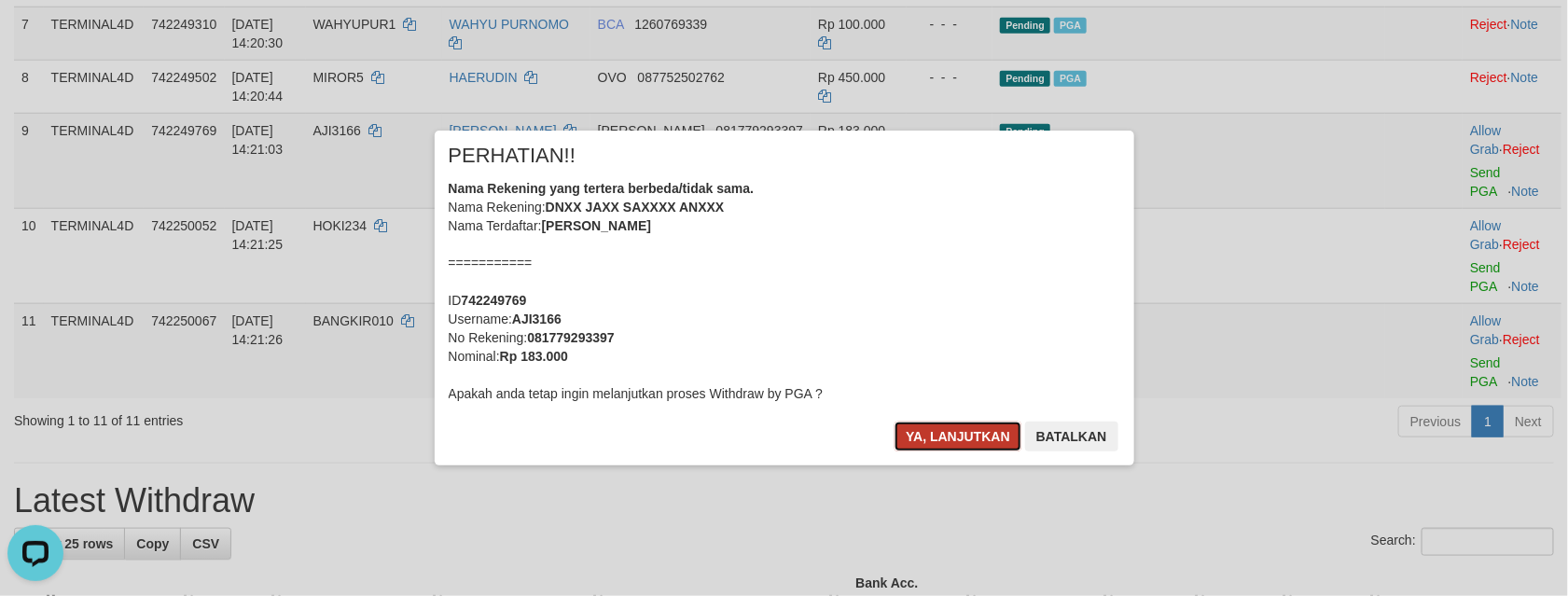
click at [927, 437] on button "Ya, lanjutkan" at bounding box center [958, 437] width 126 height 30
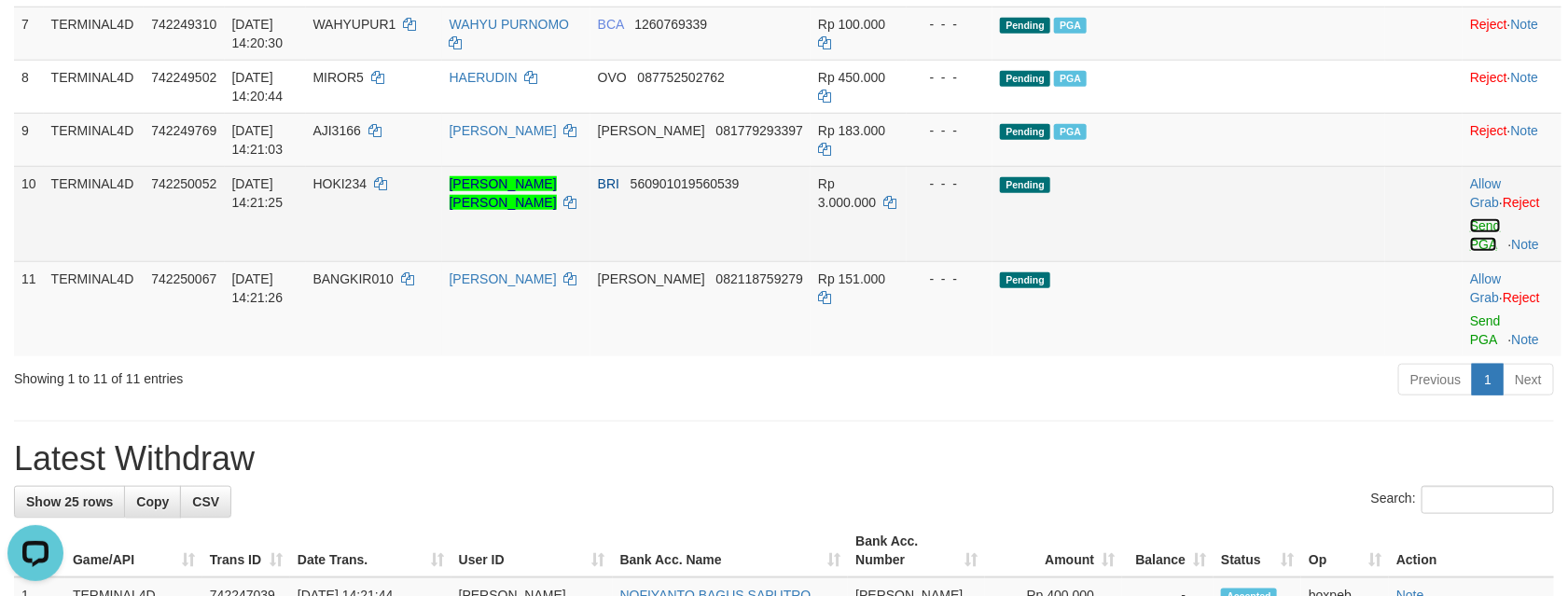
click at [1470, 252] on link "Send PGA" at bounding box center [1485, 235] width 31 height 34
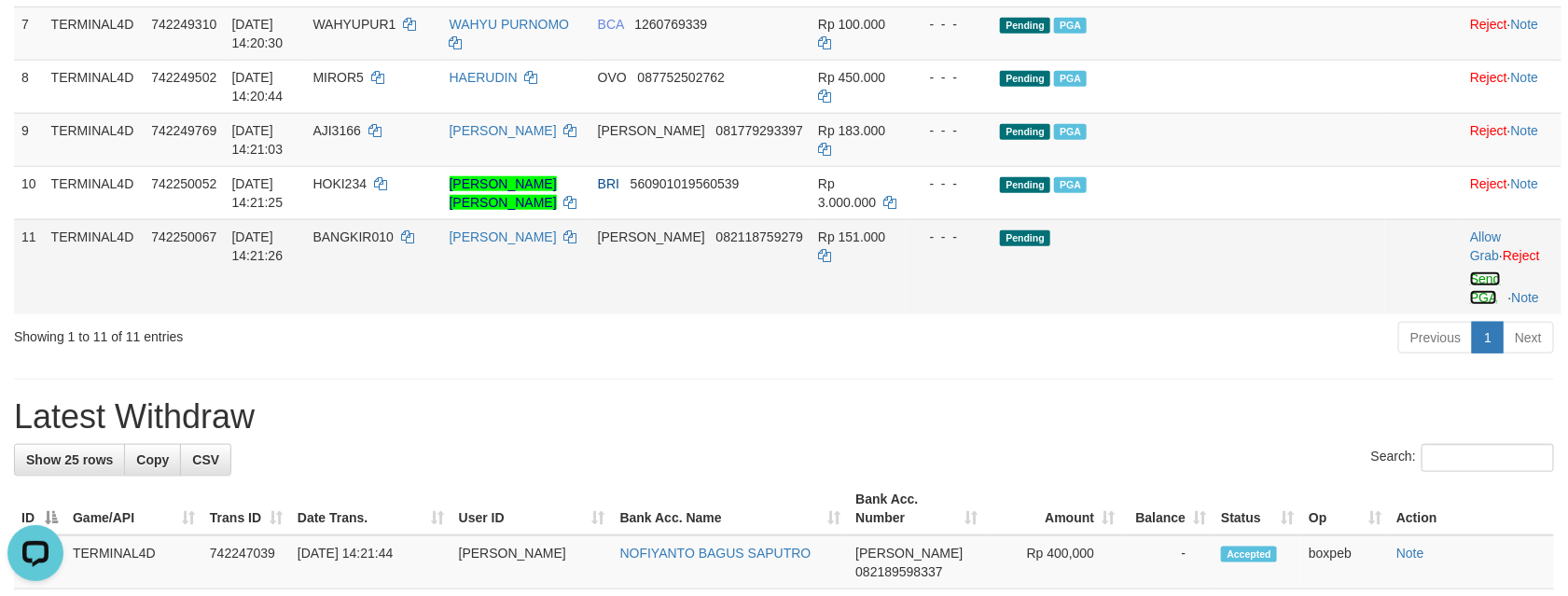
click at [1470, 305] on link "Send PGA" at bounding box center [1485, 289] width 31 height 34
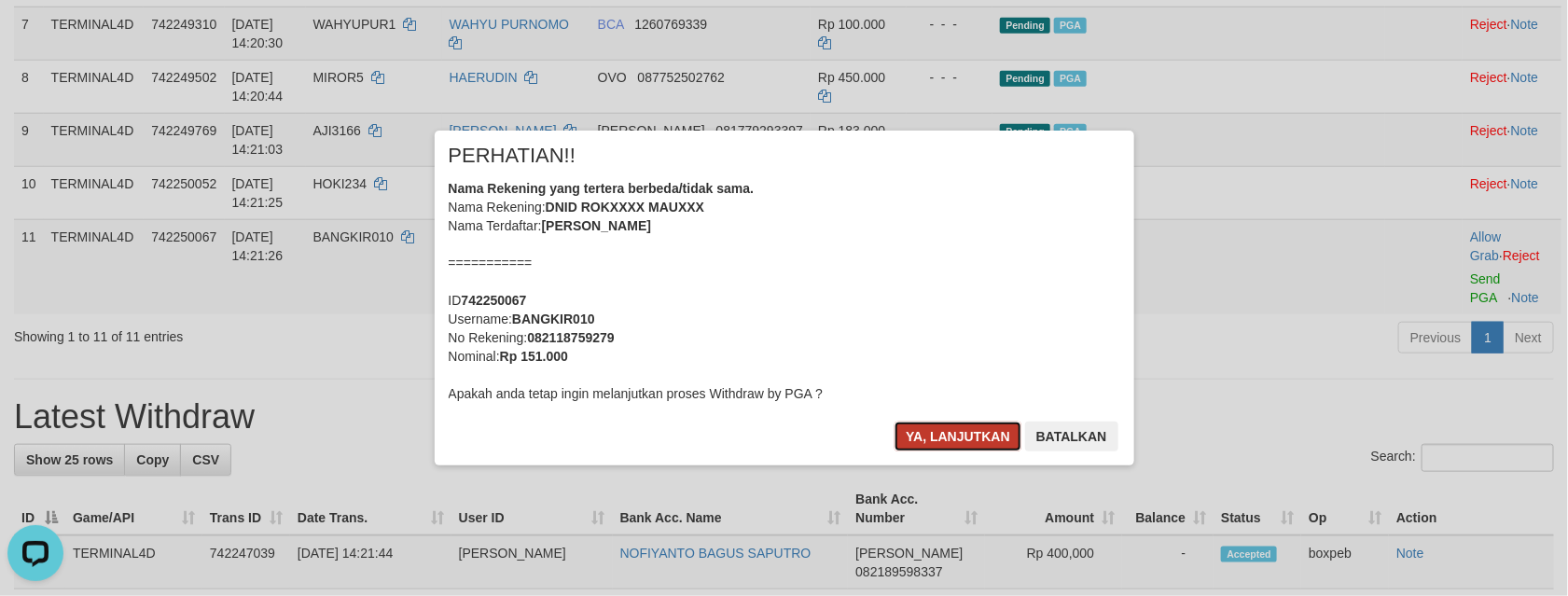
click at [952, 432] on button "Ya, lanjutkan" at bounding box center [958, 437] width 126 height 30
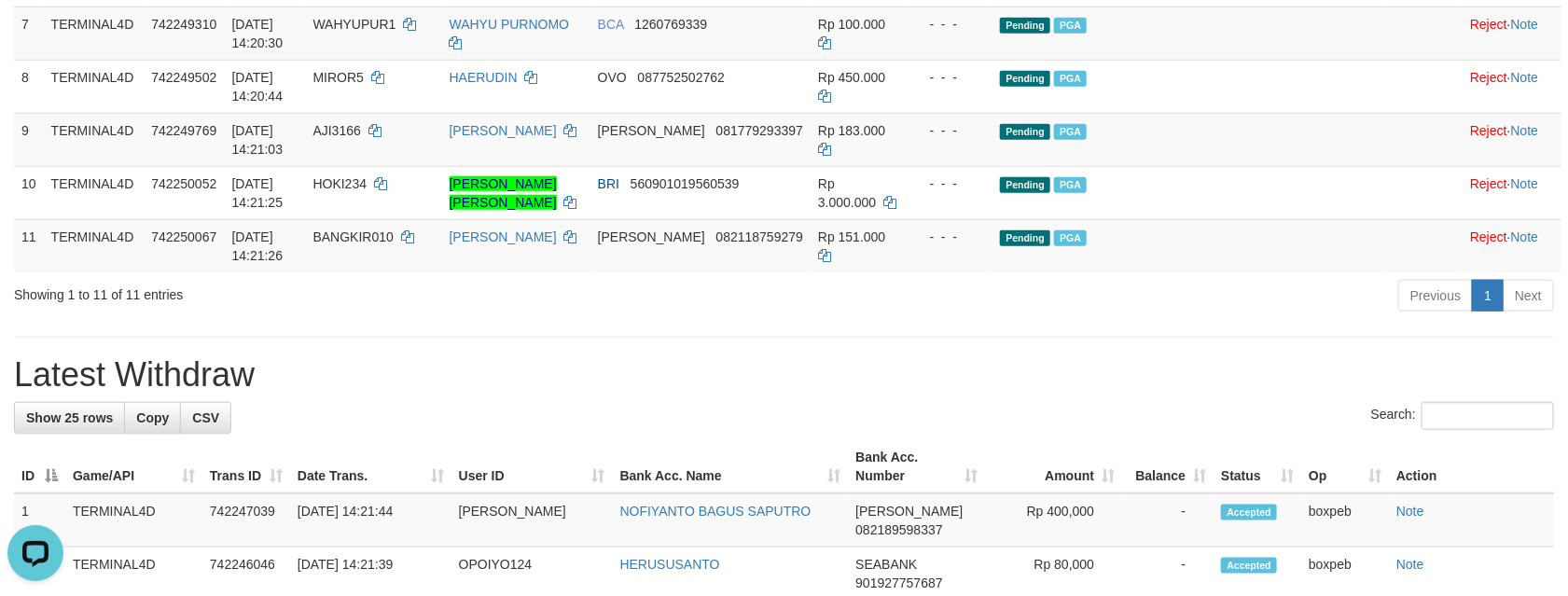
click at [803, 393] on h1 "Latest Withdraw" at bounding box center [784, 375] width 1540 height 38
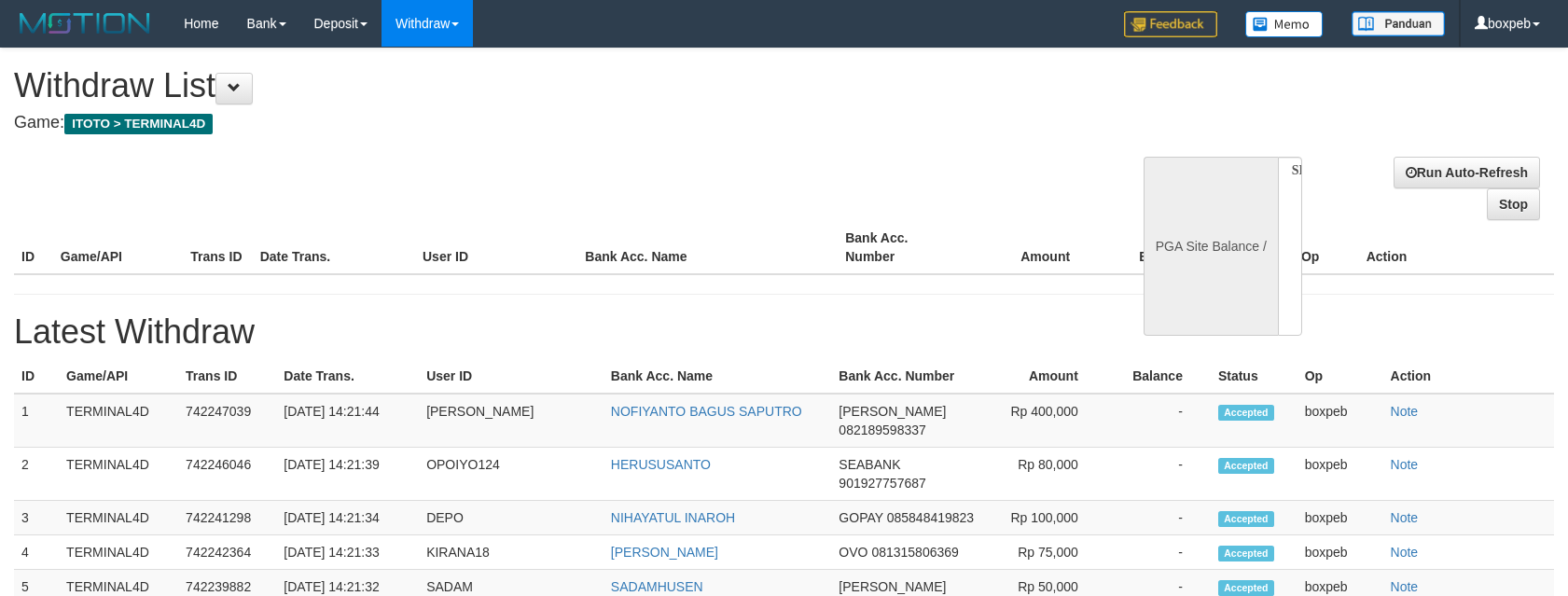
select select
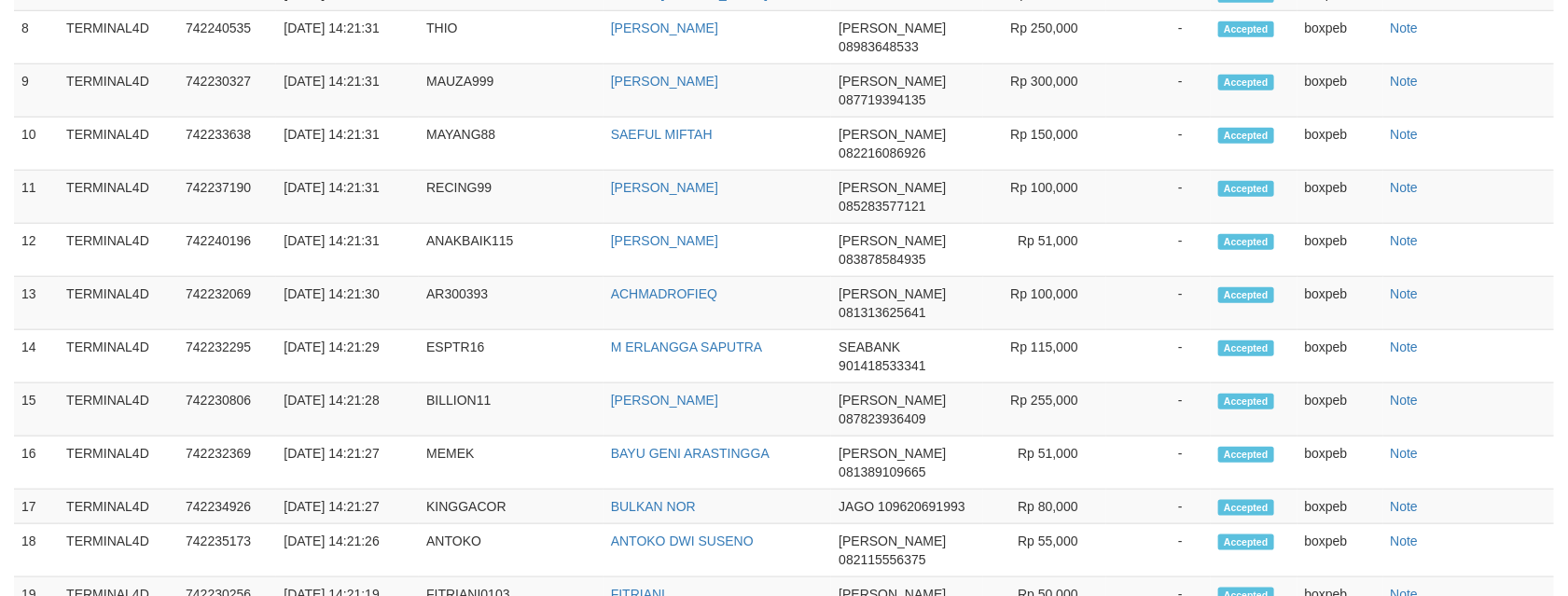
select select "**"
select select
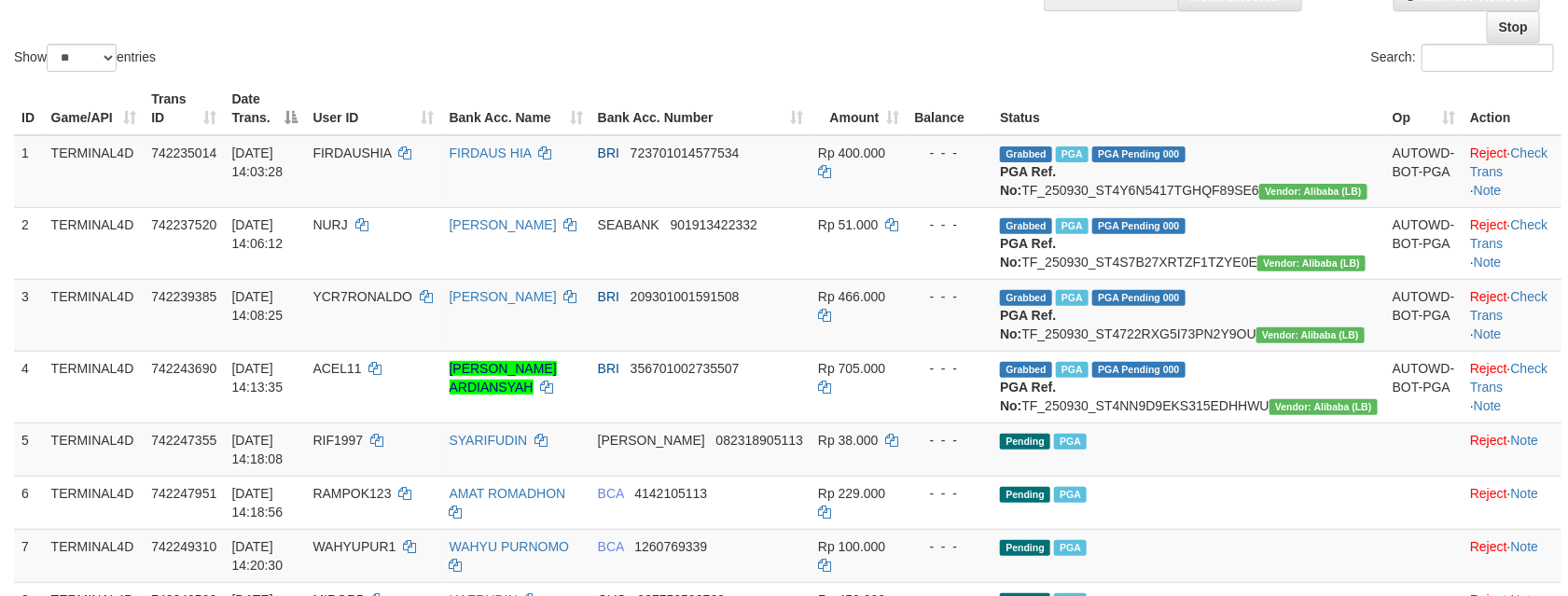
scroll to position [123, 0]
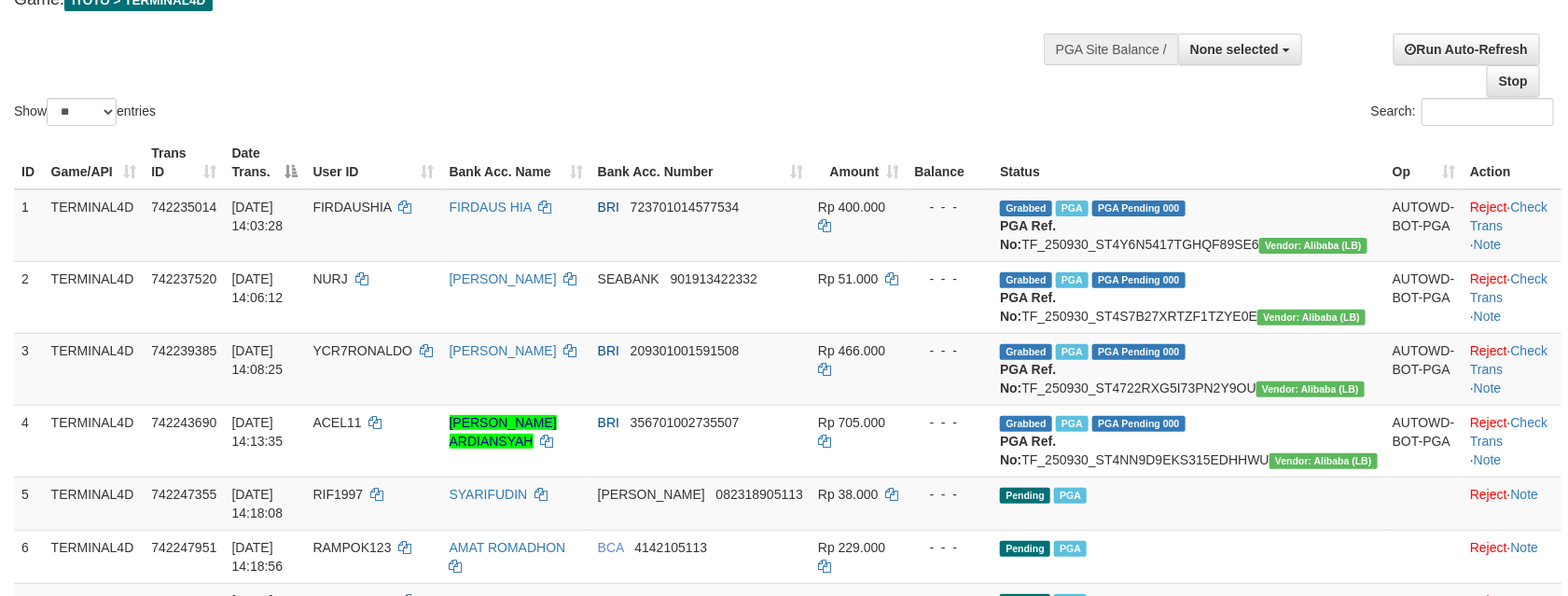
click at [708, 59] on div "Show ** ** ** *** entries Search:" at bounding box center [784, 27] width 1568 height 204
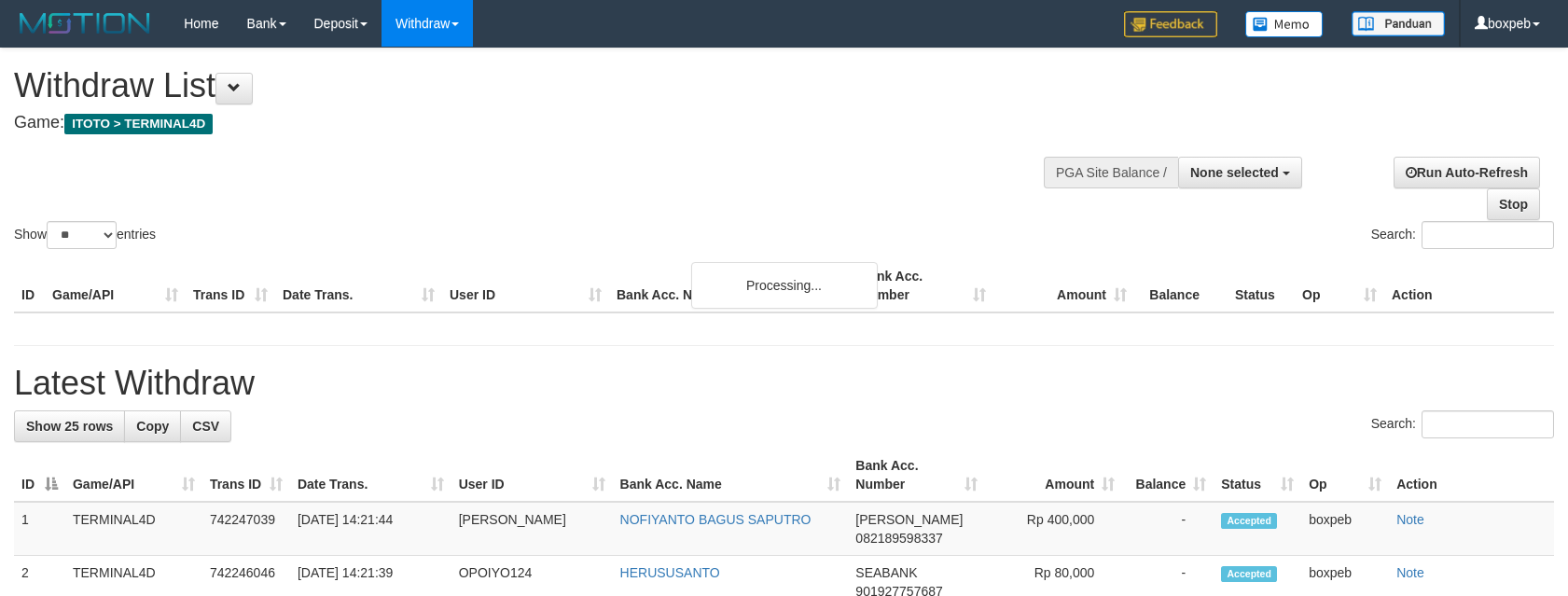
select select
select select "**"
